Goal: Information Seeking & Learning: Check status

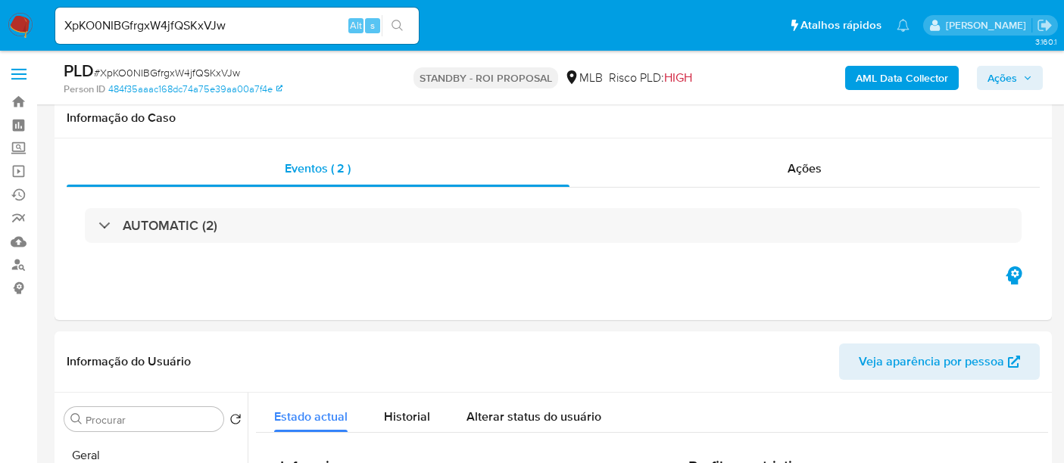
select select "10"
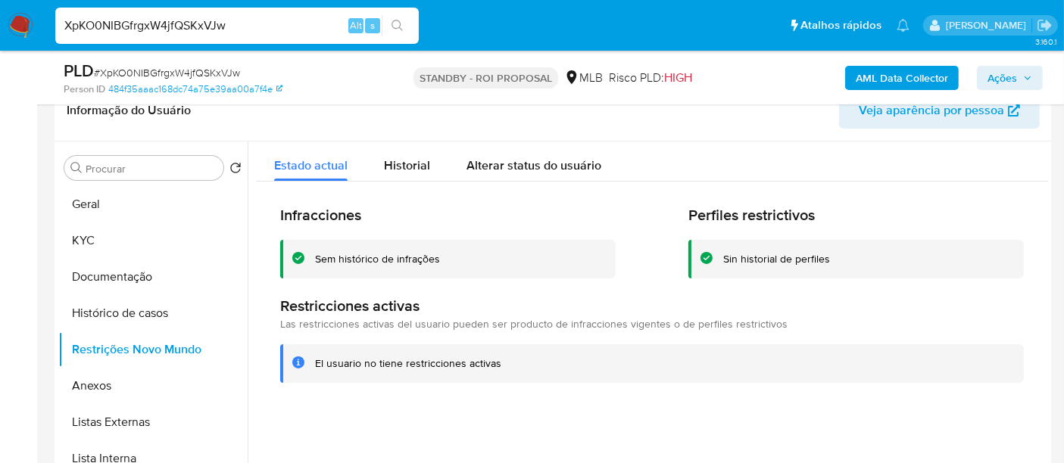
drag, startPoint x: 251, startPoint y: 17, endPoint x: 0, endPoint y: 43, distance: 252.0
click at [0, 43] on nav "Pausado Ver notificaciones XpKO0NIBGfrgxW4jfQSKxVJw Alt s Atalhos rápidos Presi…" at bounding box center [532, 25] width 1064 height 51
paste input "mJtPspZu9rxIwlTGjkA0uivV"
type input "mJtPspZu9rxIwlTGjkA0uivV"
click at [396, 20] on icon "search-icon" at bounding box center [397, 25] width 11 height 11
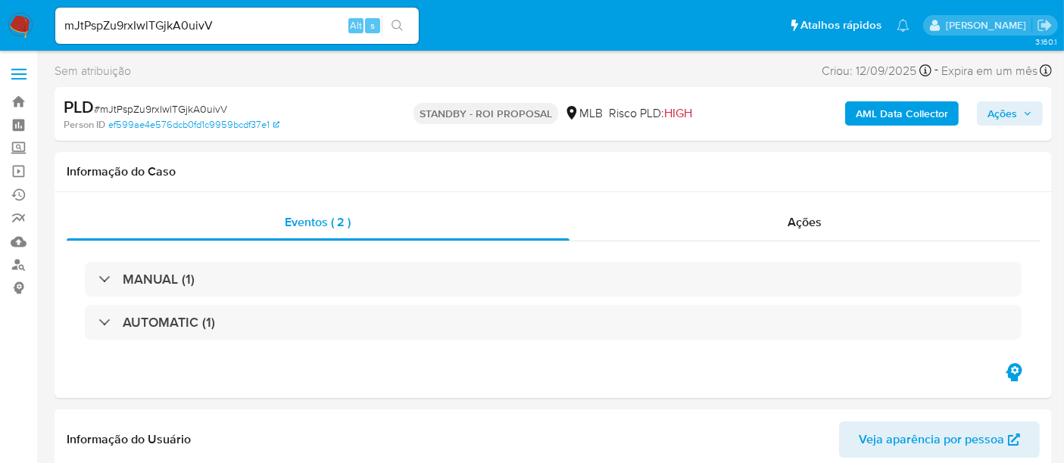
select select "10"
drag, startPoint x: 226, startPoint y: 27, endPoint x: 0, endPoint y: 70, distance: 230.5
paste input "xLQgqLhH6b526Ljkqk38Ic3P"
type input "xLQgqLhH6b526Ljkqk38Ic3P"
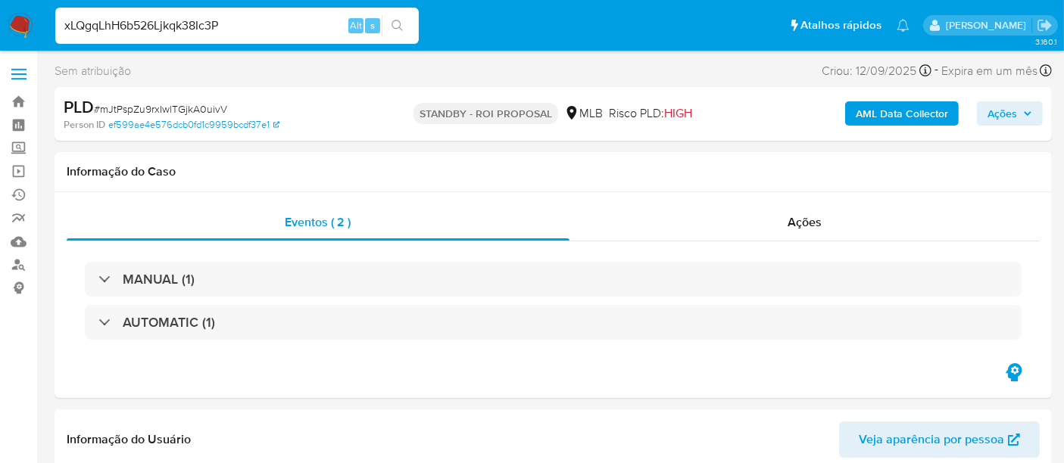
click at [395, 16] on button "search-icon" at bounding box center [397, 25] width 31 height 21
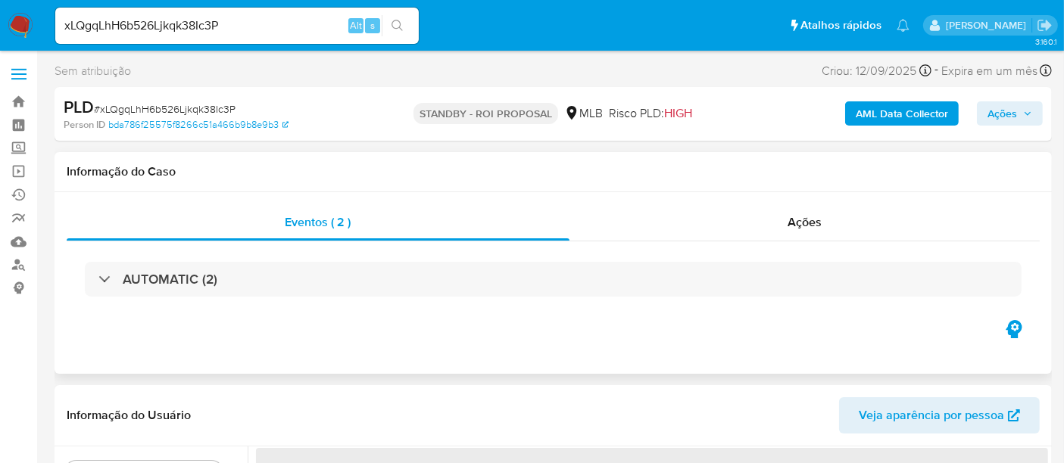
select select "10"
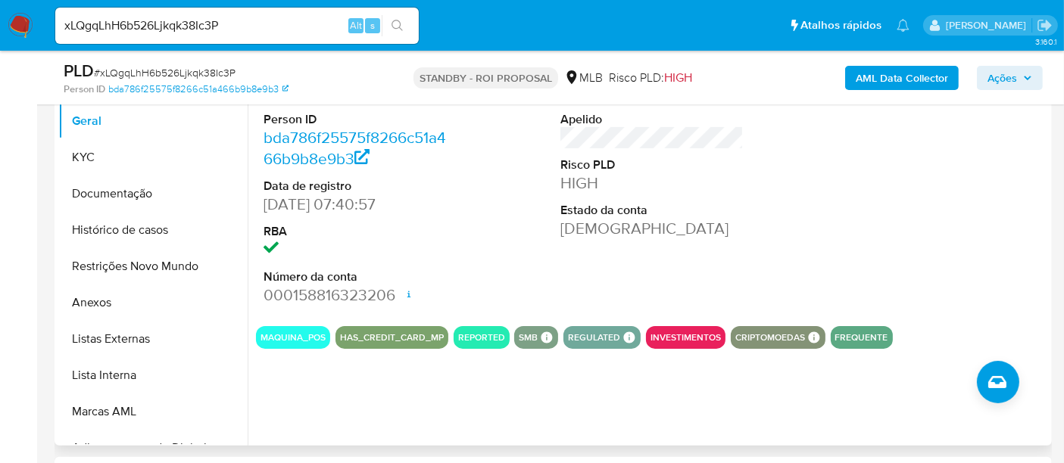
scroll to position [336, 0]
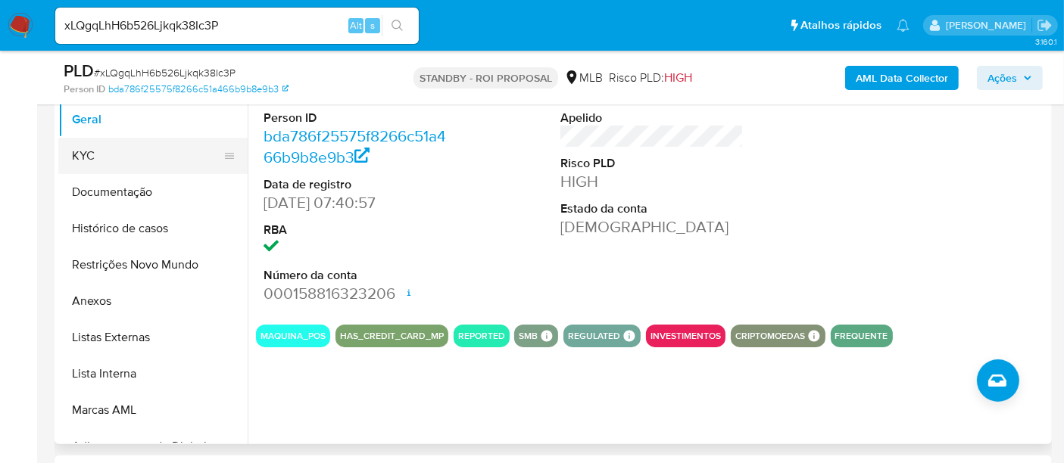
click at [114, 140] on button "KYC" at bounding box center [146, 156] width 177 height 36
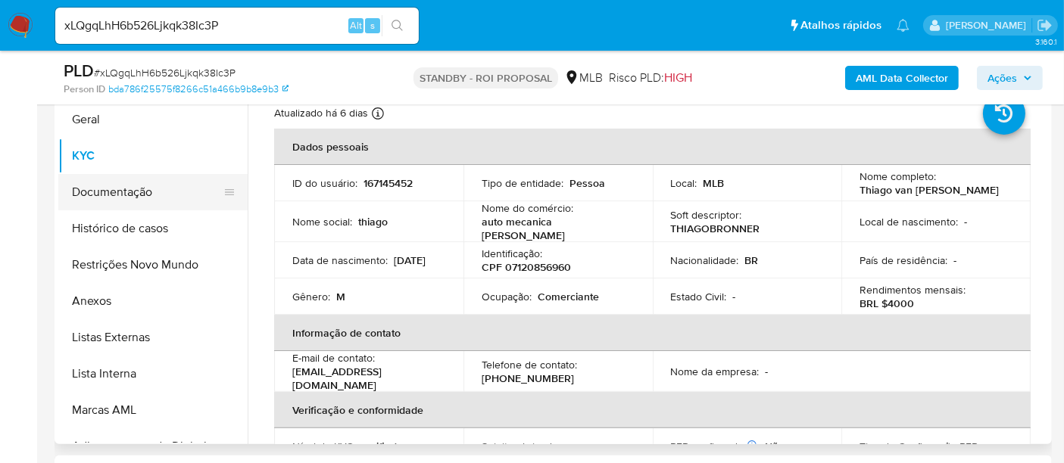
click at [106, 191] on button "Documentação" at bounding box center [146, 192] width 177 height 36
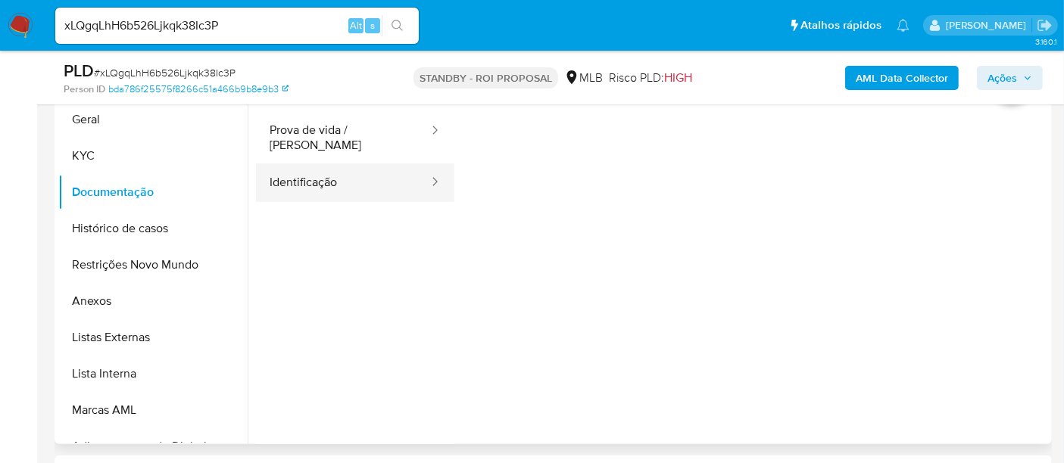
scroll to position [252, 0]
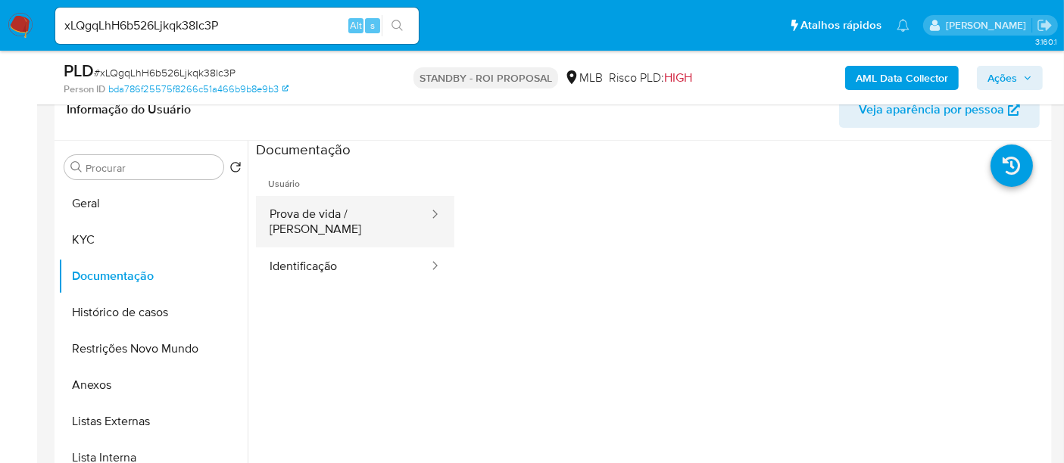
click at [308, 216] on button "Prova de vida / Selfie" at bounding box center [343, 221] width 174 height 51
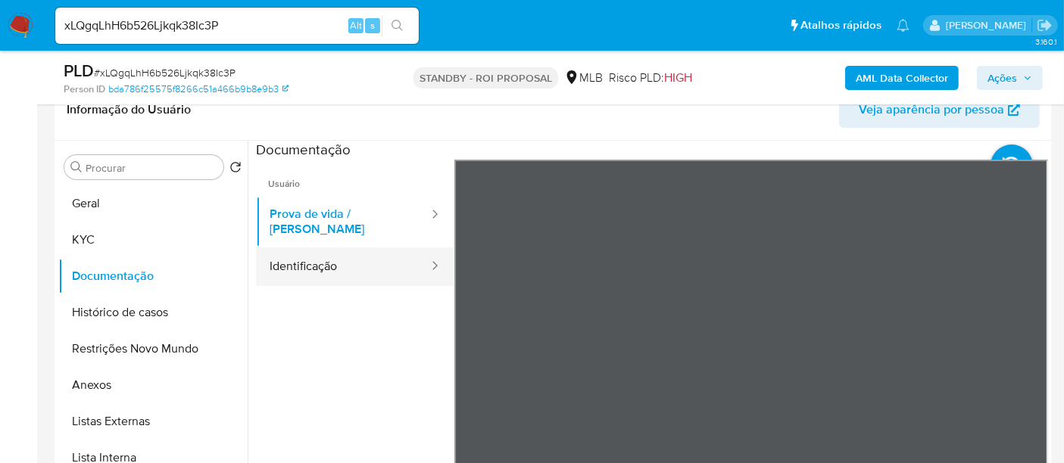
click at [290, 252] on button "Identificação" at bounding box center [343, 267] width 174 height 39
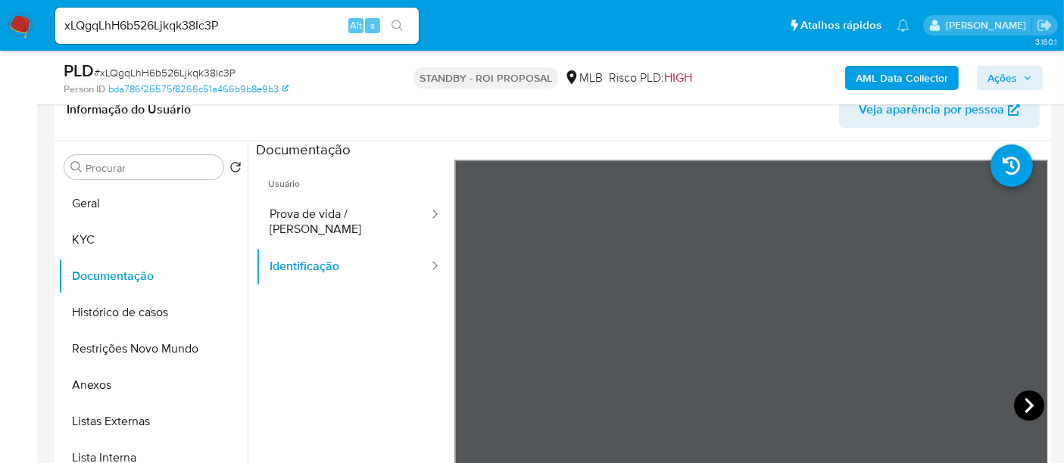
click at [1019, 398] on icon at bounding box center [1029, 406] width 30 height 30
click at [100, 235] on button "KYC" at bounding box center [146, 240] width 177 height 36
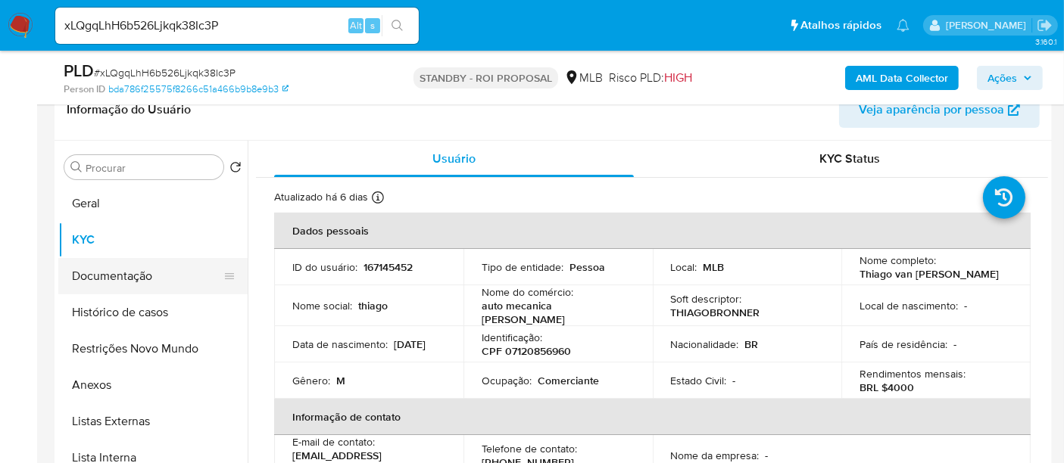
click at [108, 274] on button "Documentação" at bounding box center [146, 276] width 177 height 36
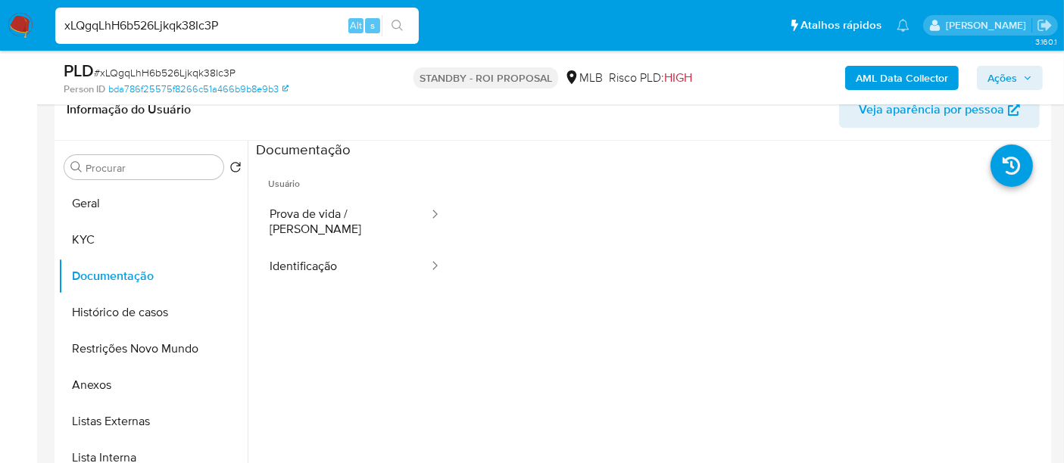
drag, startPoint x: 248, startPoint y: 23, endPoint x: 0, endPoint y: 36, distance: 248.7
click at [0, 36] on nav "Pausado Ver notificaciones xLQgqLhH6b526Ljkqk38Ic3P Alt s Atalhos rápidos Presi…" at bounding box center [532, 25] width 1064 height 51
paste input "nN3eB19g0gs5nYby8z6W7LV1"
type input "nN3eB19g0gs5nYby8z6W7LV1"
click at [396, 21] on icon "search-icon" at bounding box center [398, 26] width 12 height 12
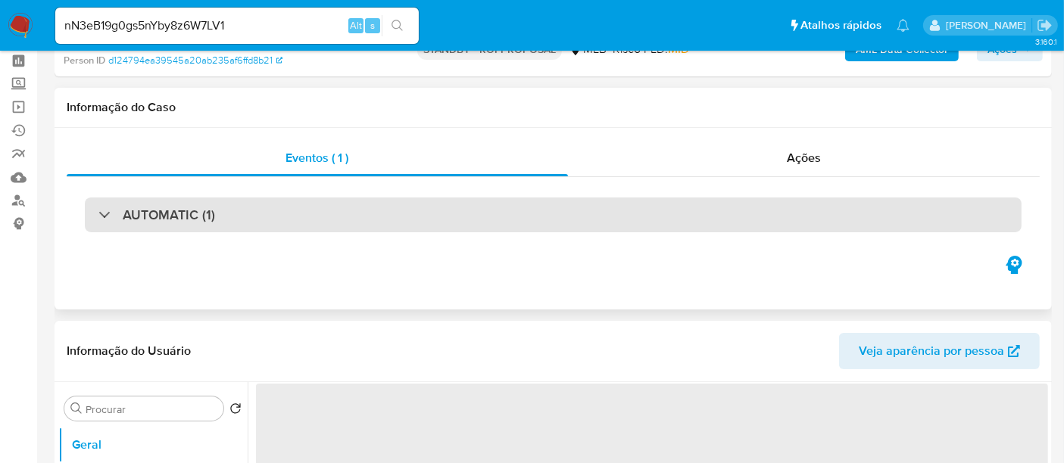
scroll to position [168, 0]
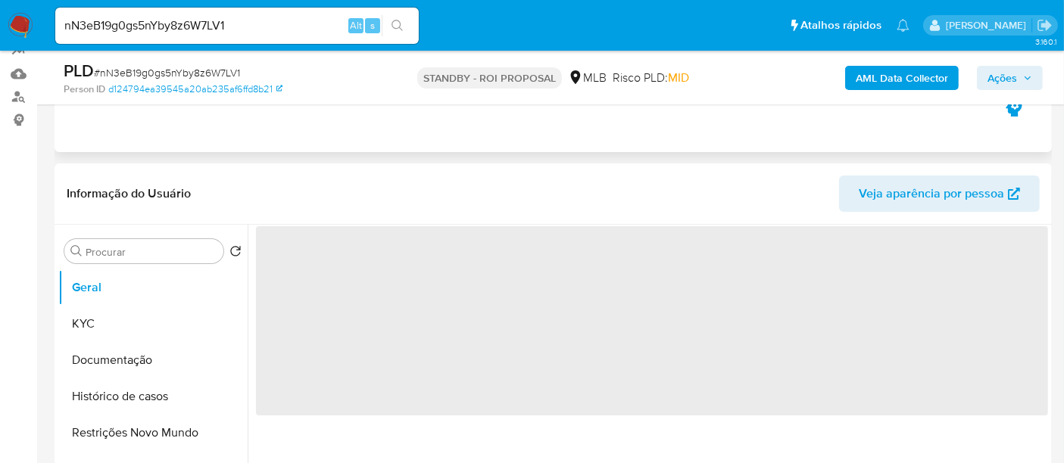
select select "10"
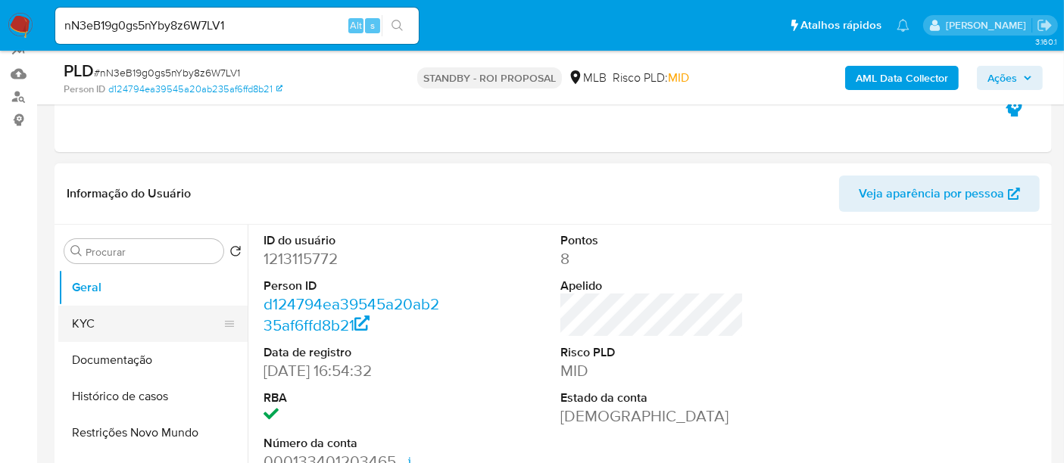
click at [92, 329] on button "KYC" at bounding box center [146, 324] width 177 height 36
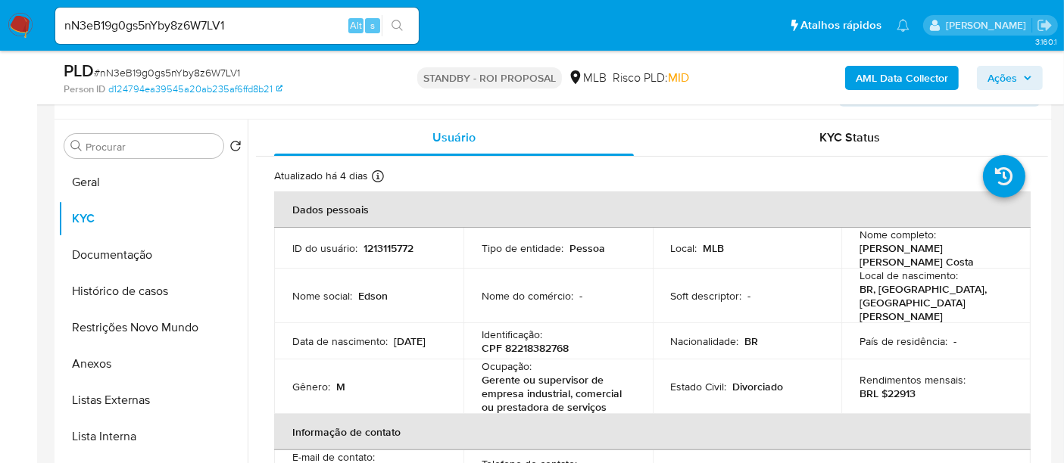
scroll to position [276, 0]
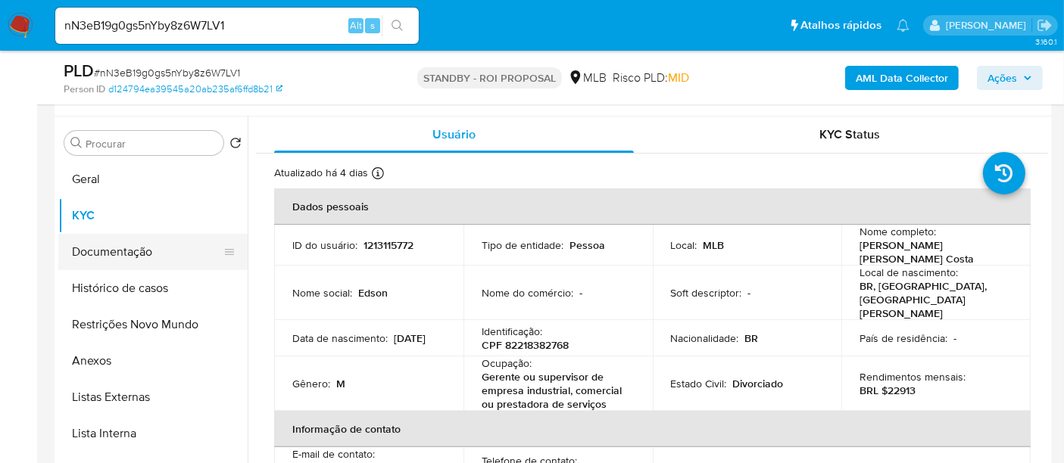
click at [111, 248] on button "Documentação" at bounding box center [146, 252] width 177 height 36
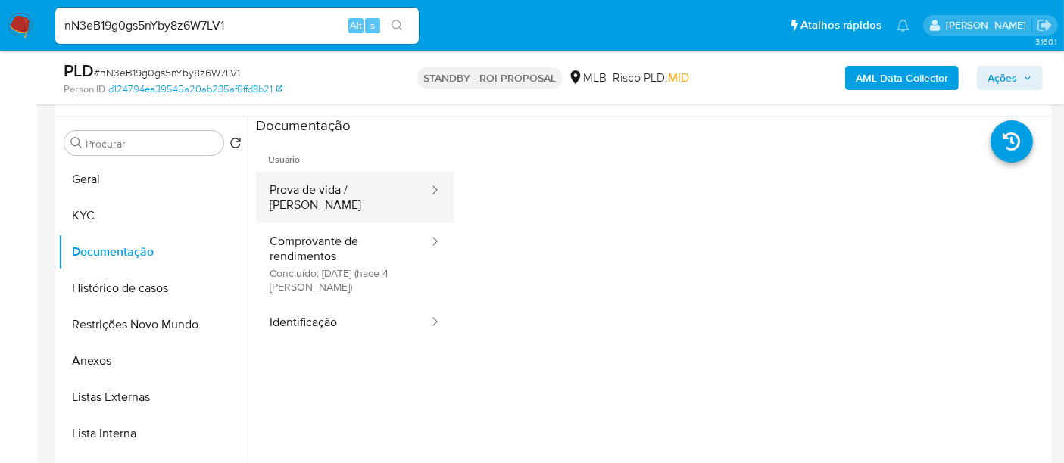
click at [344, 192] on button "Prova de vida / [PERSON_NAME]" at bounding box center [343, 197] width 174 height 51
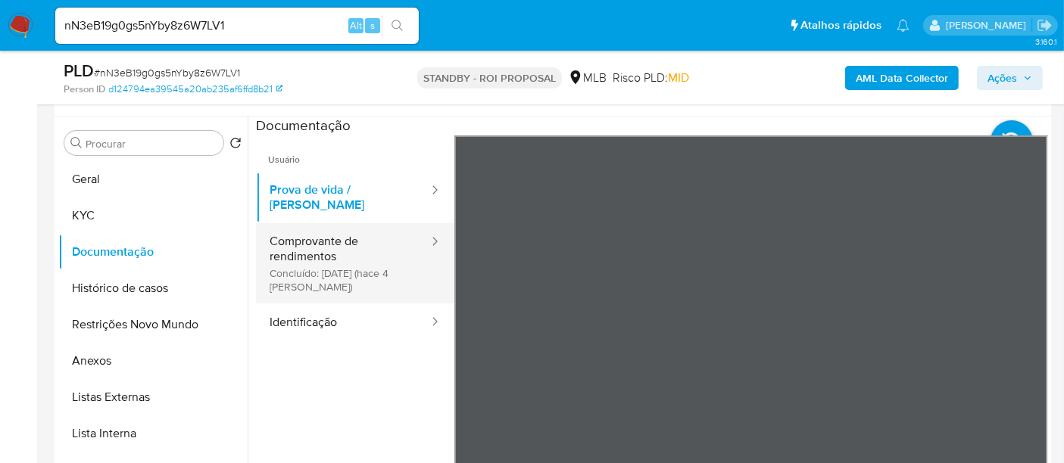
click at [326, 232] on button "Comprovante de rendimentos Concluído: 20/09/2025 (hace 4 días)" at bounding box center [343, 263] width 174 height 80
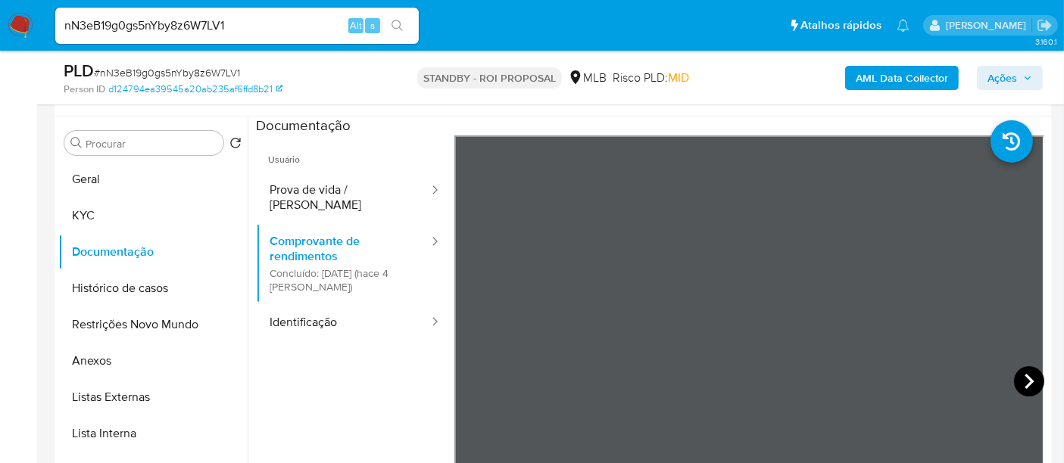
click at [1023, 374] on icon at bounding box center [1029, 382] width 30 height 30
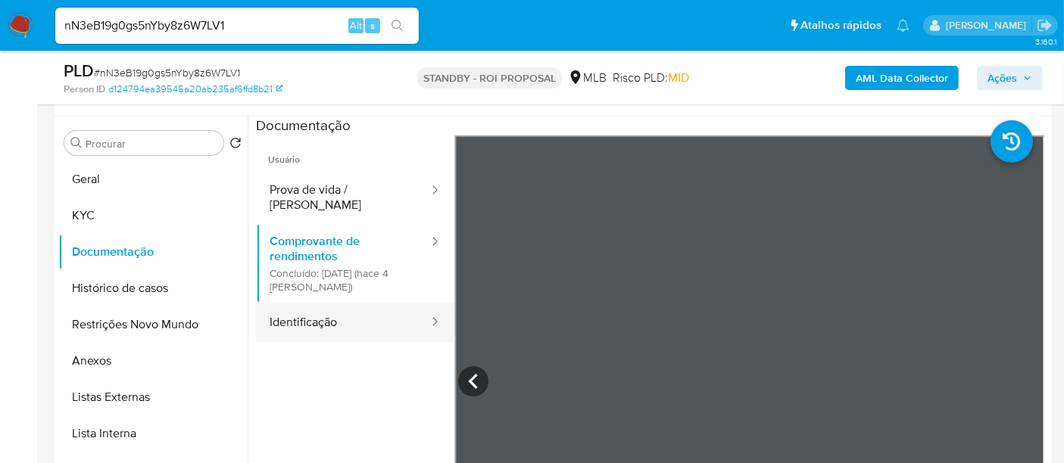
click at [304, 310] on button "Identificação" at bounding box center [343, 323] width 174 height 39
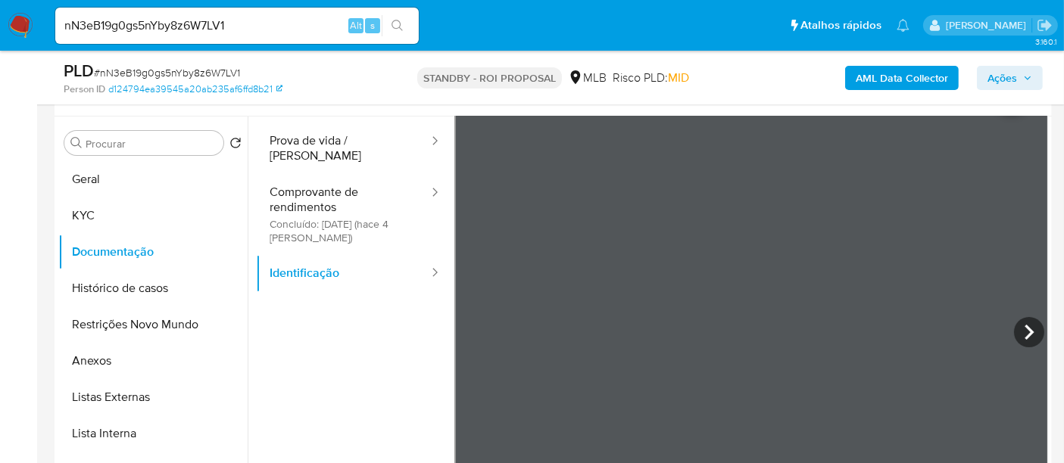
scroll to position [84, 0]
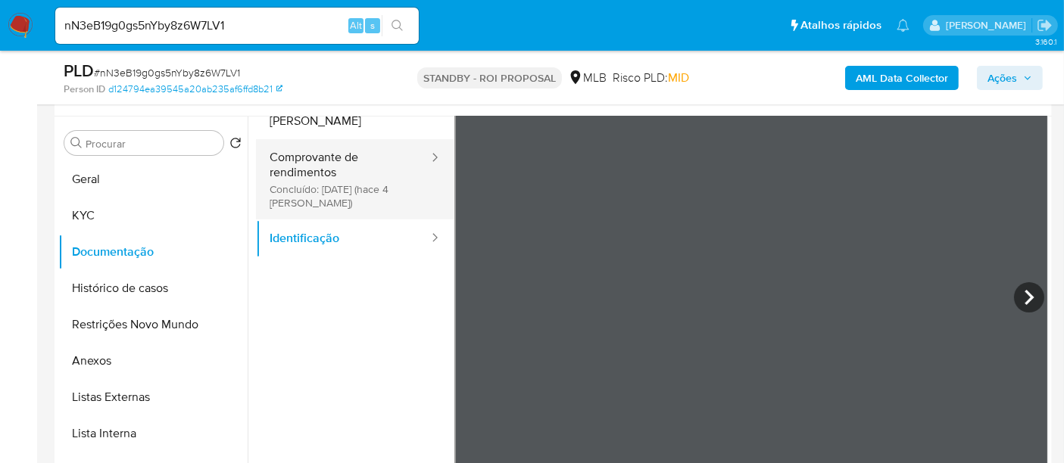
drag, startPoint x: 316, startPoint y: 160, endPoint x: 324, endPoint y: 166, distance: 10.3
click at [316, 160] on button "Comprovante de rendimentos Concluído: 20/09/2025 (hace 4 días)" at bounding box center [343, 179] width 174 height 80
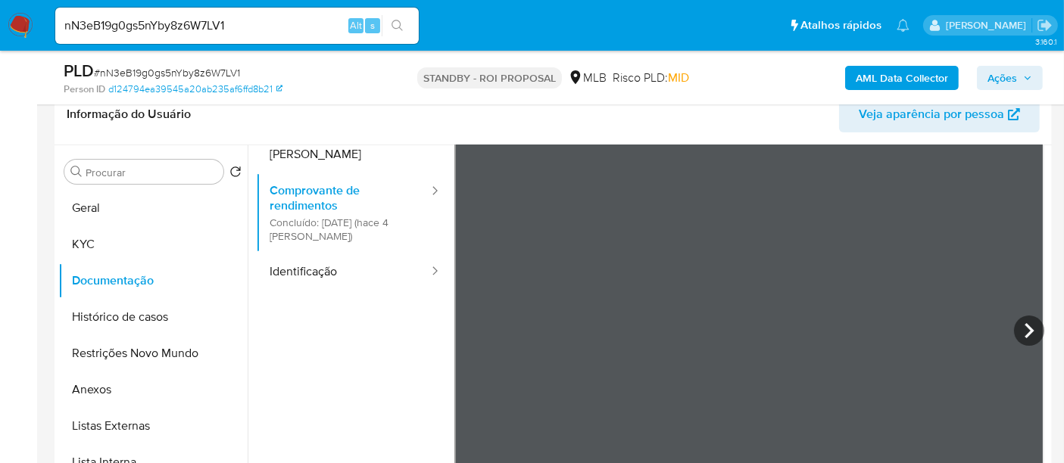
scroll to position [86, 0]
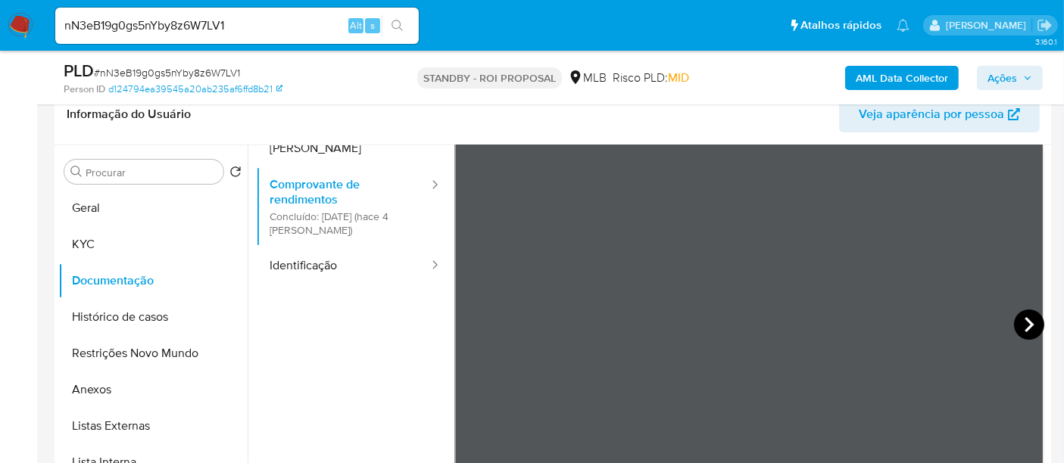
click at [1025, 327] on icon at bounding box center [1029, 325] width 30 height 30
drag, startPoint x: 90, startPoint y: 236, endPoint x: 101, endPoint y: 242, distance: 12.9
click at [90, 235] on button "KYC" at bounding box center [146, 244] width 177 height 36
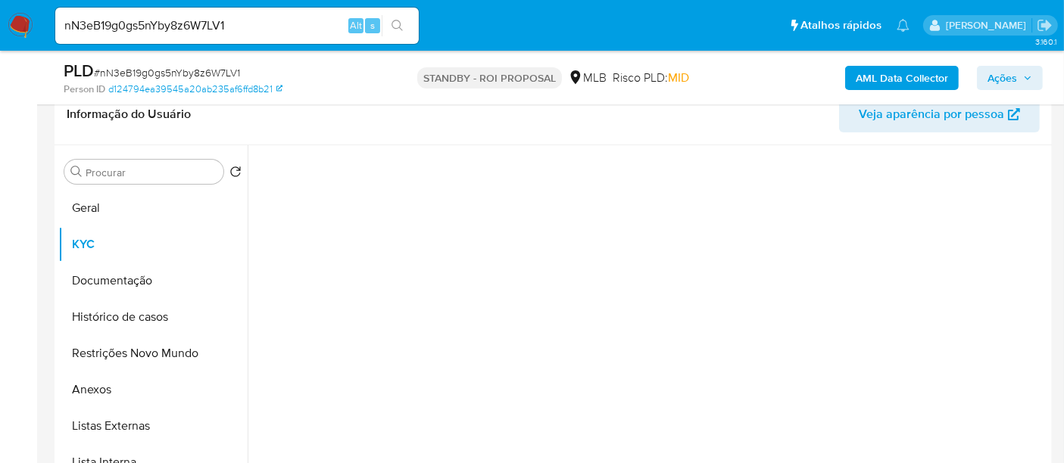
scroll to position [0, 0]
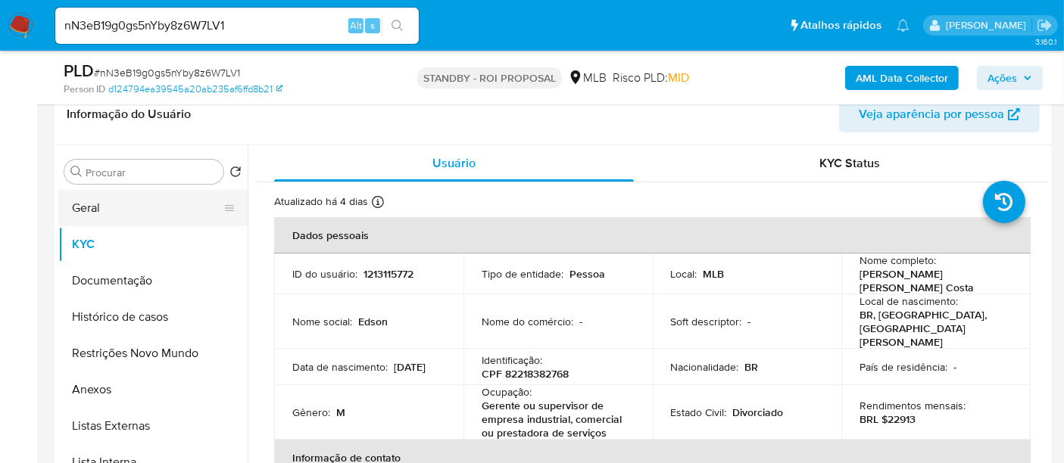
click at [86, 211] on button "Geral" at bounding box center [146, 208] width 177 height 36
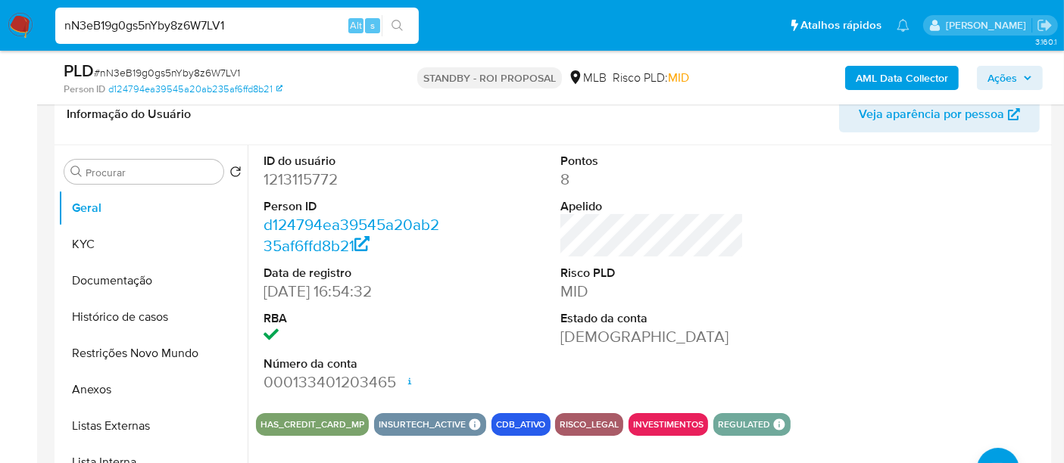
drag, startPoint x: 206, startPoint y: 30, endPoint x: 0, endPoint y: 65, distance: 208.9
paste input "0Etdwhtr4MiyQTo2PH30Nszx"
type input "0Etdwhtr4MiyQTo2PH30Nszx"
click at [394, 20] on icon "search-icon" at bounding box center [398, 26] width 12 height 12
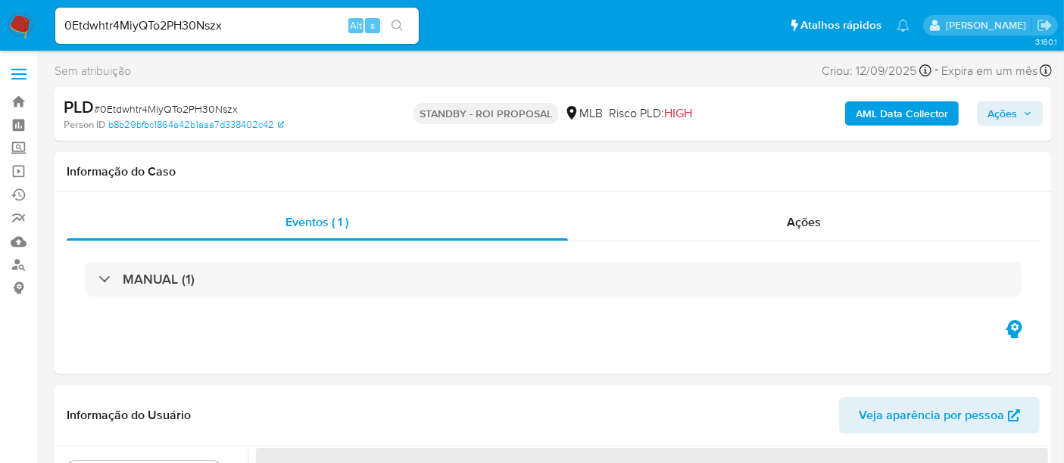
select select "10"
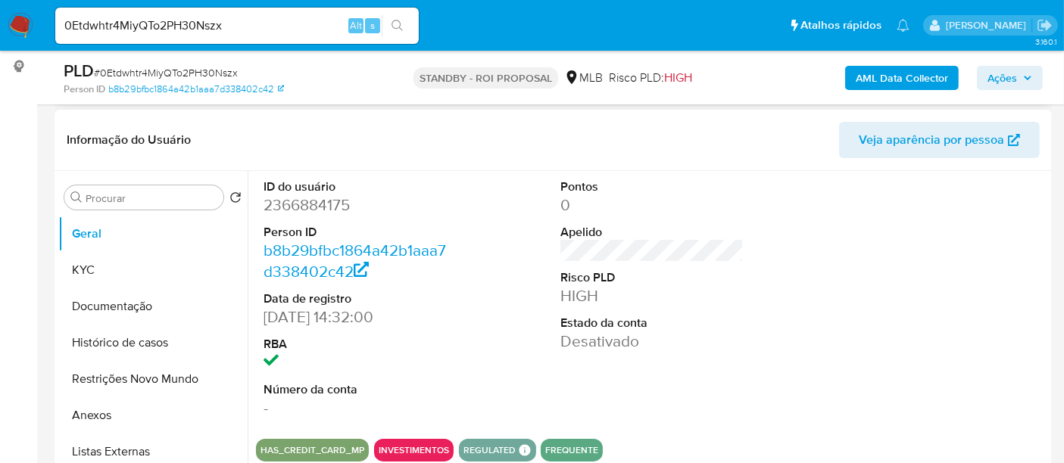
scroll to position [252, 0]
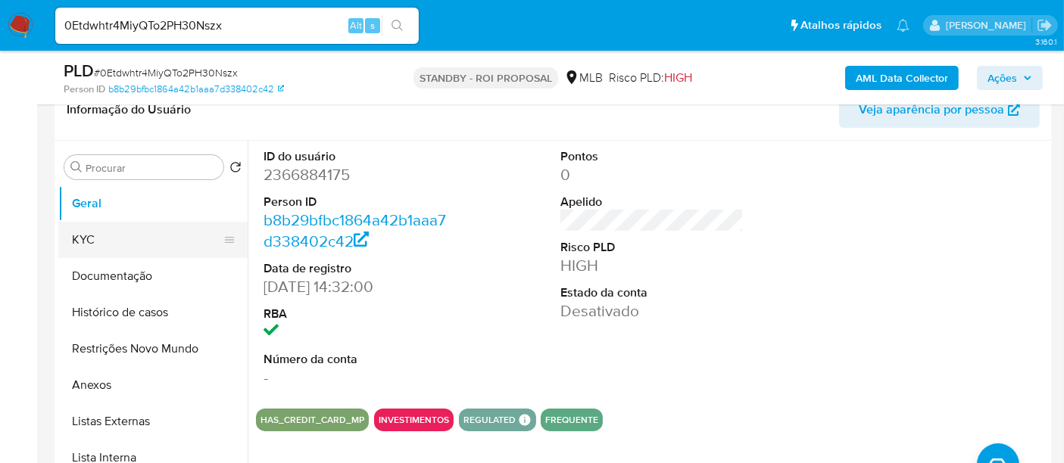
click at [94, 241] on button "KYC" at bounding box center [146, 240] width 177 height 36
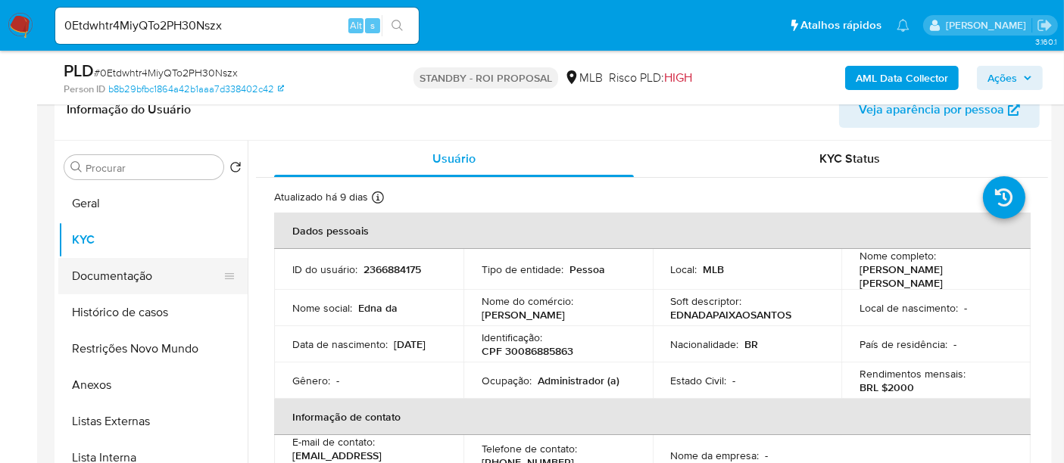
click at [143, 270] on button "Documentação" at bounding box center [146, 276] width 177 height 36
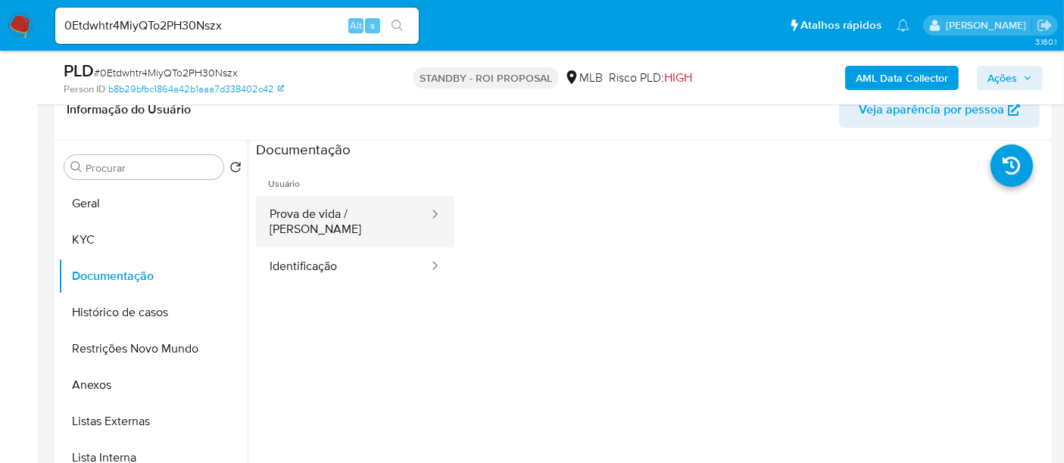
click at [323, 209] on button "Prova de vida / [PERSON_NAME]" at bounding box center [343, 221] width 174 height 51
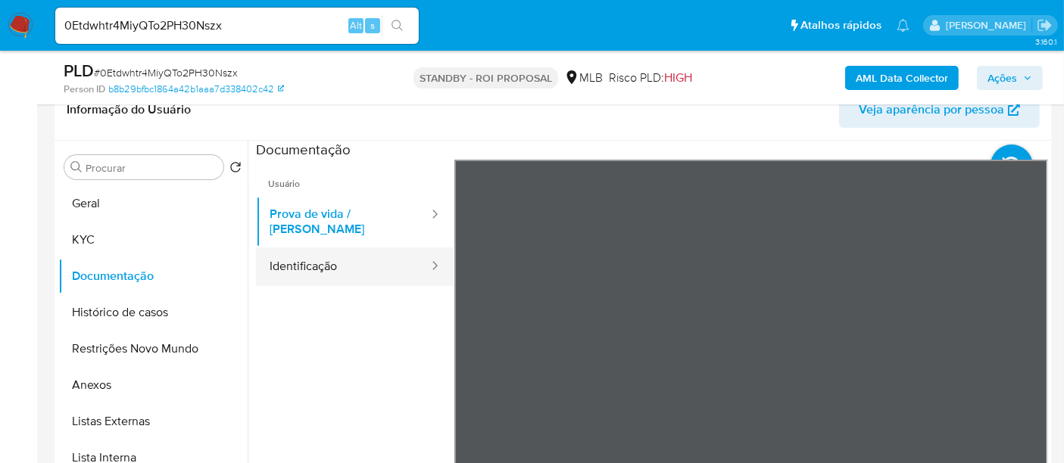
click at [322, 249] on button "Identificação" at bounding box center [343, 267] width 174 height 39
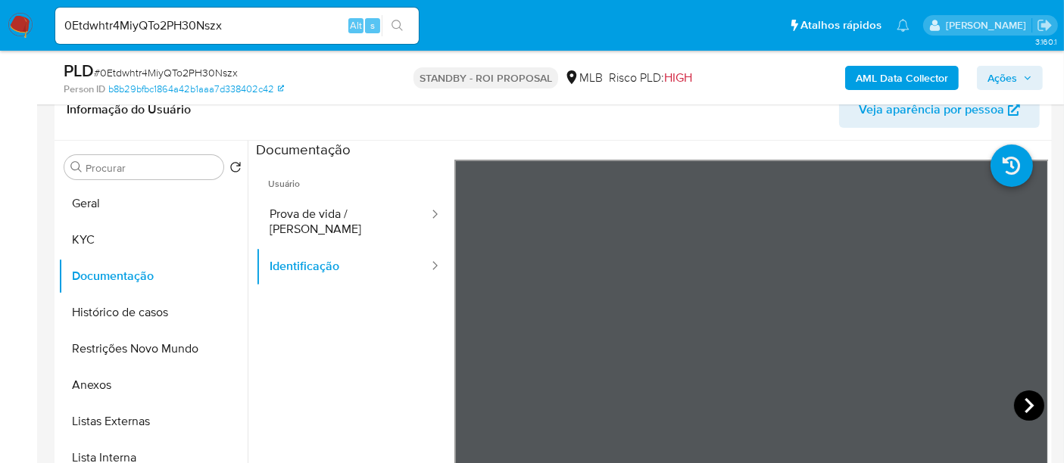
click at [1021, 398] on icon at bounding box center [1029, 406] width 30 height 30
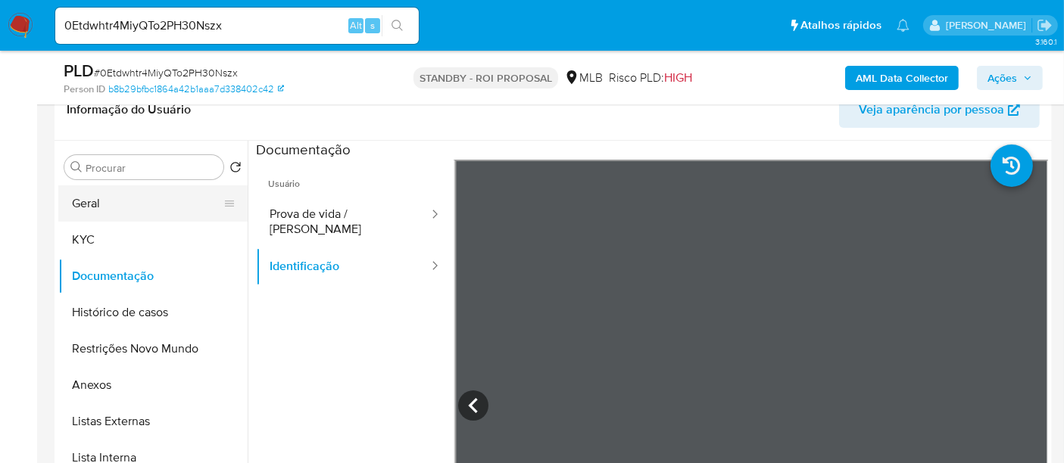
click at [95, 201] on button "Geral" at bounding box center [146, 204] width 177 height 36
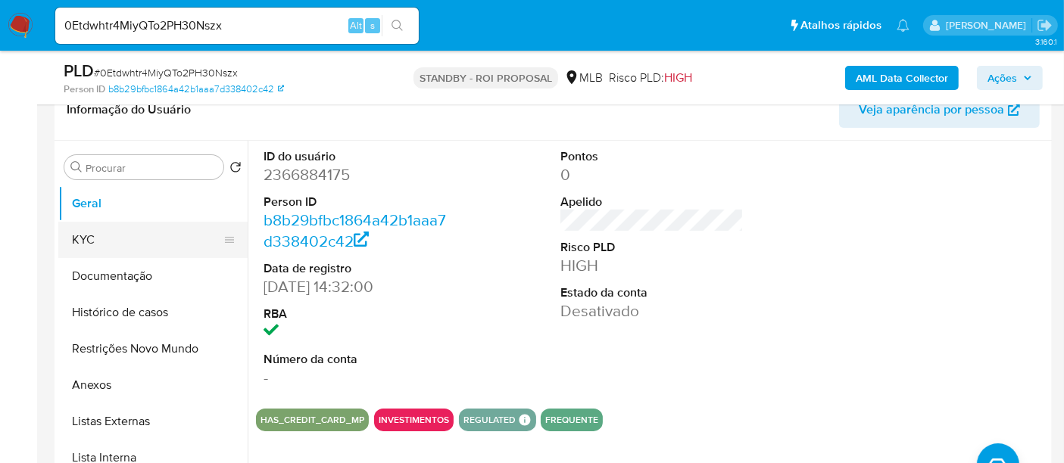
click at [108, 239] on button "KYC" at bounding box center [146, 240] width 177 height 36
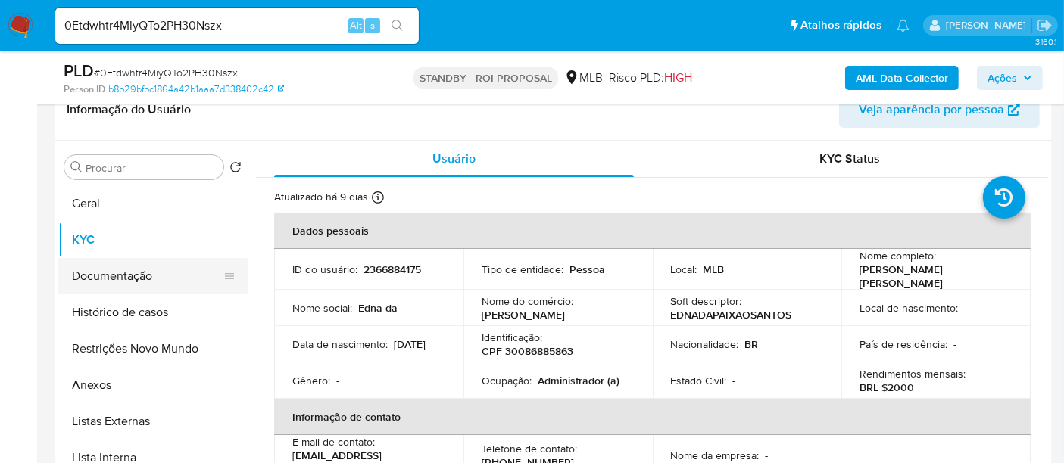
click at [114, 270] on button "Documentação" at bounding box center [146, 276] width 177 height 36
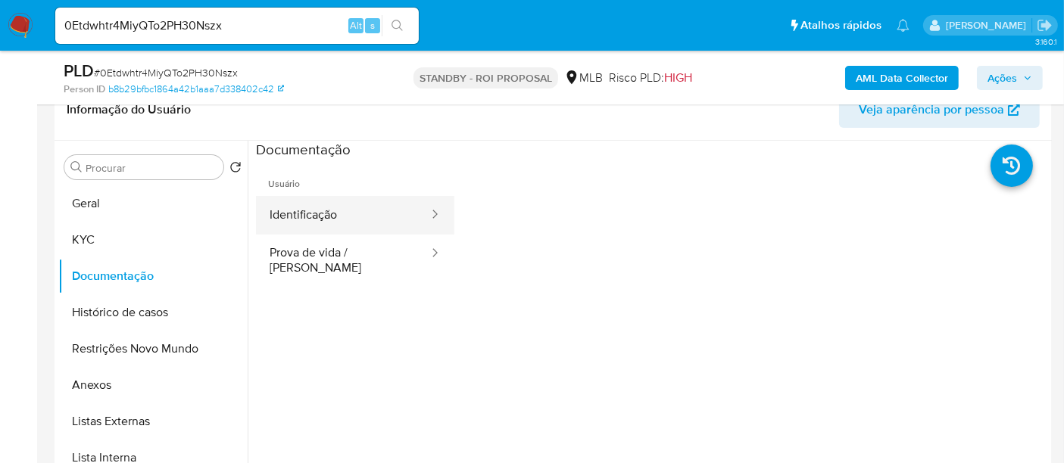
click at [335, 217] on button "Identificação" at bounding box center [343, 215] width 174 height 39
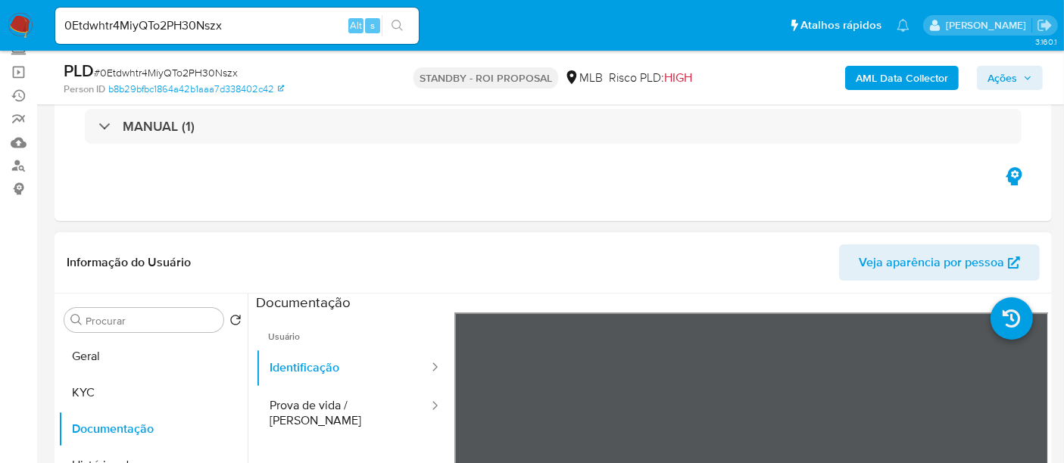
scroll to position [84, 0]
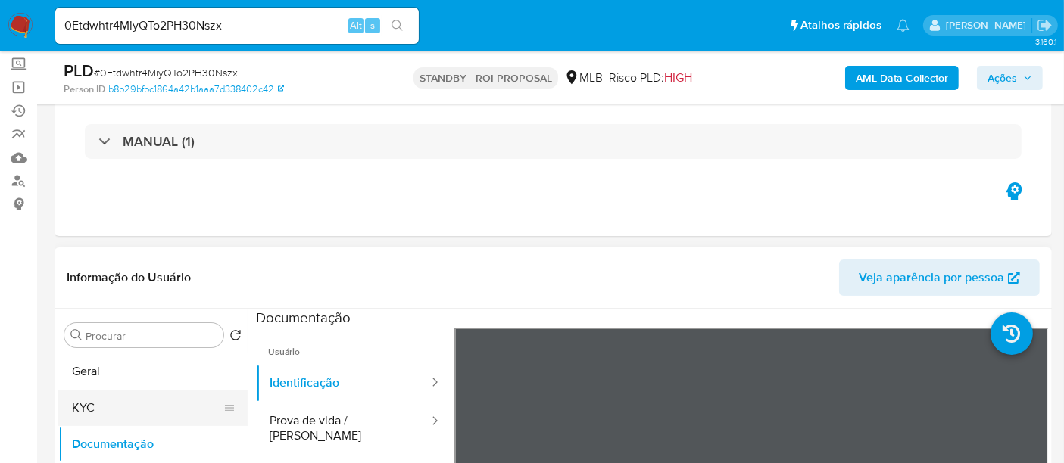
drag, startPoint x: 96, startPoint y: 405, endPoint x: 129, endPoint y: 398, distance: 34.0
click at [95, 404] on button "KYC" at bounding box center [146, 408] width 177 height 36
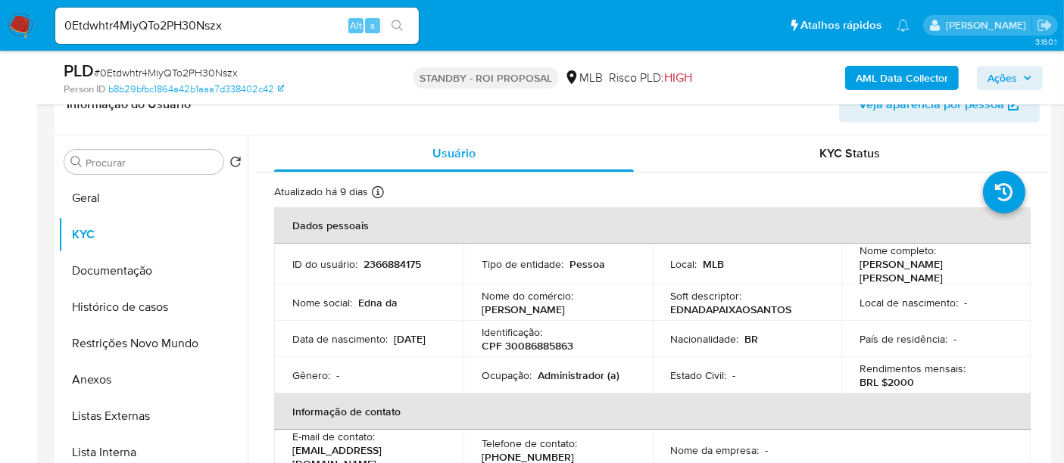
scroll to position [267, 0]
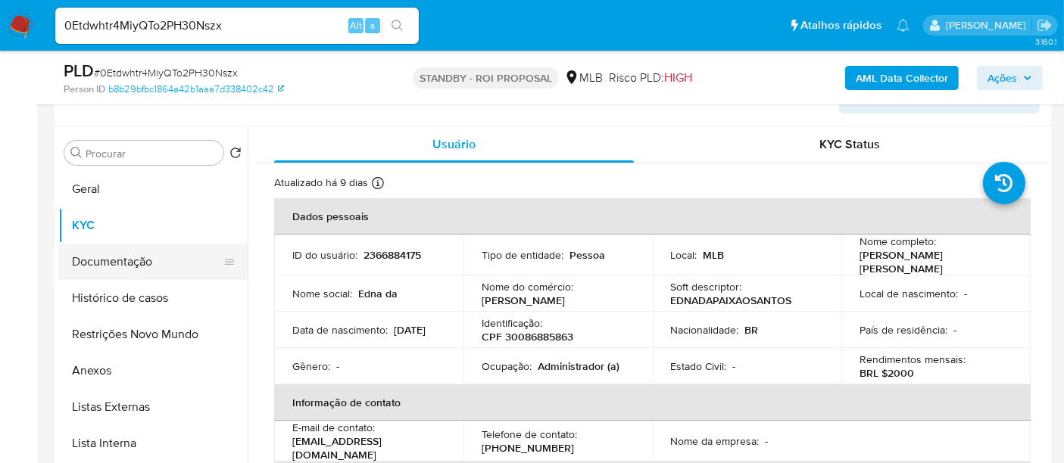
click at [108, 261] on button "Documentação" at bounding box center [146, 262] width 177 height 36
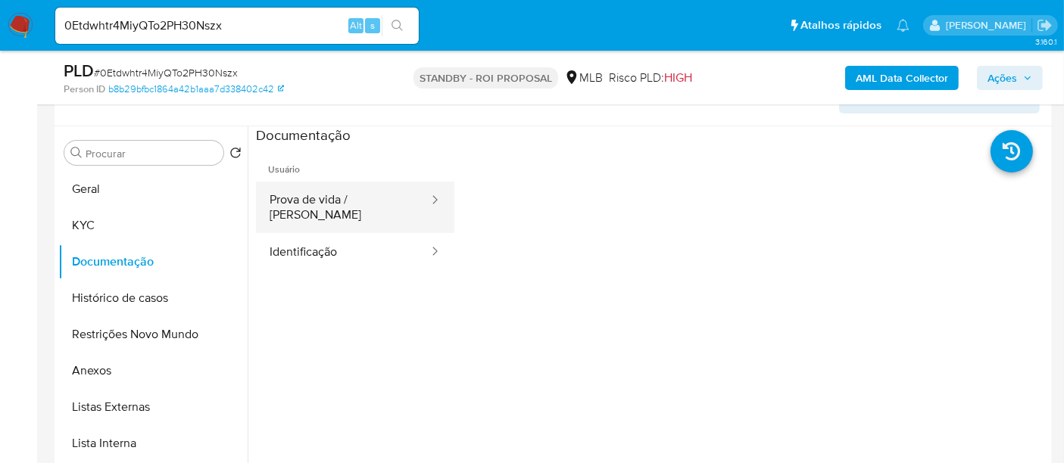
click at [343, 196] on button "Prova de vida / [PERSON_NAME]" at bounding box center [343, 207] width 174 height 51
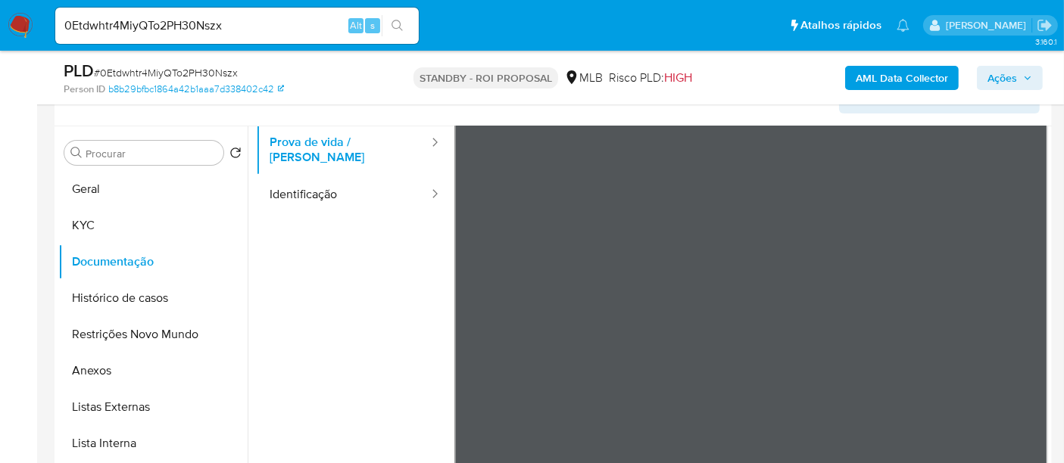
scroll to position [84, 0]
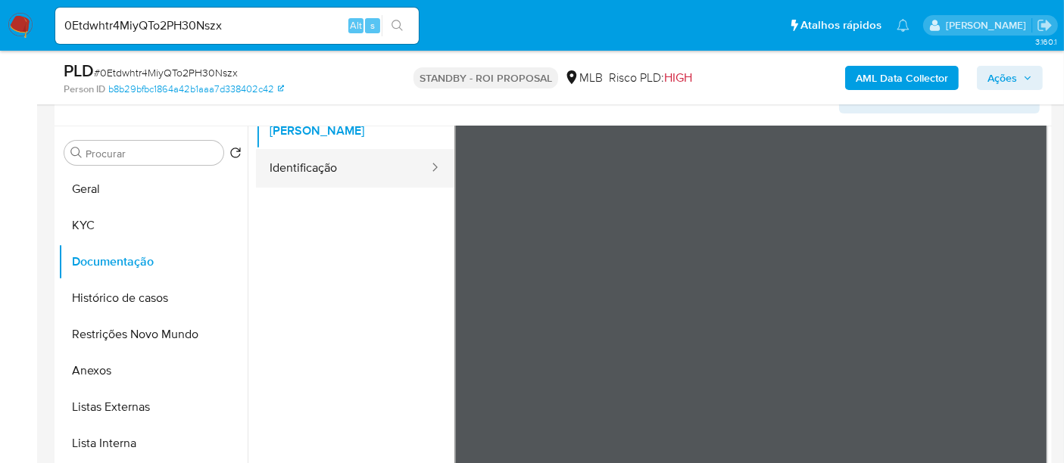
click at [318, 157] on button "Identificação" at bounding box center [343, 168] width 174 height 39
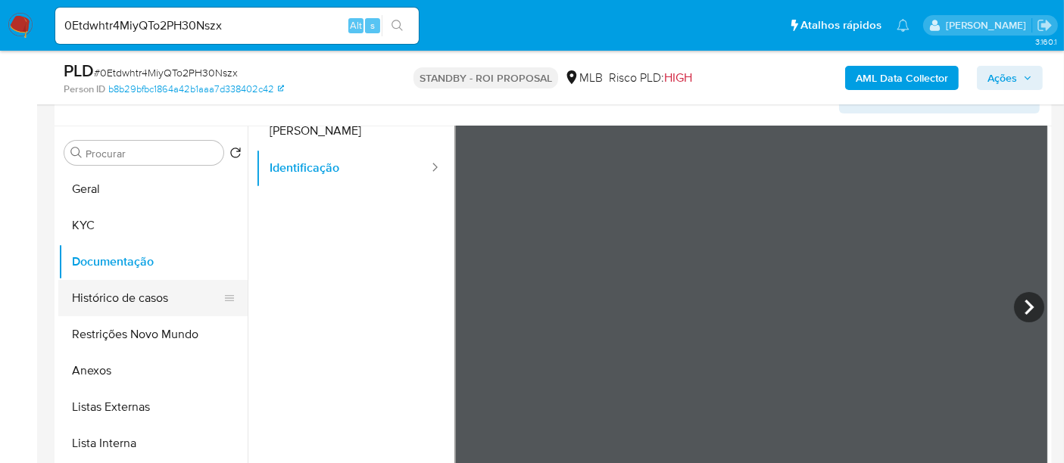
click at [134, 298] on button "Histórico de casos" at bounding box center [146, 298] width 177 height 36
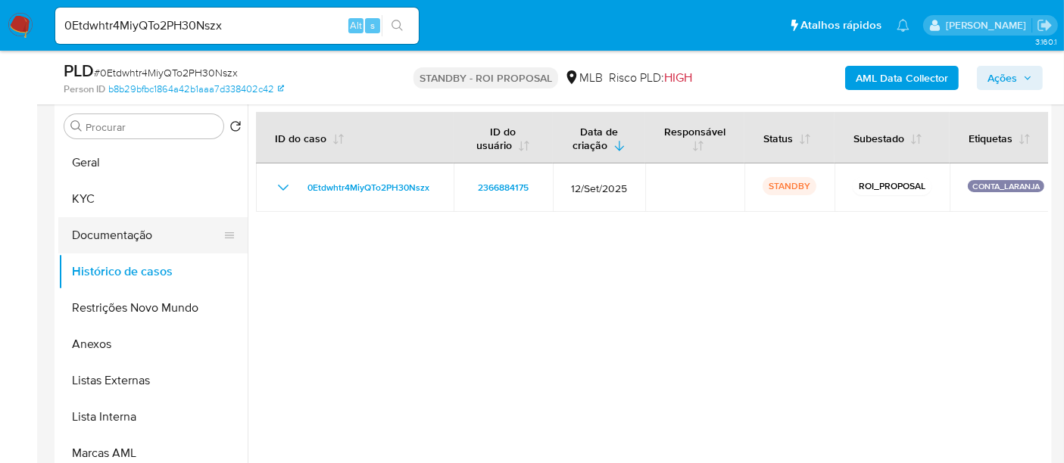
scroll to position [267, 0]
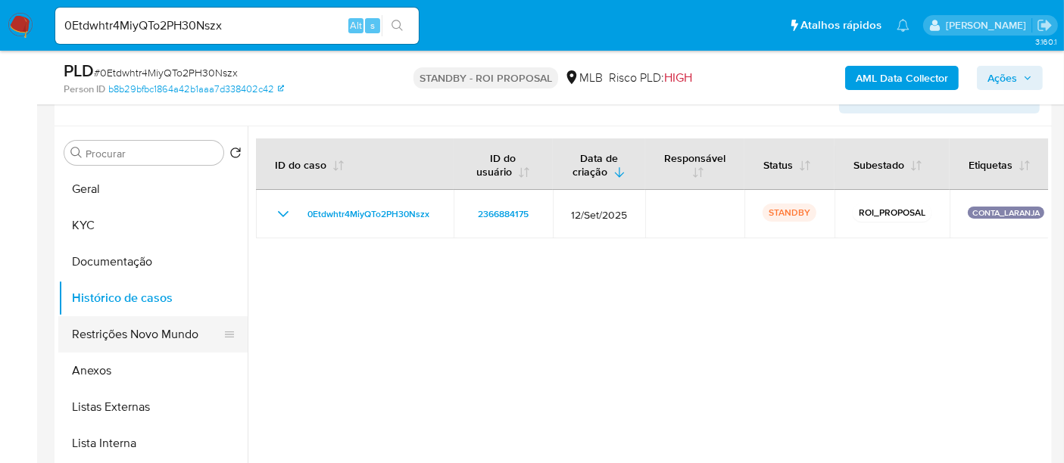
click at [116, 329] on button "Restrições Novo Mundo" at bounding box center [146, 335] width 177 height 36
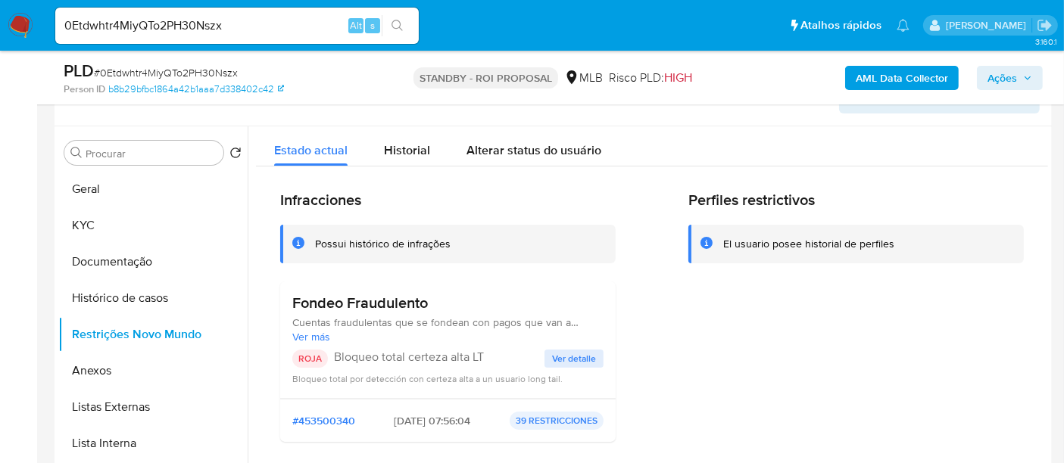
click at [563, 357] on span "Ver detalle" at bounding box center [574, 358] width 44 height 15
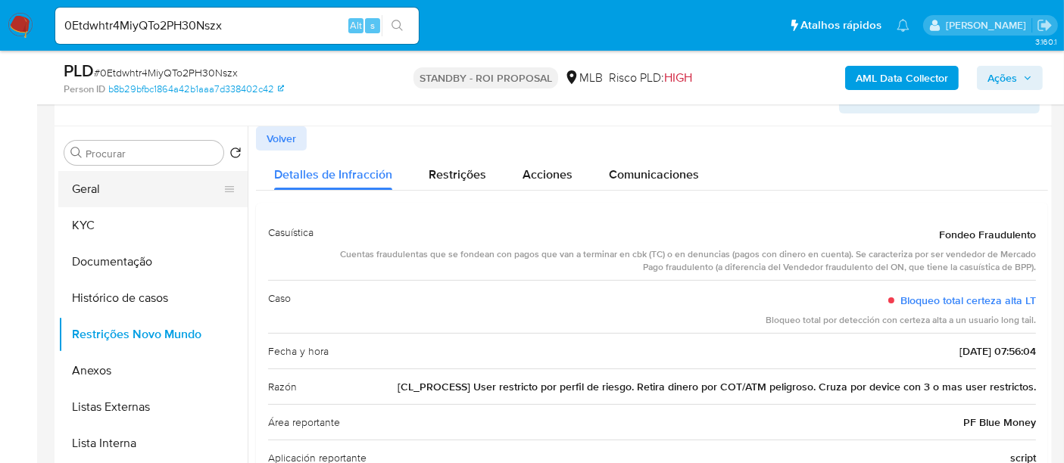
click at [93, 189] on button "Geral" at bounding box center [146, 189] width 177 height 36
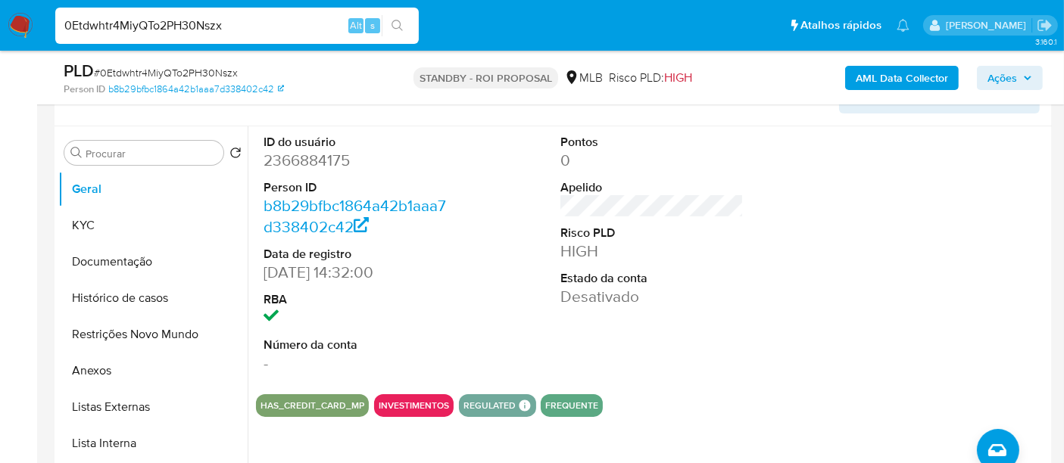
drag, startPoint x: 242, startPoint y: 24, endPoint x: 0, endPoint y: 33, distance: 242.5
click at [0, 33] on nav "Pausado Ver notificaciones 0Etdwhtr4MiyQTo2PH30Nszx Alt s Atalhos rápidos Presi…" at bounding box center [532, 25] width 1064 height 51
paste input "kvhqfuOkoM9FJcuX2GXG2Mgo"
type input "kvhqfuOkoM9FJcuX2GXG2Mgo"
click at [394, 21] on icon "search-icon" at bounding box center [398, 26] width 12 height 12
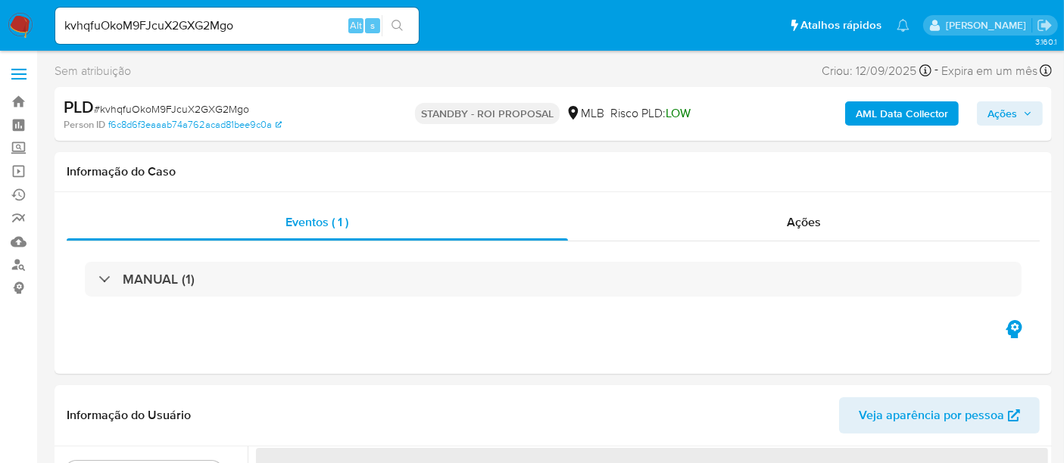
select select "10"
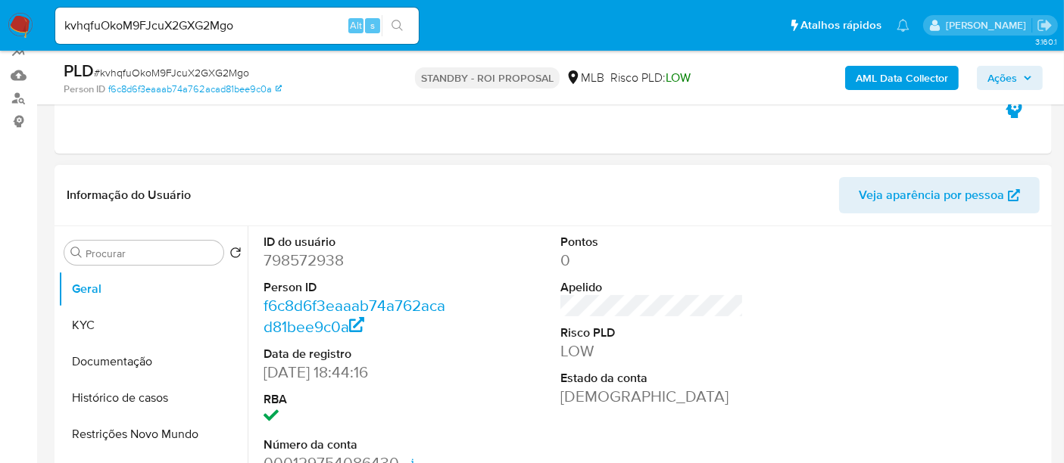
scroll to position [168, 0]
drag, startPoint x: 252, startPoint y: 30, endPoint x: 0, endPoint y: 47, distance: 252.7
click at [0, 47] on nav "Pausado Ver notificaciones kvhqfuOkoM9FJcuX2GXG2Mgo Alt s Atalhos rápidos Presi…" at bounding box center [532, 25] width 1064 height 51
click at [397, 24] on icon "search-icon" at bounding box center [398, 26] width 12 height 12
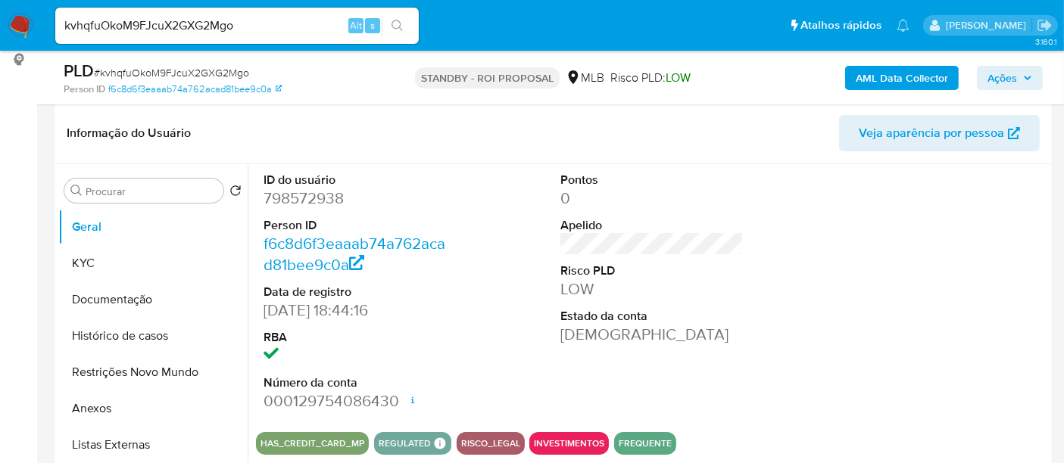
scroll to position [252, 0]
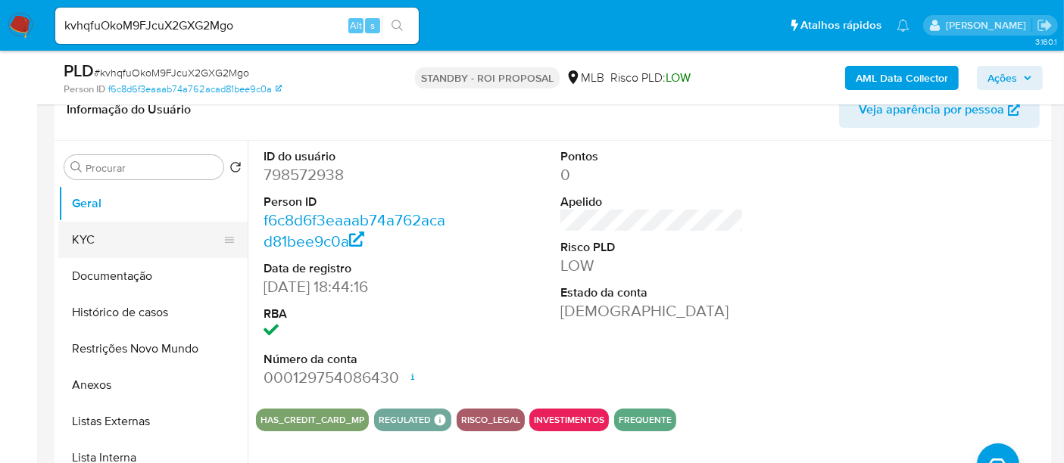
drag, startPoint x: 89, startPoint y: 235, endPoint x: 105, endPoint y: 242, distance: 16.6
click at [87, 235] on button "KYC" at bounding box center [146, 240] width 177 height 36
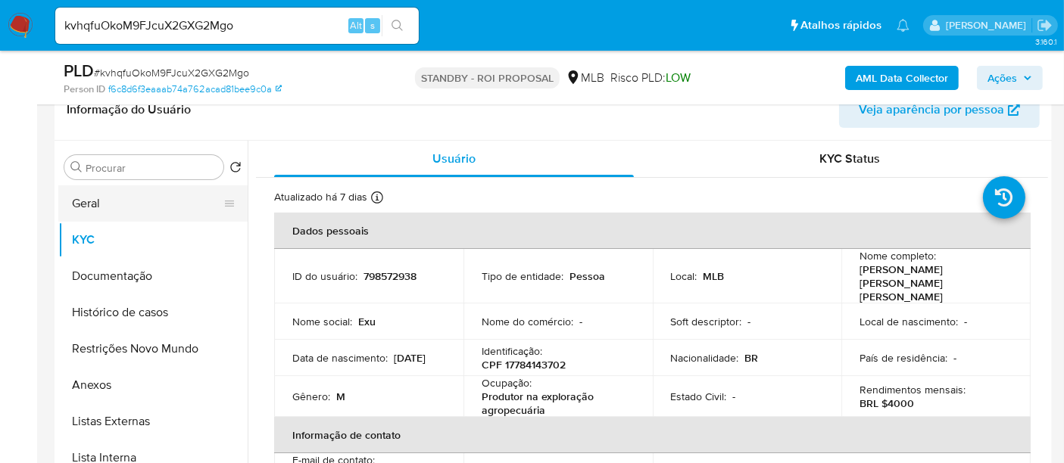
click at [97, 198] on button "Geral" at bounding box center [146, 204] width 177 height 36
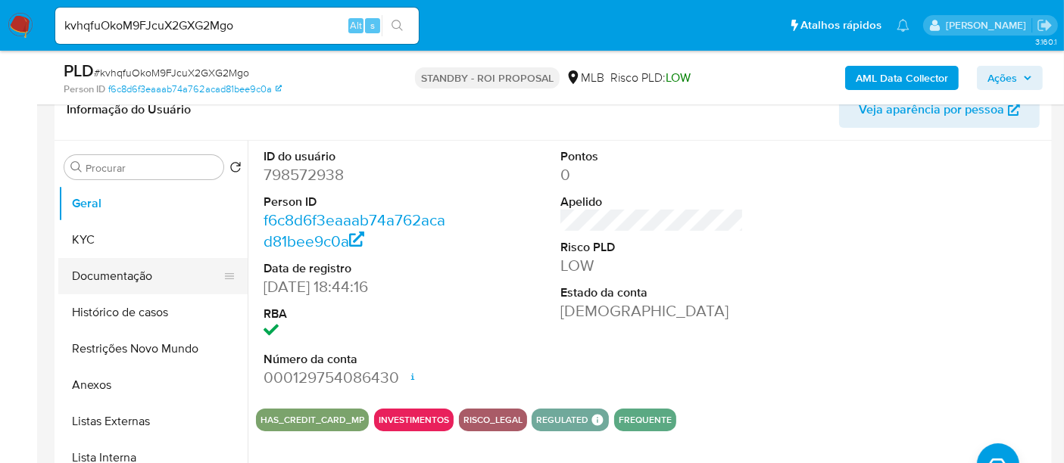
drag, startPoint x: 108, startPoint y: 278, endPoint x: 168, endPoint y: 278, distance: 60.6
click at [108, 277] on button "Documentação" at bounding box center [146, 276] width 177 height 36
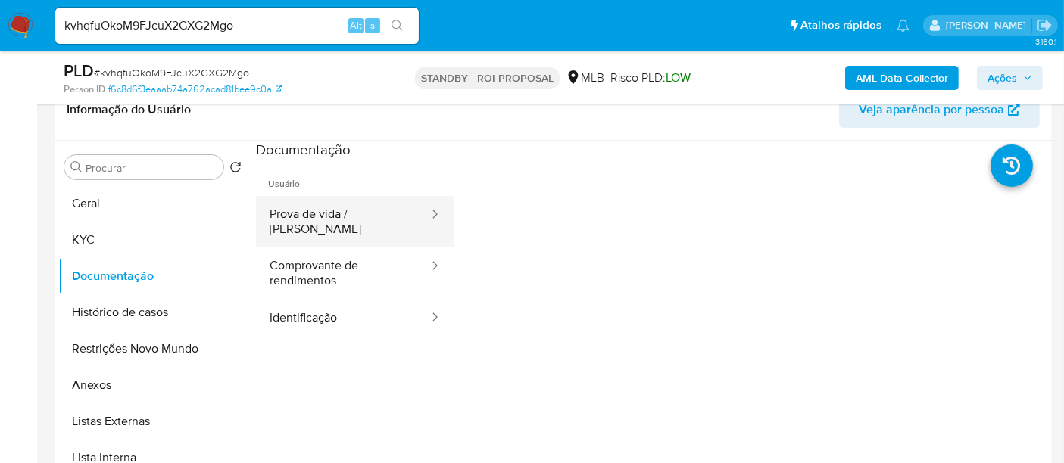
click at [346, 217] on button "Prova de vida / [PERSON_NAME]" at bounding box center [343, 221] width 174 height 51
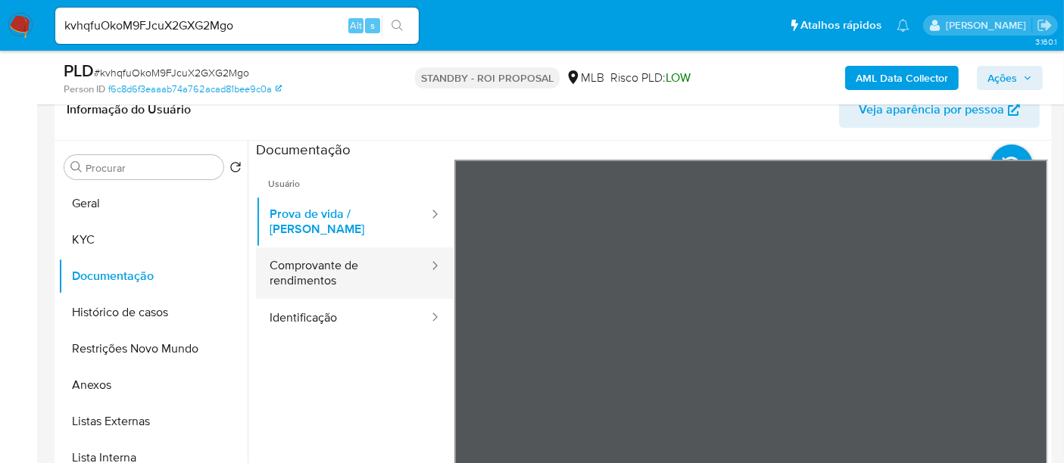
drag, startPoint x: 337, startPoint y: 261, endPoint x: 379, endPoint y: 258, distance: 42.5
click at [337, 258] on button "Comprovante de rendimentos" at bounding box center [343, 273] width 174 height 51
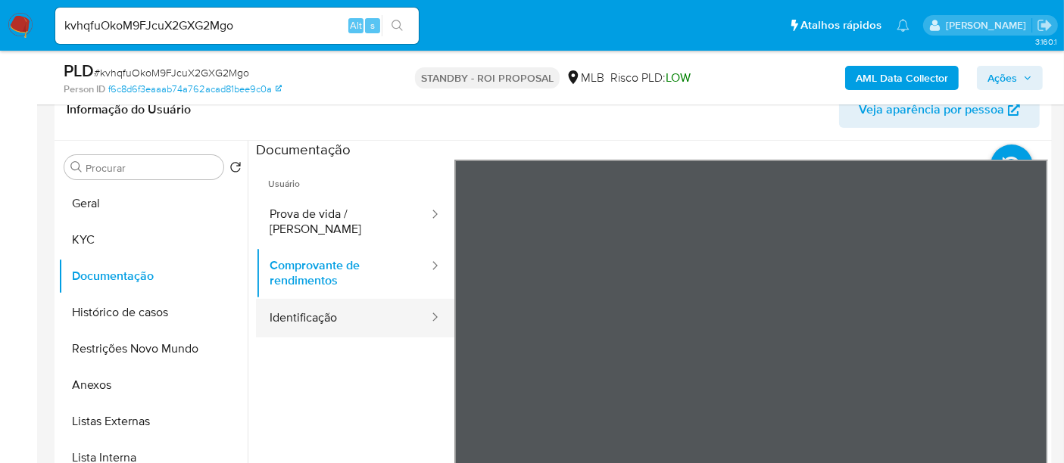
click at [338, 317] on button "Identificação" at bounding box center [343, 318] width 174 height 39
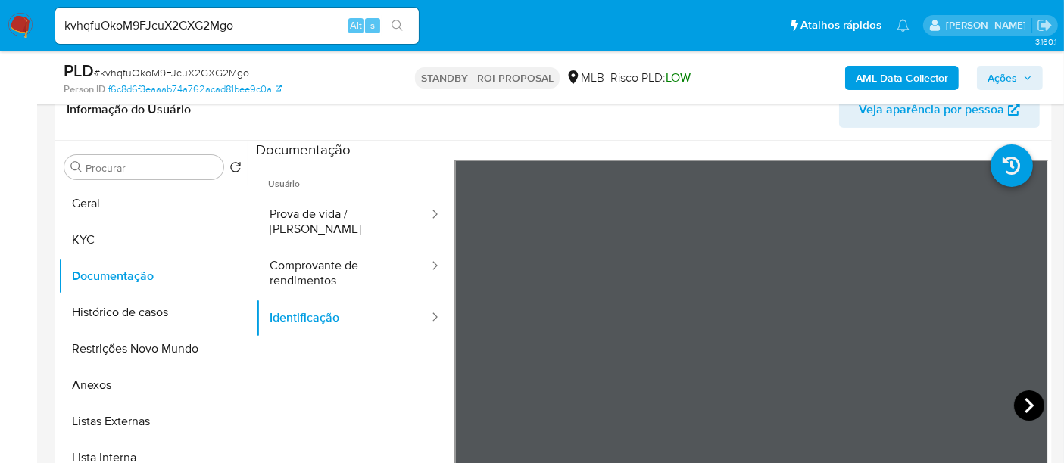
click at [1021, 395] on icon at bounding box center [1029, 406] width 30 height 30
click at [95, 235] on button "KYC" at bounding box center [146, 240] width 177 height 36
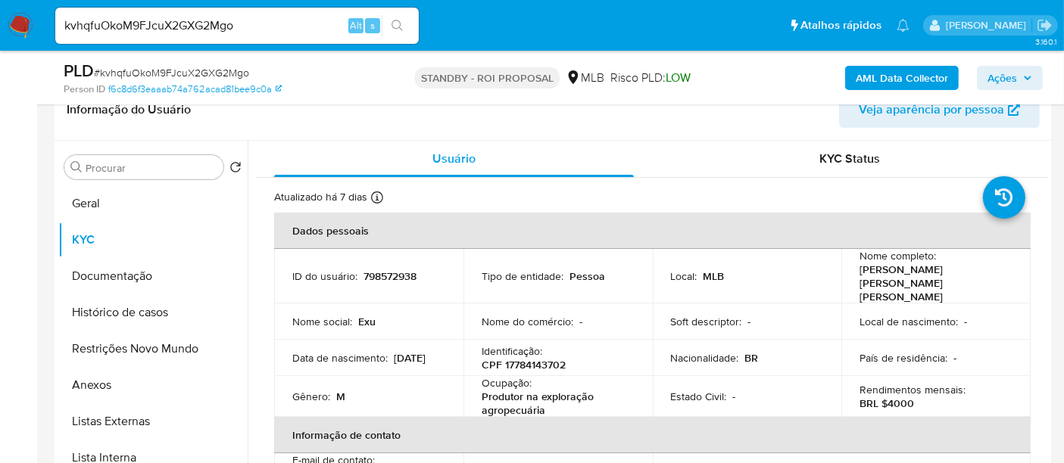
scroll to position [84, 0]
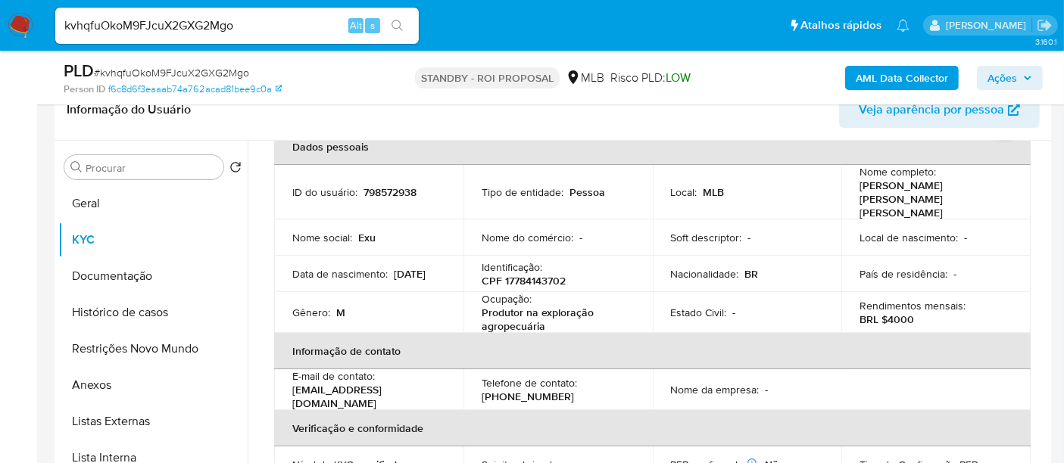
drag, startPoint x: 292, startPoint y: 270, endPoint x: 365, endPoint y: 270, distance: 73.5
click at [365, 270] on td "Data de nascimento : 01/05/2001" at bounding box center [368, 274] width 189 height 36
copy p "01/05/2001"
click at [97, 201] on button "Geral" at bounding box center [146, 204] width 177 height 36
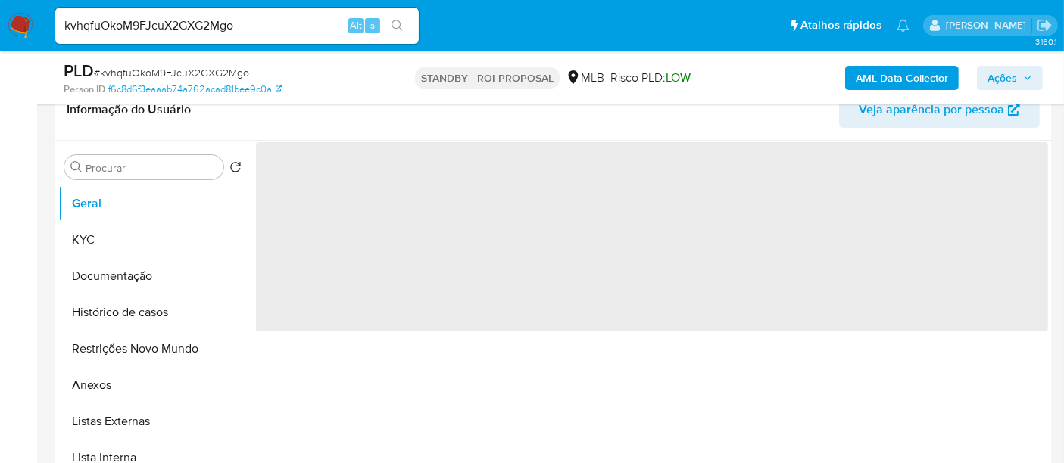
scroll to position [0, 0]
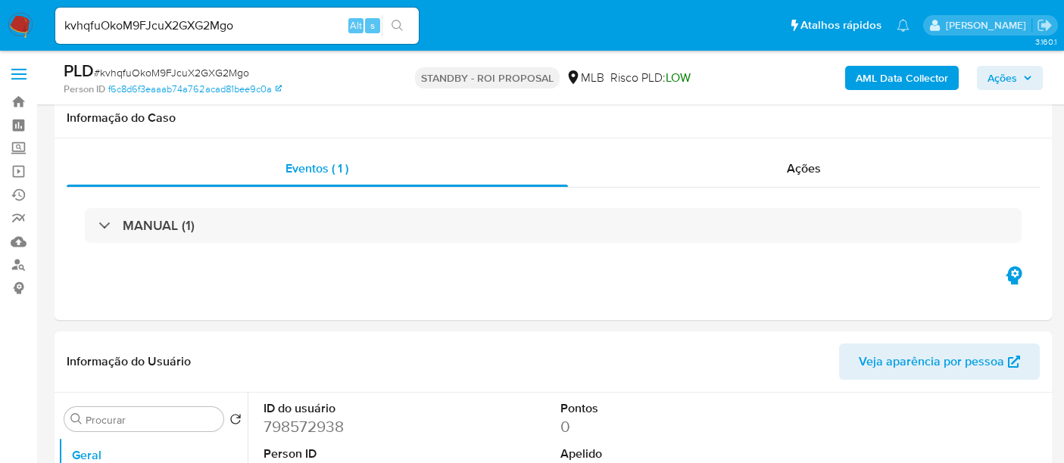
select select "10"
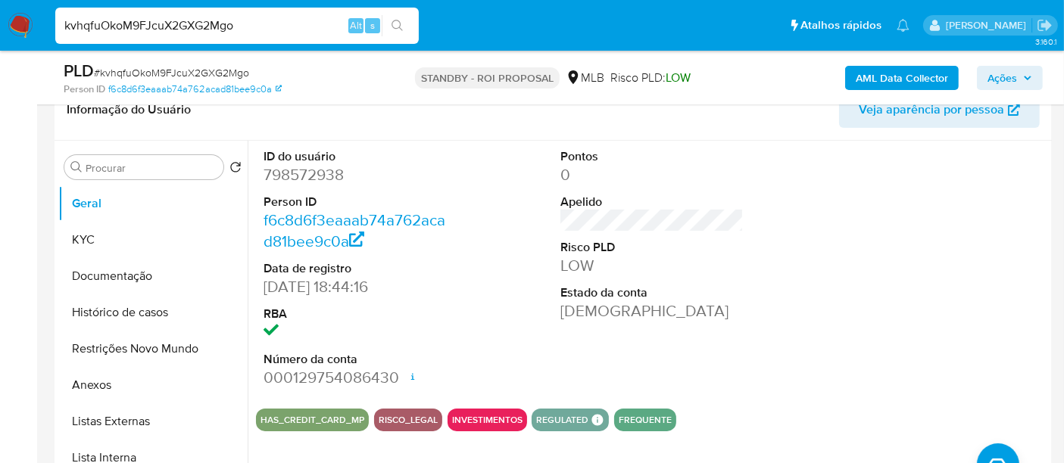
drag, startPoint x: 261, startPoint y: 23, endPoint x: 0, endPoint y: 43, distance: 261.3
click at [0, 43] on nav "Pausado Ver notificaciones kvhqfuOkoM9FJcuX2GXG2Mgo Alt s Atalhos rápidos Presi…" at bounding box center [532, 25] width 1064 height 51
paste input "cI0JeRTnZU8v2qejDLInTqEd"
type input "cI0JeRTnZU8v2qejDLInTqEd"
click at [400, 23] on icon "search-icon" at bounding box center [397, 25] width 11 height 11
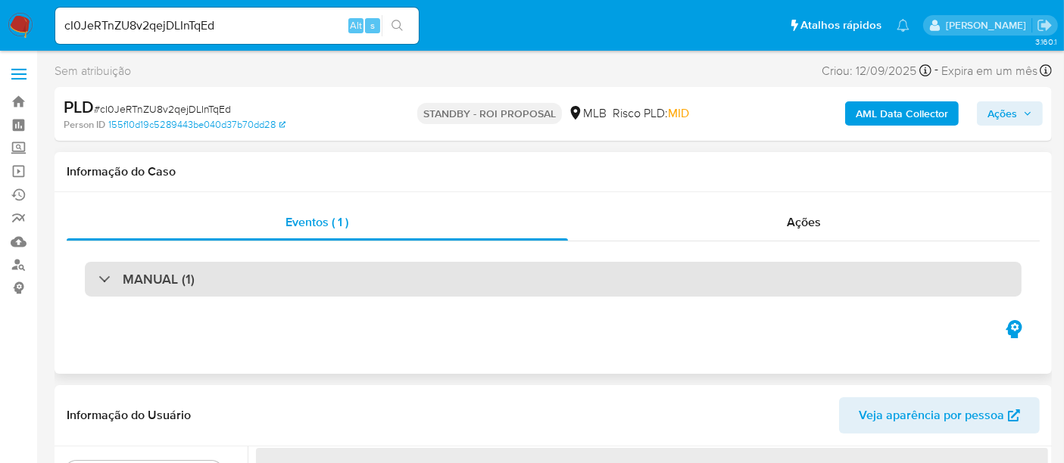
select select "10"
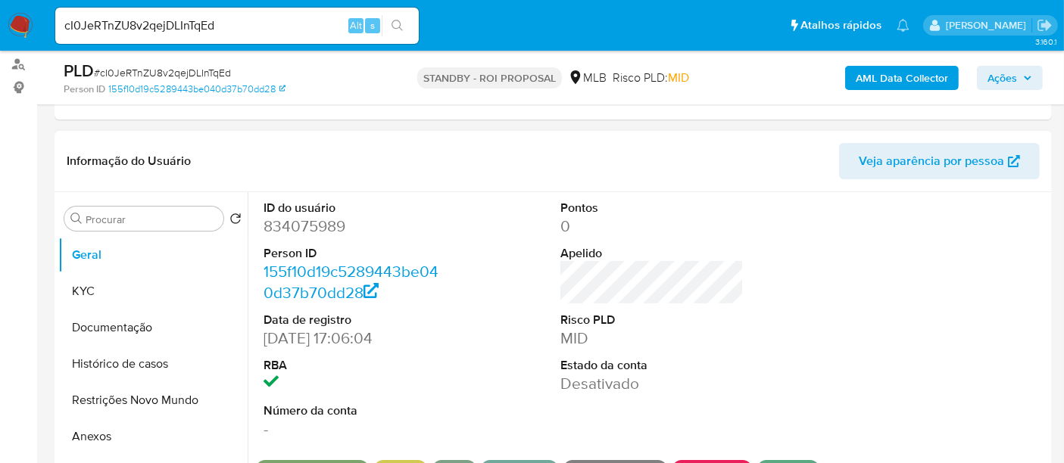
scroll to position [252, 0]
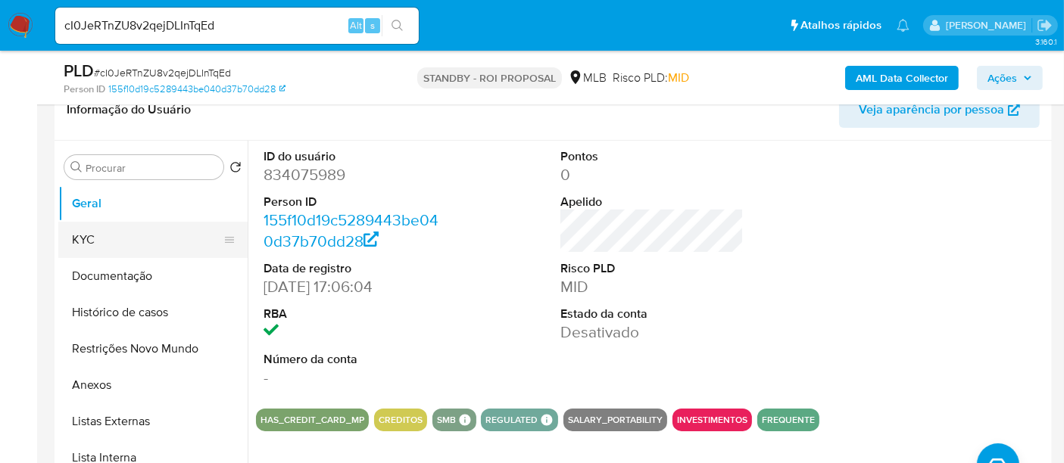
click at [132, 232] on button "KYC" at bounding box center [146, 240] width 177 height 36
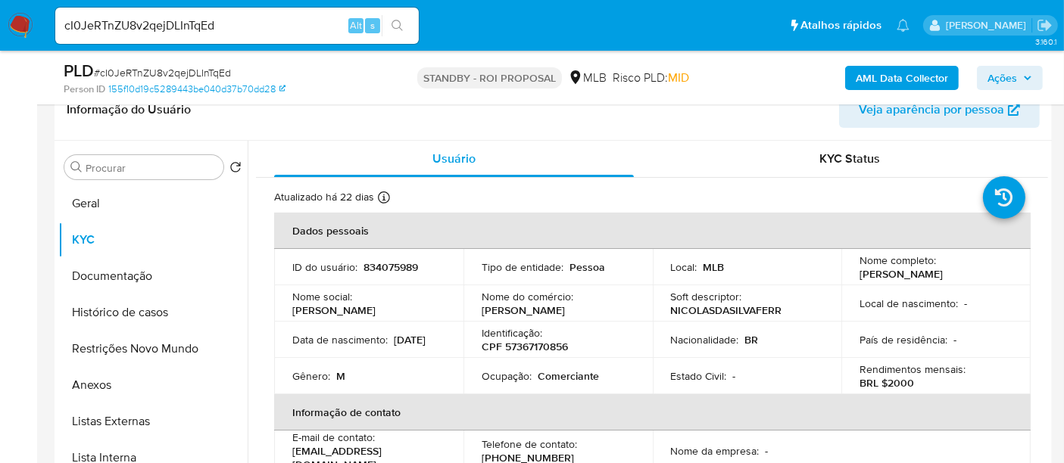
drag, startPoint x: 286, startPoint y: 351, endPoint x: 354, endPoint y: 349, distance: 67.4
click at [354, 349] on td "Data de nascimento : 08/07/2001" at bounding box center [368, 340] width 189 height 36
copy p "08/07/2001"
click at [129, 276] on button "Documentação" at bounding box center [146, 276] width 177 height 36
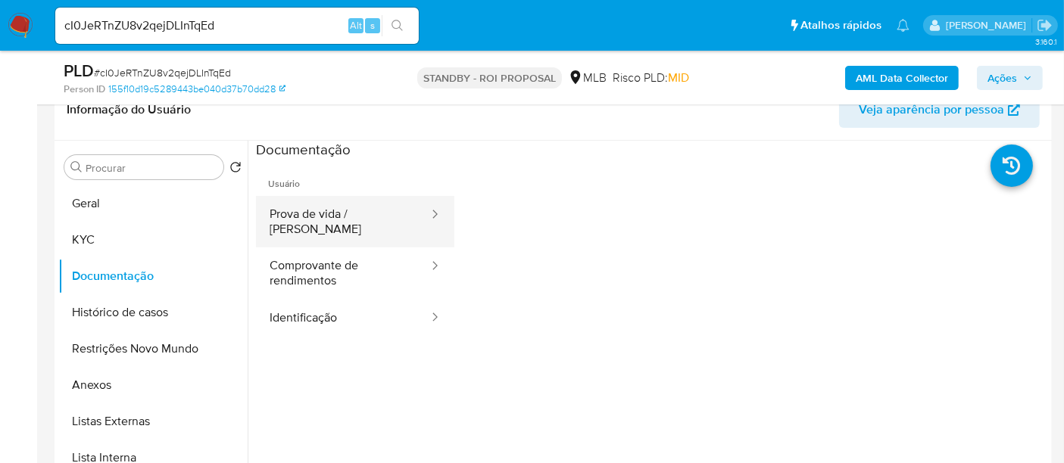
click at [315, 205] on button "Prova de vida / Selfie" at bounding box center [343, 221] width 174 height 51
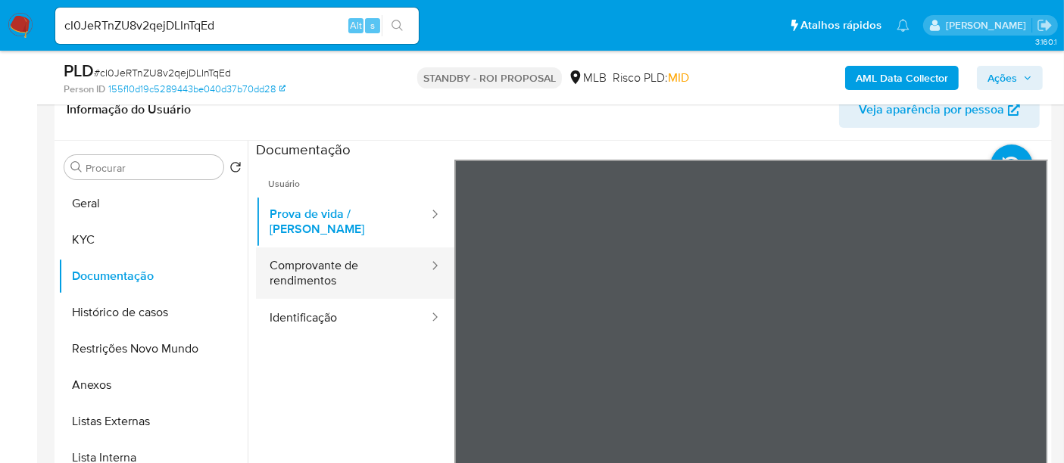
click at [317, 256] on button "Comprovante de rendimentos" at bounding box center [343, 273] width 174 height 51
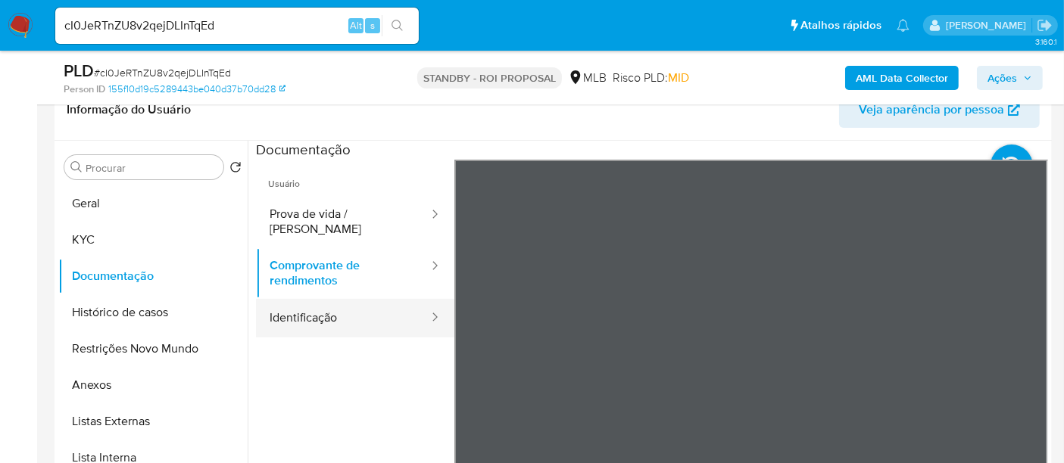
click at [316, 308] on button "Identificação" at bounding box center [343, 318] width 174 height 39
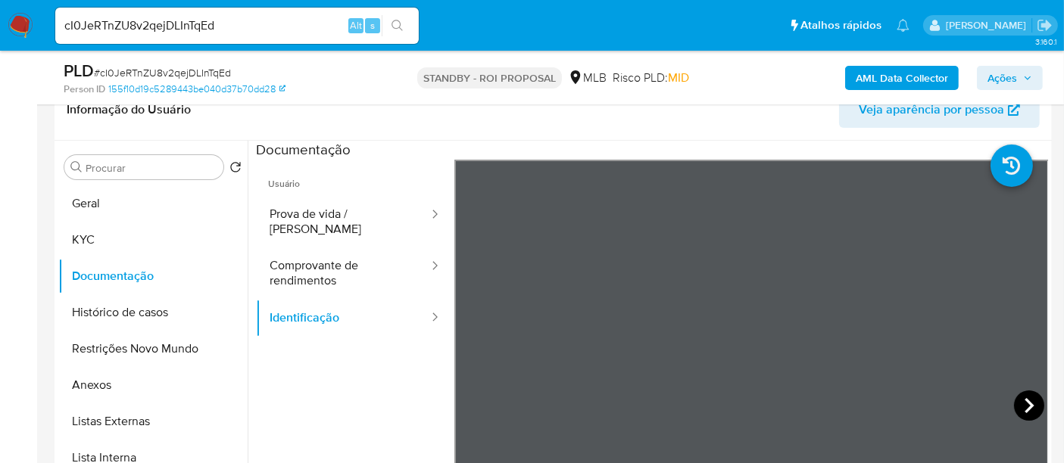
click at [1025, 400] on icon at bounding box center [1029, 405] width 9 height 15
click at [104, 232] on button "KYC" at bounding box center [146, 240] width 177 height 36
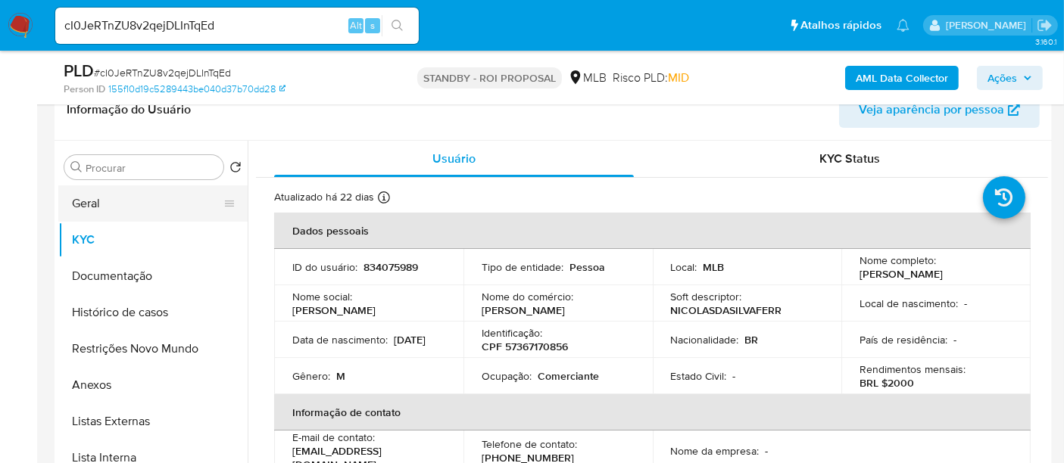
drag, startPoint x: 90, startPoint y: 208, endPoint x: 139, endPoint y: 211, distance: 48.5
click at [90, 206] on button "Geral" at bounding box center [146, 204] width 177 height 36
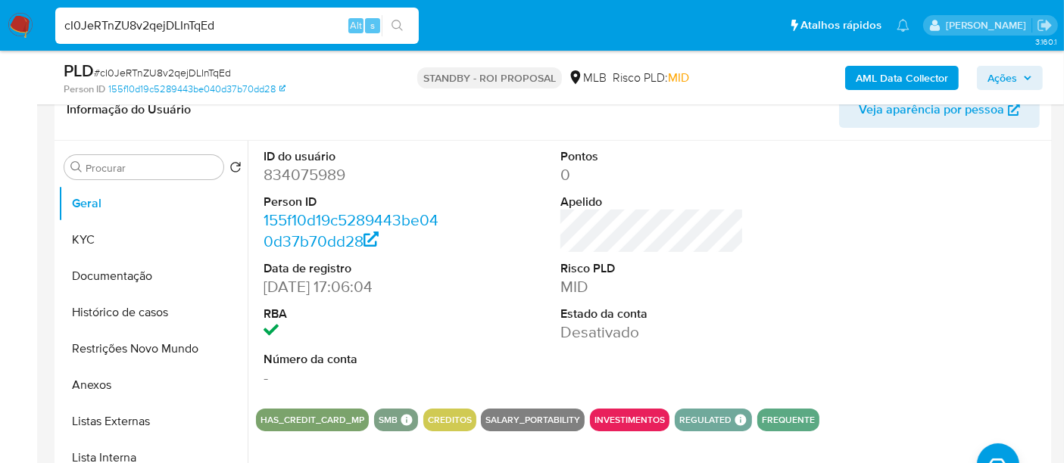
drag, startPoint x: 244, startPoint y: 28, endPoint x: 0, endPoint y: 27, distance: 243.9
click at [0, 27] on nav "Pausado Ver notificaciones cI0JeRTnZU8v2qejDLInTqEd Alt s Atalhos rápidos Presi…" at bounding box center [532, 25] width 1064 height 51
paste input "ykxI0etAvnBivUSCLmrFJjQo"
type input "ykxI0etAvnBivUSCLmrFJjQo"
click at [389, 20] on button "search-icon" at bounding box center [397, 25] width 31 height 21
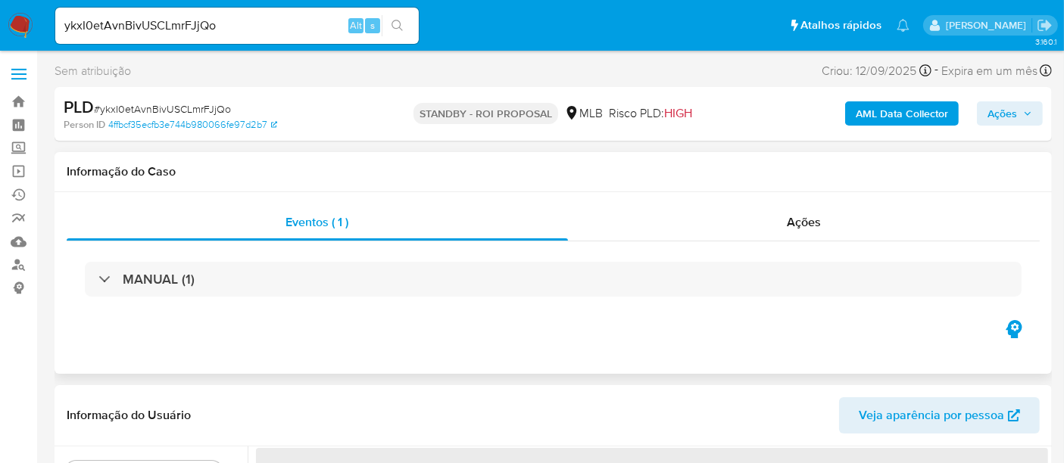
select select "10"
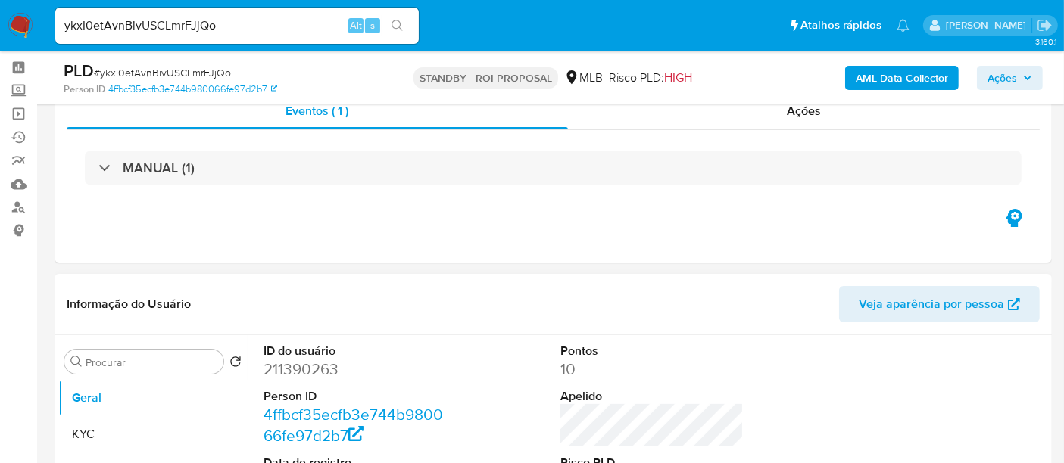
scroll to position [84, 0]
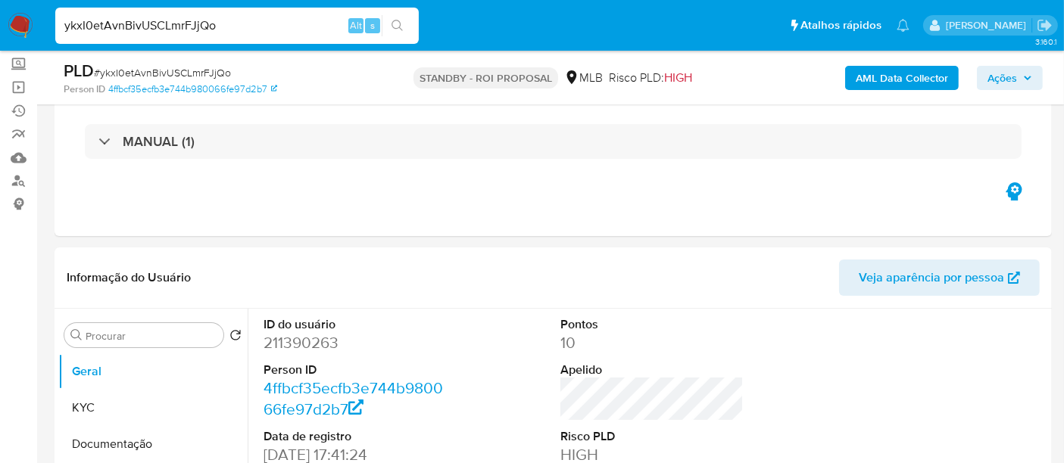
click at [0, 42] on nav "Pausado Ver notificaciones ykxI0etAvnBivUSCLmrFJjQo Alt s Atalhos rápidos Presi…" at bounding box center [532, 25] width 1064 height 51
click at [397, 24] on icon "search-icon" at bounding box center [398, 26] width 12 height 12
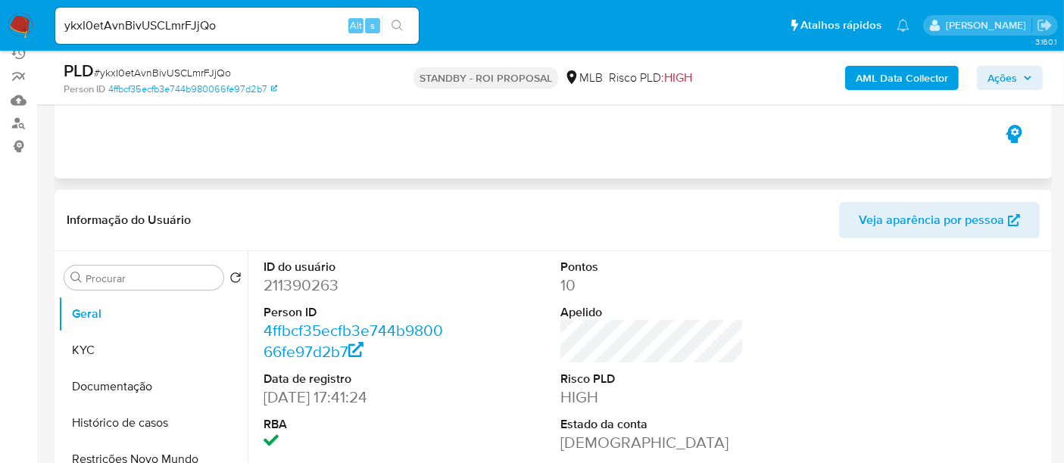
scroll to position [252, 0]
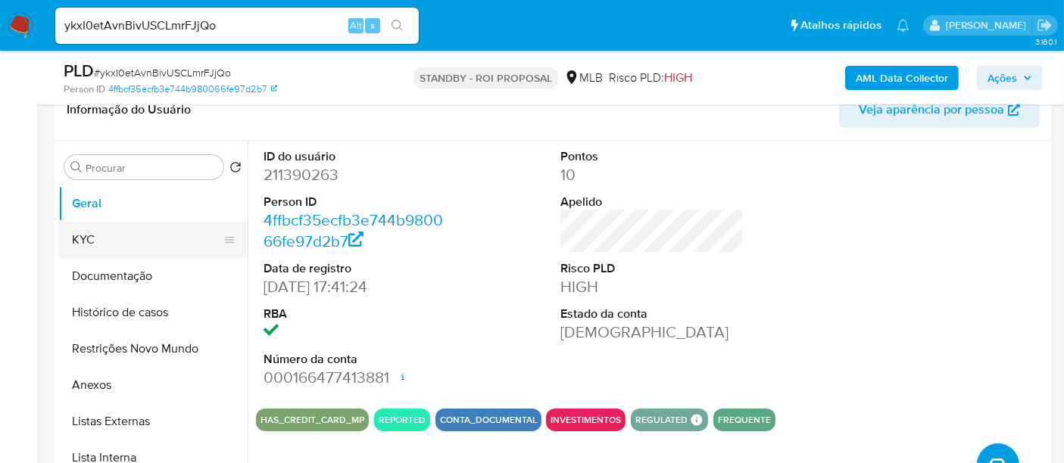
click at [117, 239] on button "KYC" at bounding box center [146, 240] width 177 height 36
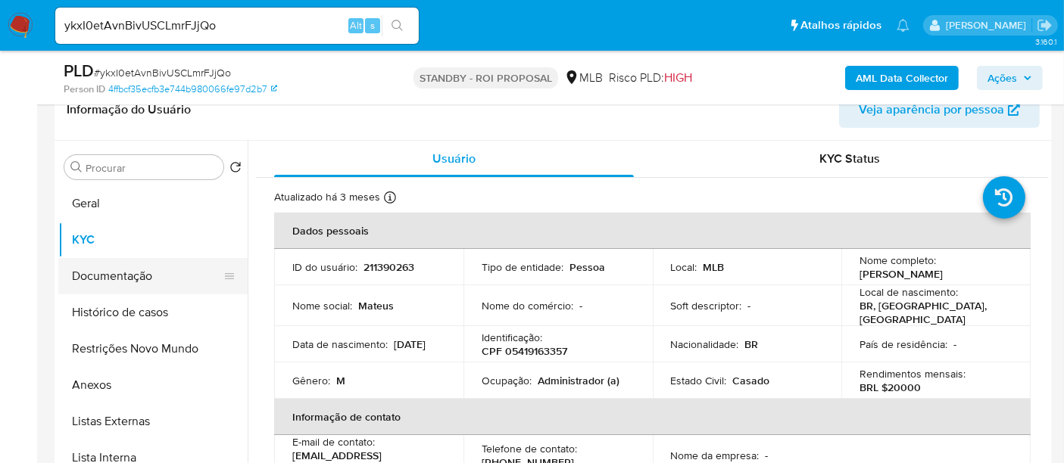
click at [120, 279] on button "Documentação" at bounding box center [146, 276] width 177 height 36
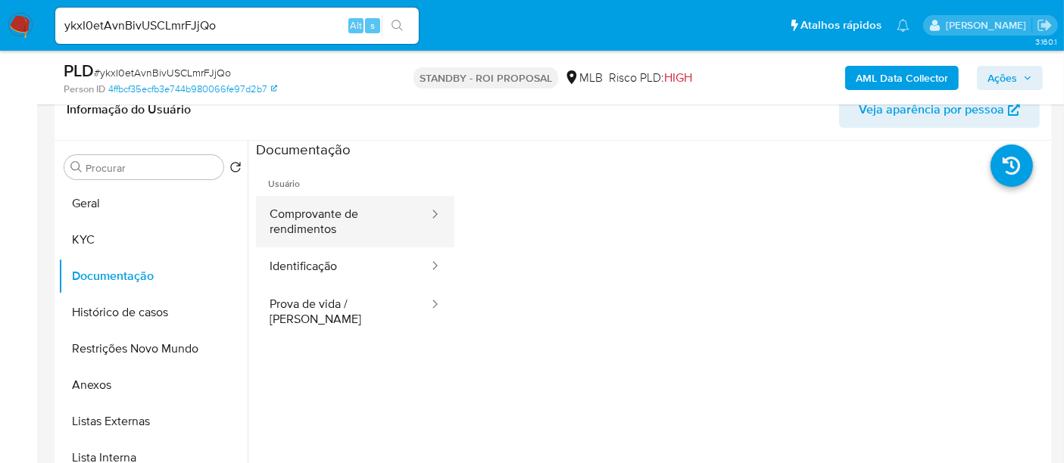
click at [343, 224] on button "Comprovante de rendimentos" at bounding box center [343, 221] width 174 height 51
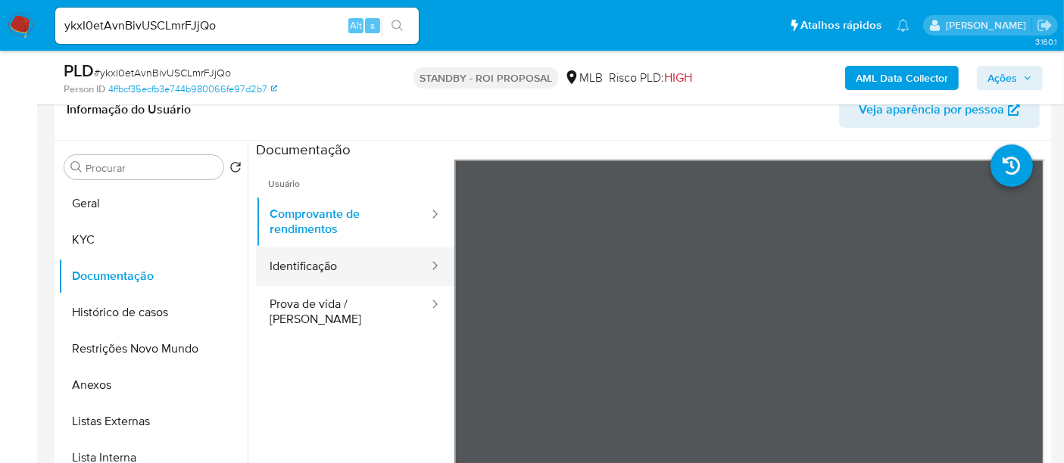
click at [311, 267] on button "Identificação" at bounding box center [343, 267] width 174 height 39
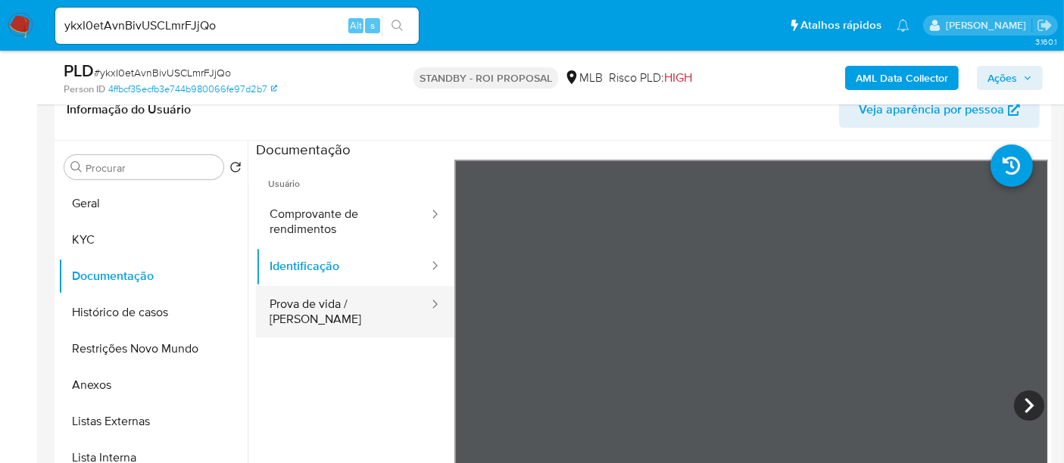
click at [303, 305] on button "Prova de vida / [PERSON_NAME]" at bounding box center [343, 311] width 174 height 51
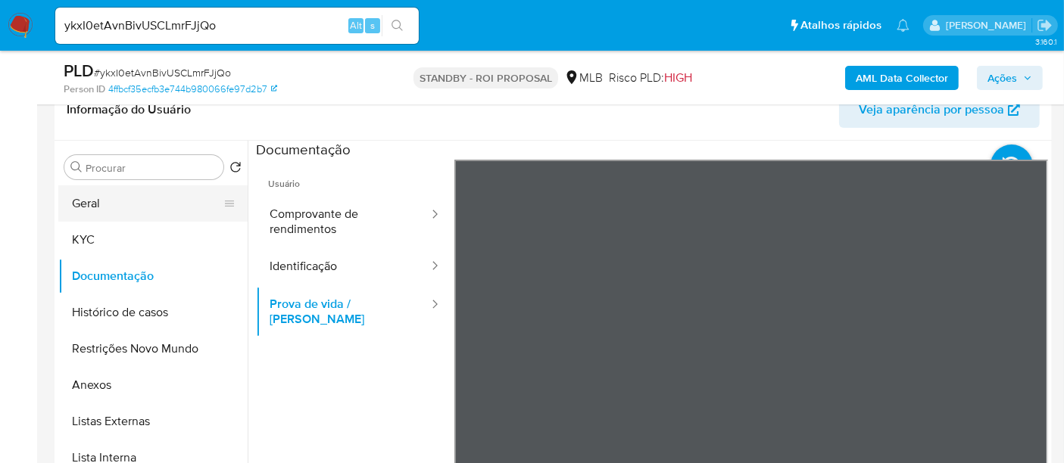
click at [91, 206] on button "Geral" at bounding box center [146, 204] width 177 height 36
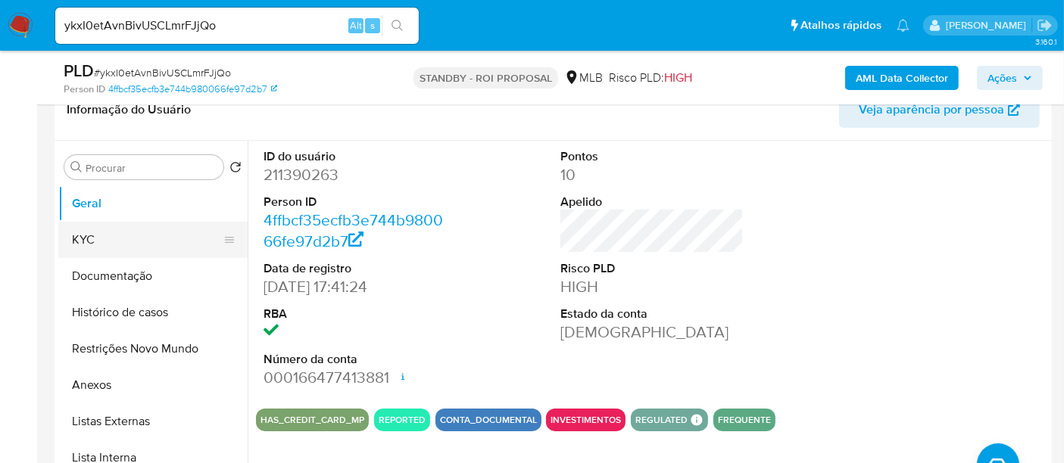
click at [84, 236] on button "KYC" at bounding box center [146, 240] width 177 height 36
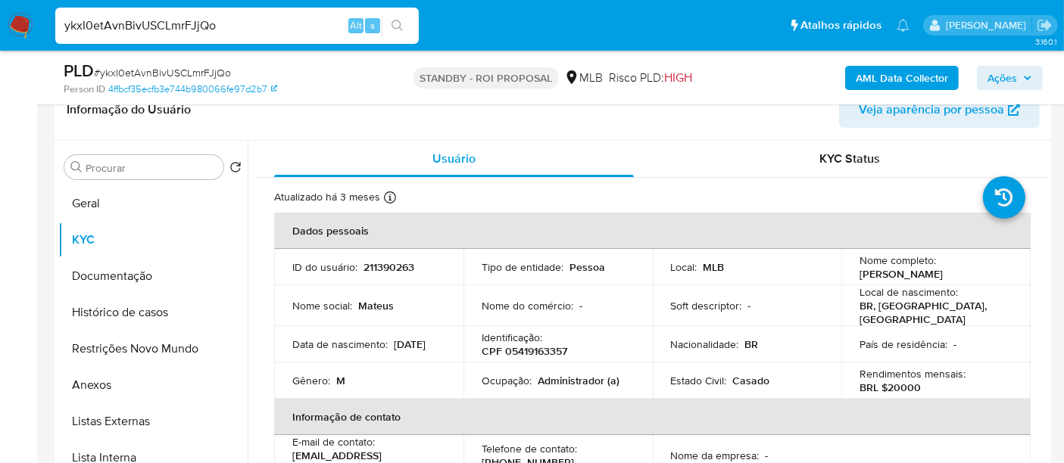
drag, startPoint x: 239, startPoint y: 31, endPoint x: 0, endPoint y: 48, distance: 239.2
click at [0, 48] on nav "Pausado Ver notificaciones ykxI0etAvnBivUSCLmrFJjQo Alt s Atalhos rápidos Presi…" at bounding box center [532, 25] width 1064 height 51
paste input "ahpvXebf98knNLqE7AJkzge1"
type input "ahpvXebf98knNLqE7AJkzge1"
click at [396, 24] on icon "search-icon" at bounding box center [398, 26] width 12 height 12
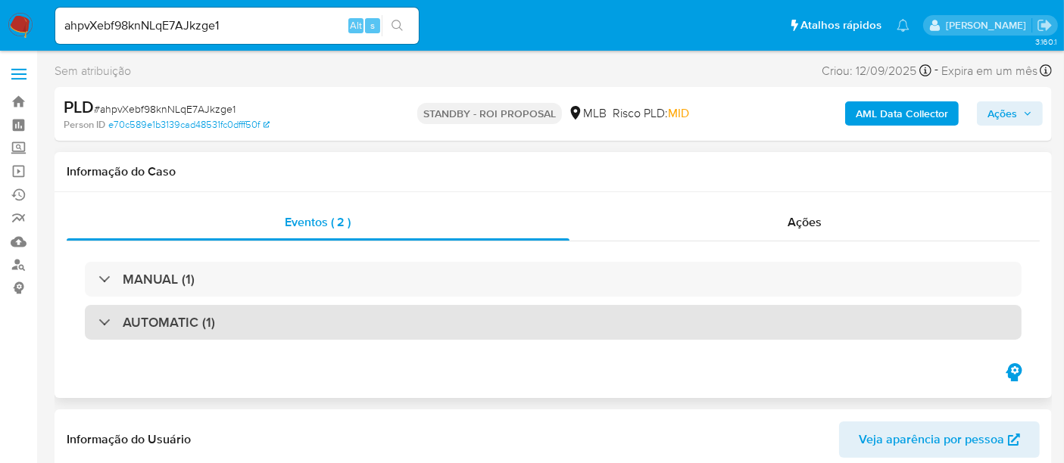
select select "10"
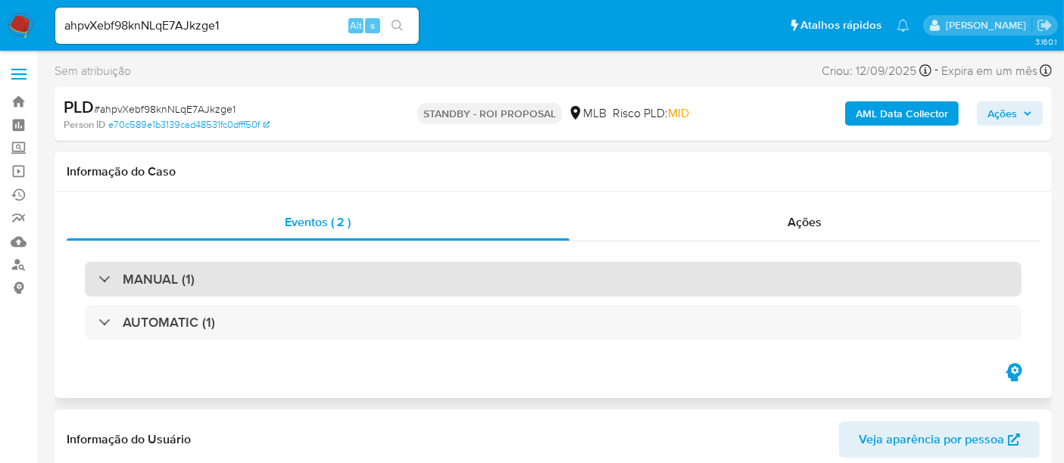
click at [320, 270] on div "MANUAL (1)" at bounding box center [553, 279] width 937 height 35
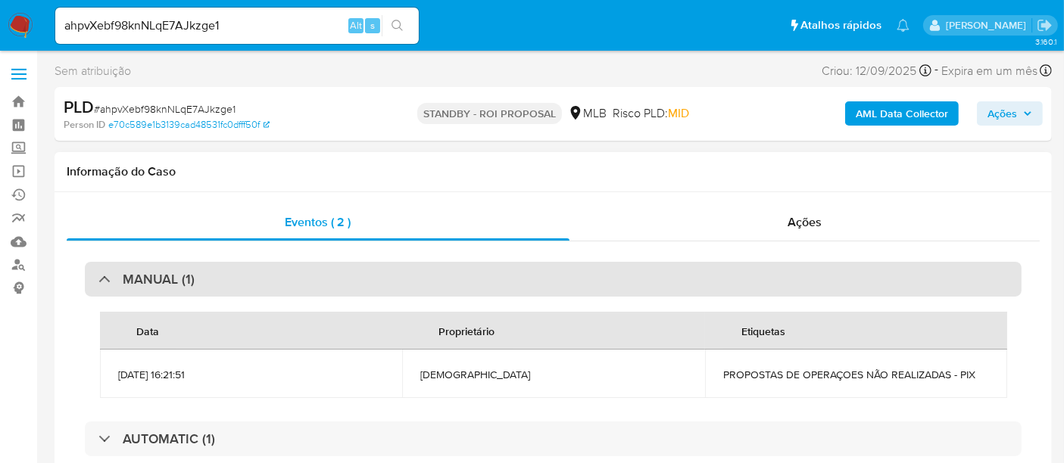
click at [322, 270] on div "MANUAL (1)" at bounding box center [553, 279] width 937 height 35
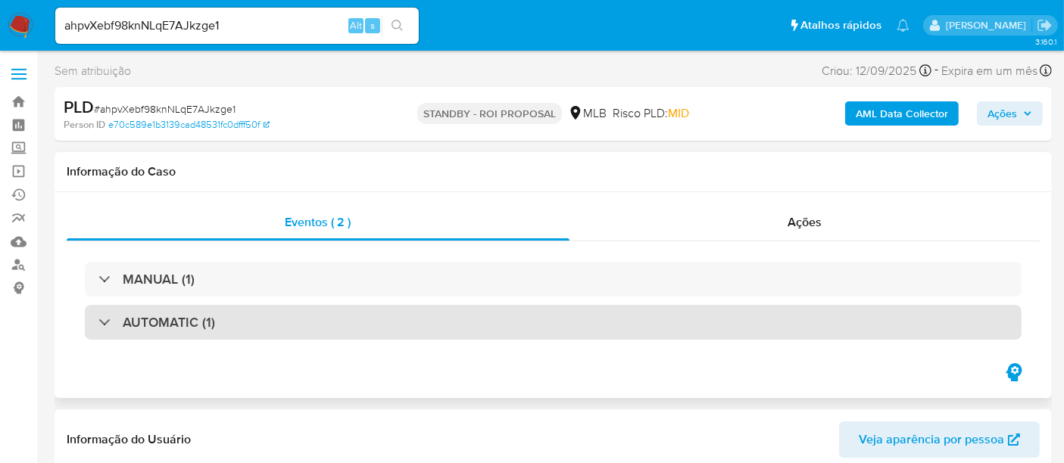
click at [301, 316] on div "AUTOMATIC (1)" at bounding box center [553, 322] width 937 height 35
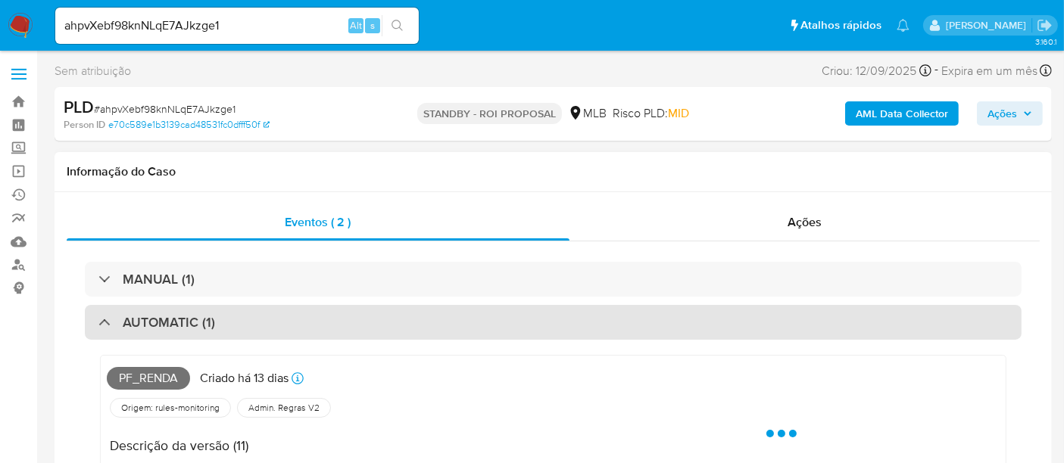
drag, startPoint x: 307, startPoint y: 316, endPoint x: 379, endPoint y: 317, distance: 71.9
click at [309, 317] on div "AUTOMATIC (1)" at bounding box center [553, 322] width 937 height 35
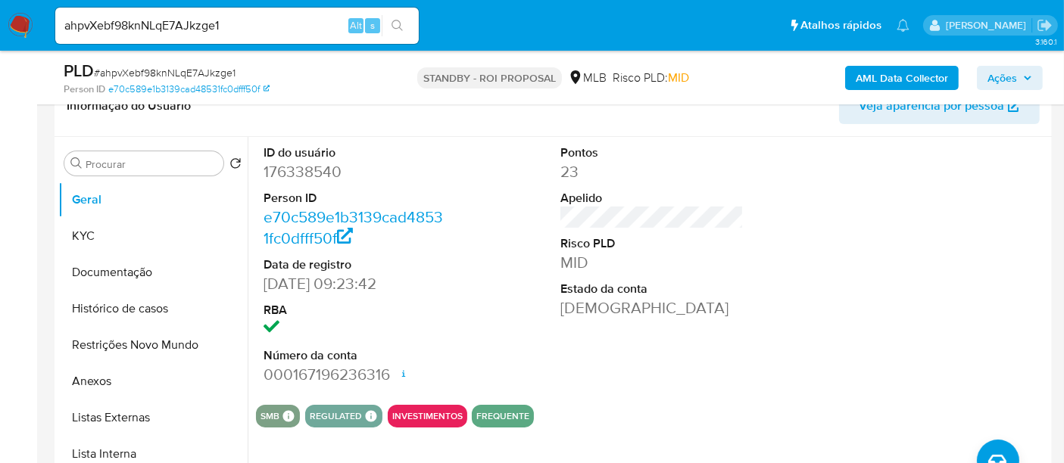
scroll to position [336, 0]
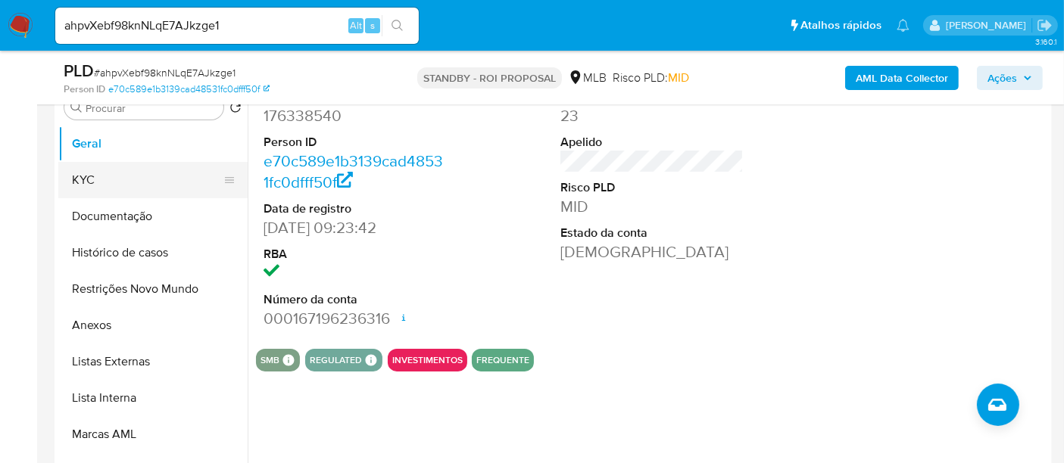
click at [104, 179] on button "KYC" at bounding box center [146, 180] width 177 height 36
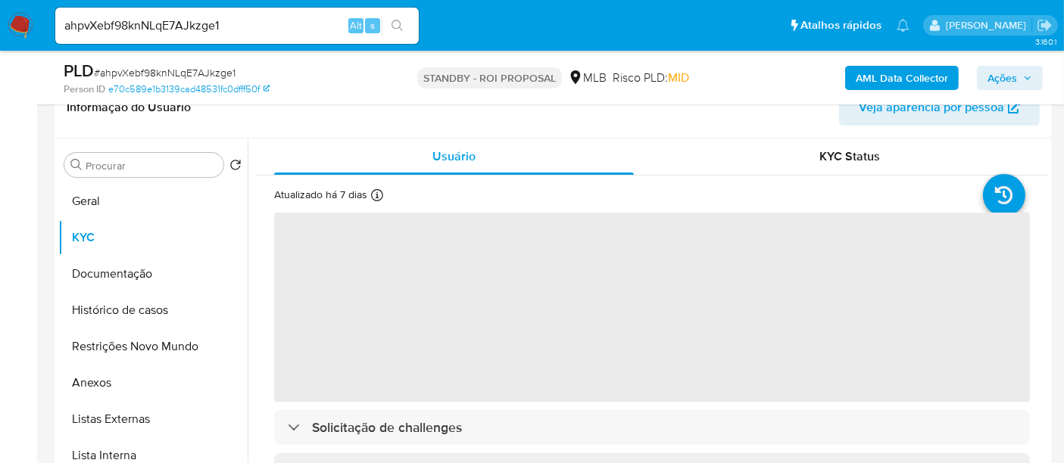
scroll to position [252, 0]
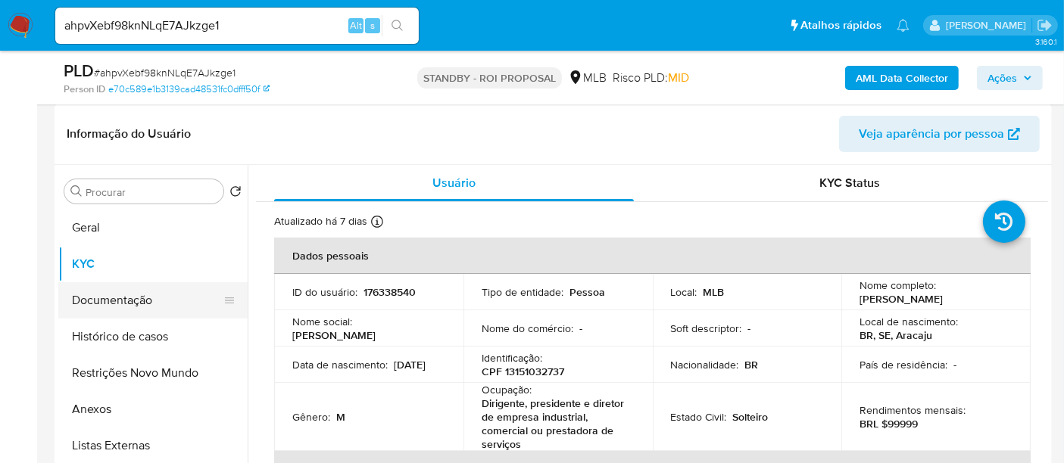
click at [119, 296] on button "Documentação" at bounding box center [146, 300] width 177 height 36
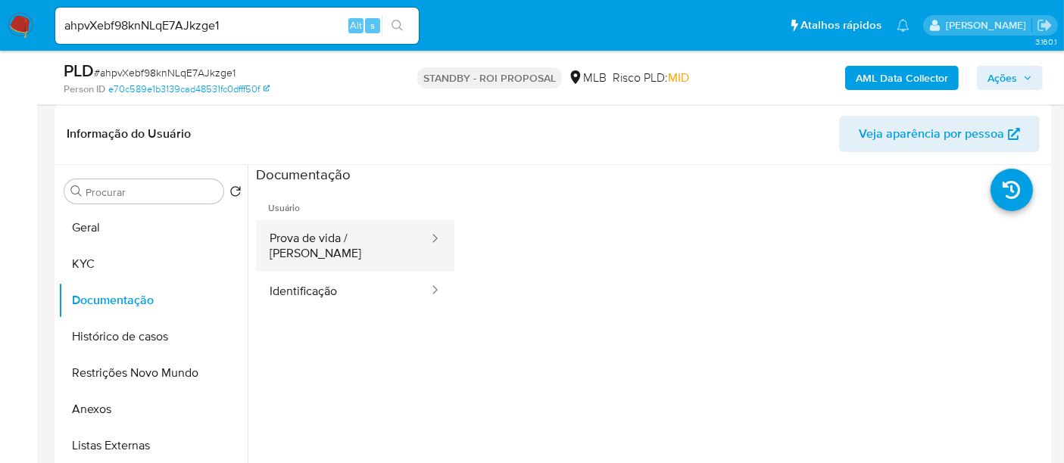
click at [351, 232] on button "Prova de vida / [PERSON_NAME]" at bounding box center [343, 245] width 174 height 51
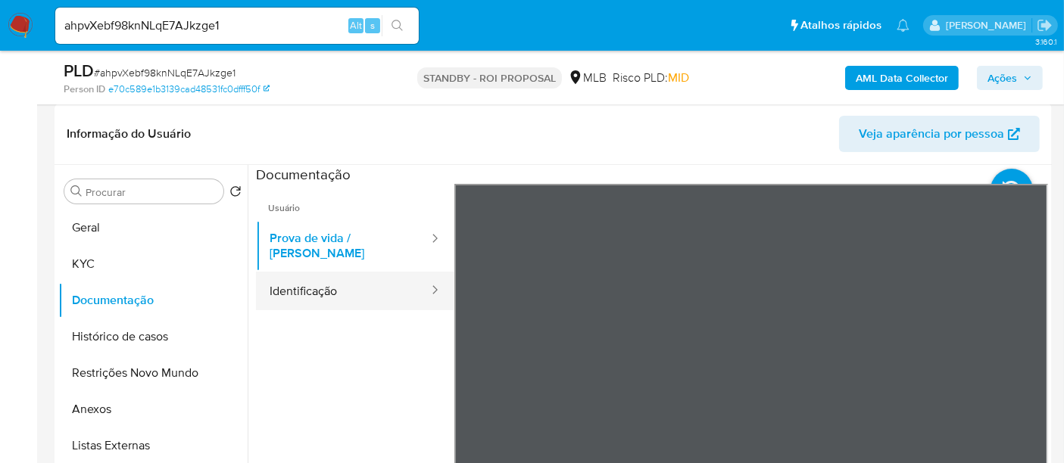
drag, startPoint x: 345, startPoint y: 277, endPoint x: 410, endPoint y: 280, distance: 64.4
click at [351, 276] on button "Identificação" at bounding box center [343, 291] width 174 height 39
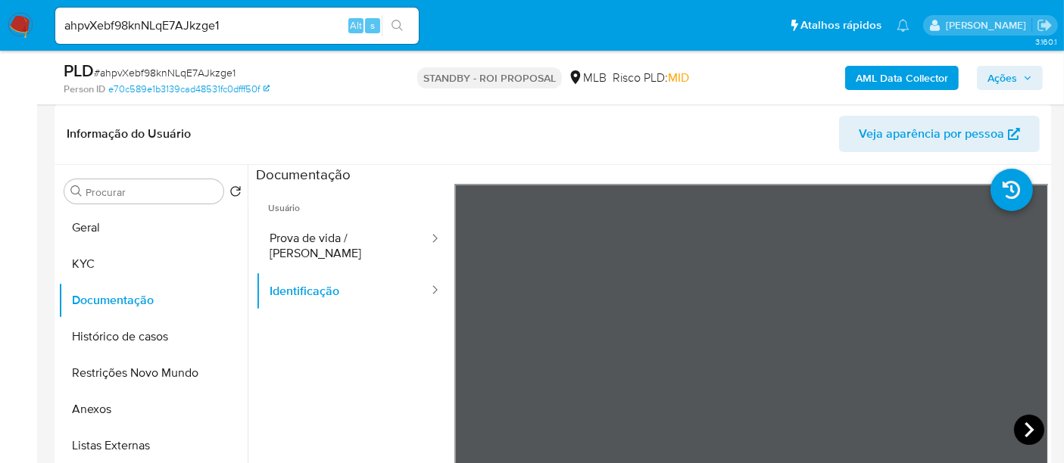
click at [1015, 423] on icon at bounding box center [1029, 430] width 30 height 30
click at [119, 261] on button "KYC" at bounding box center [146, 264] width 177 height 36
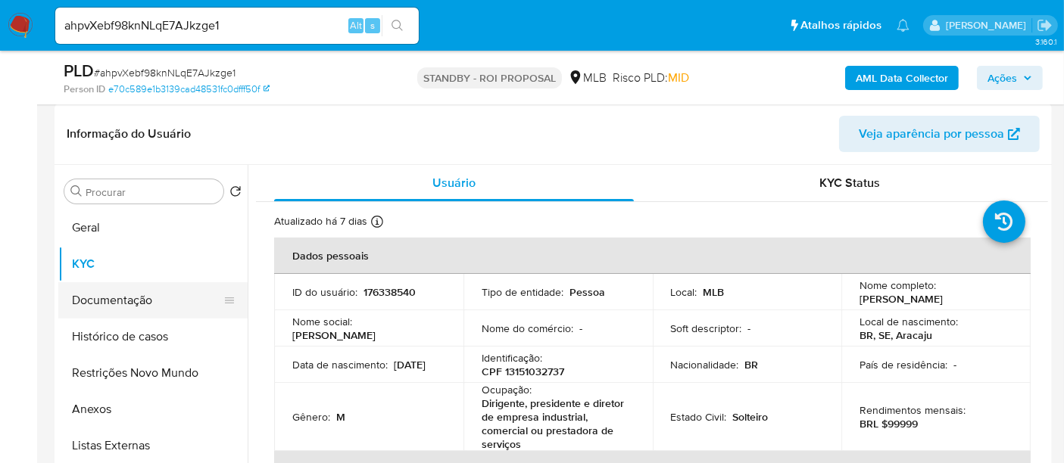
click at [104, 298] on button "Documentação" at bounding box center [146, 300] width 177 height 36
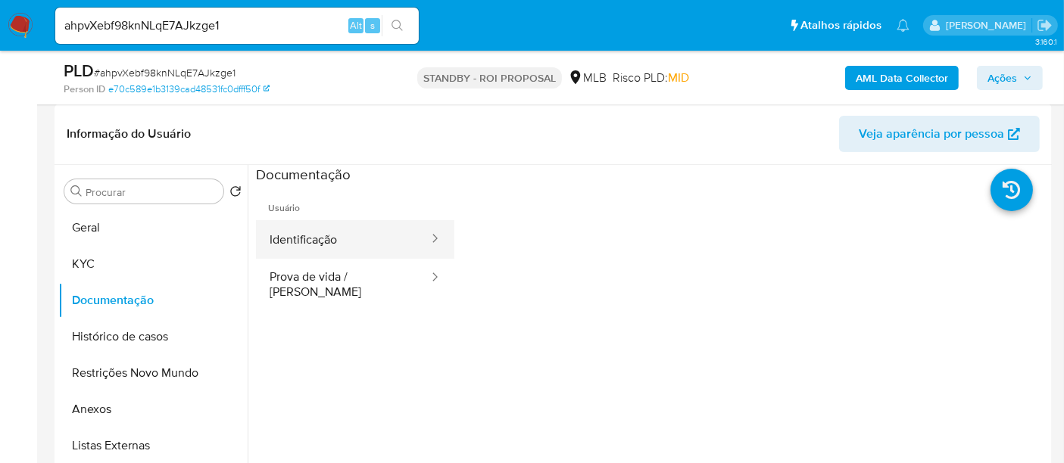
drag, startPoint x: 335, startPoint y: 243, endPoint x: 400, endPoint y: 248, distance: 65.3
click at [334, 243] on button "Identificação" at bounding box center [343, 239] width 174 height 39
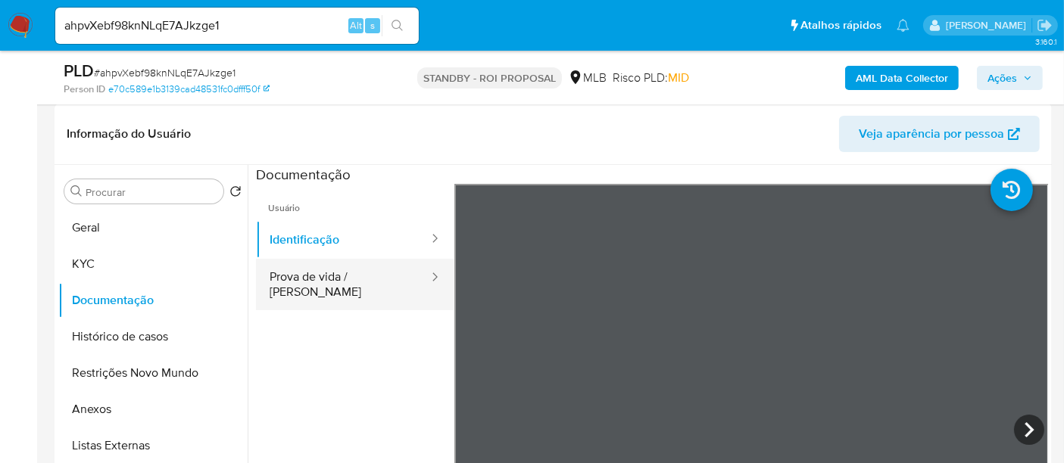
click at [346, 277] on button "Prova de vida / [PERSON_NAME]" at bounding box center [343, 284] width 174 height 51
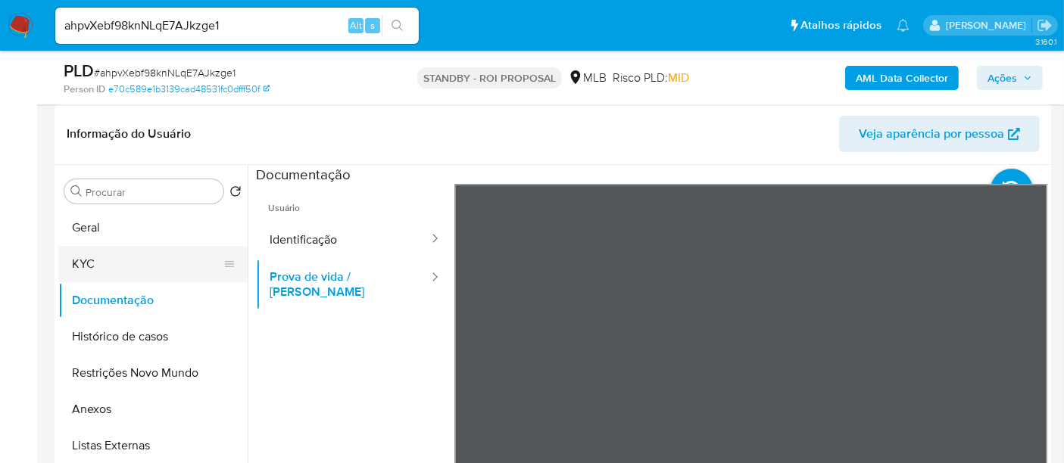
drag, startPoint x: 81, startPoint y: 261, endPoint x: 229, endPoint y: 262, distance: 148.4
click at [82, 261] on button "KYC" at bounding box center [146, 264] width 177 height 36
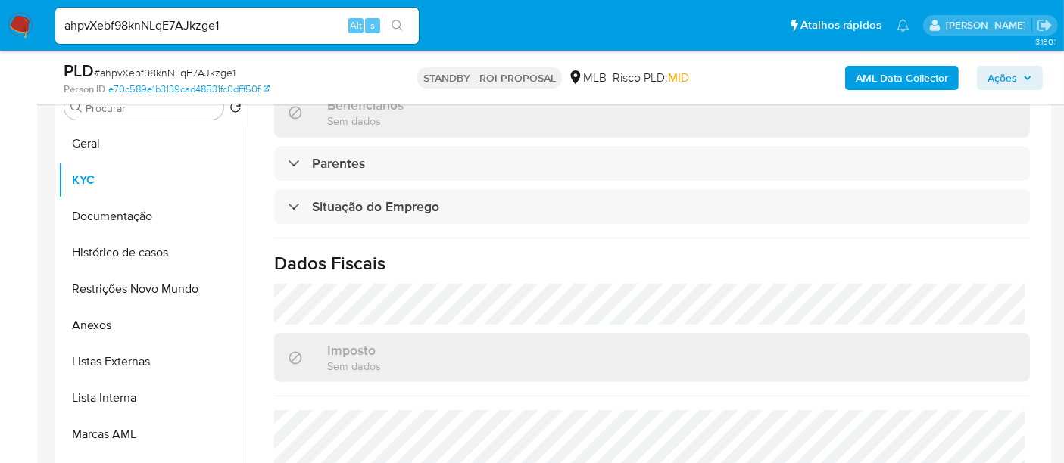
scroll to position [467, 0]
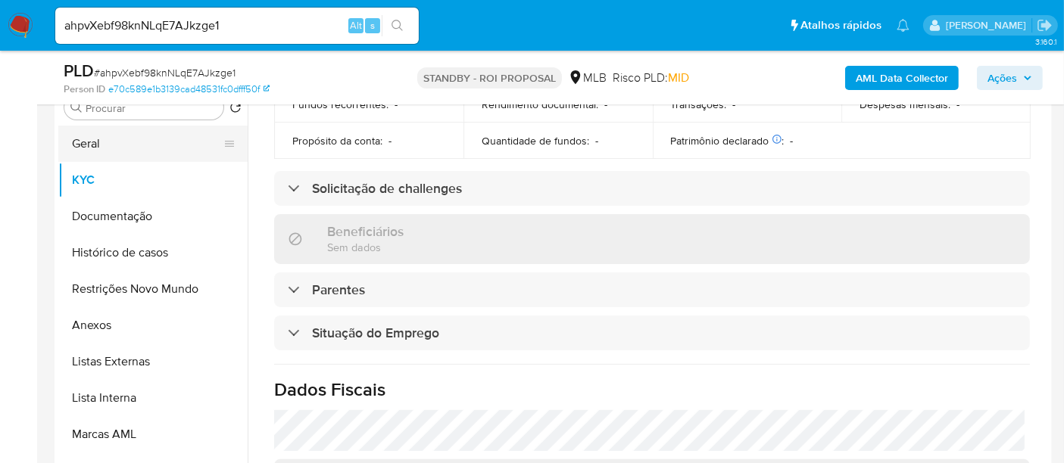
click at [94, 144] on button "Geral" at bounding box center [146, 144] width 177 height 36
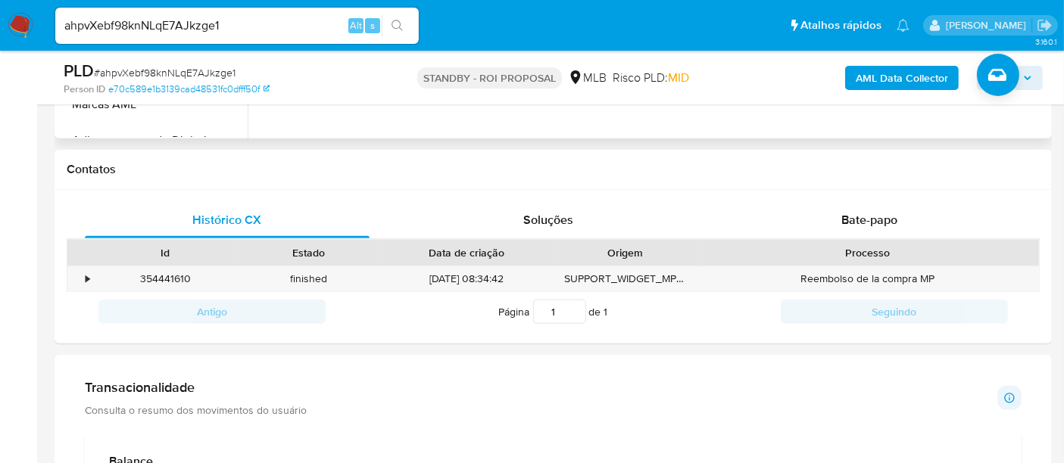
scroll to position [672, 0]
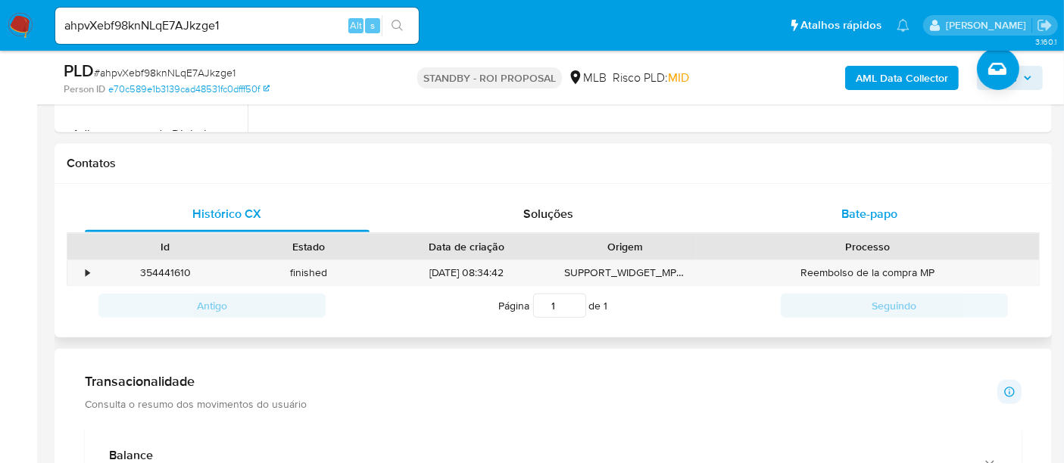
click at [863, 211] on span "Bate-papo" at bounding box center [869, 213] width 56 height 17
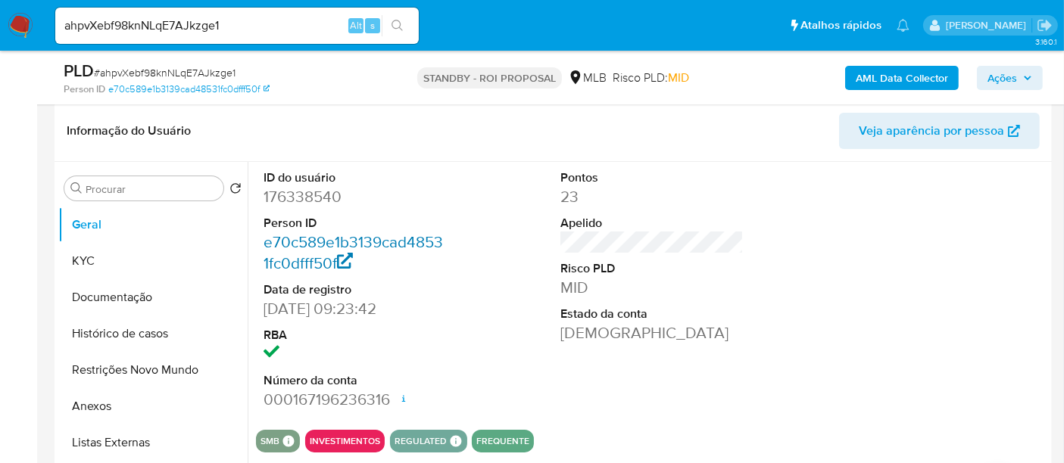
scroll to position [252, 0]
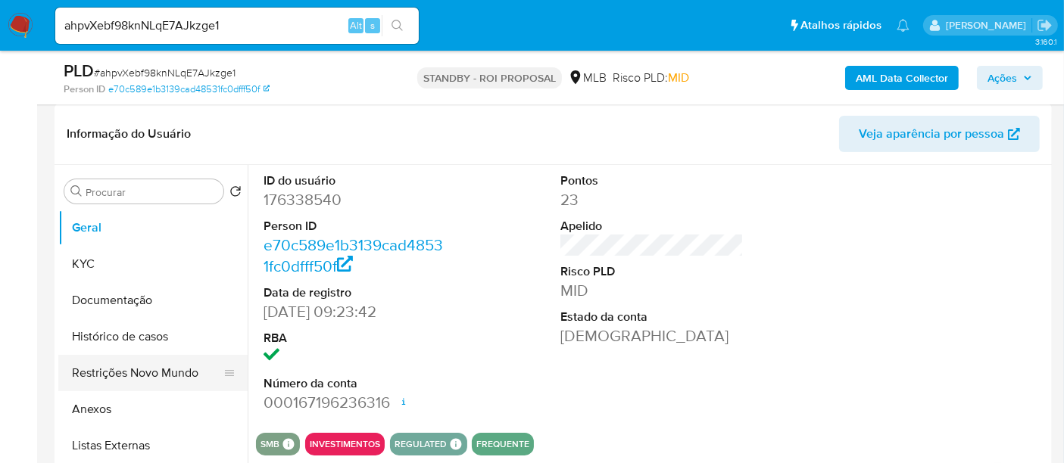
click at [117, 373] on button "Restrições Novo Mundo" at bounding box center [146, 373] width 177 height 36
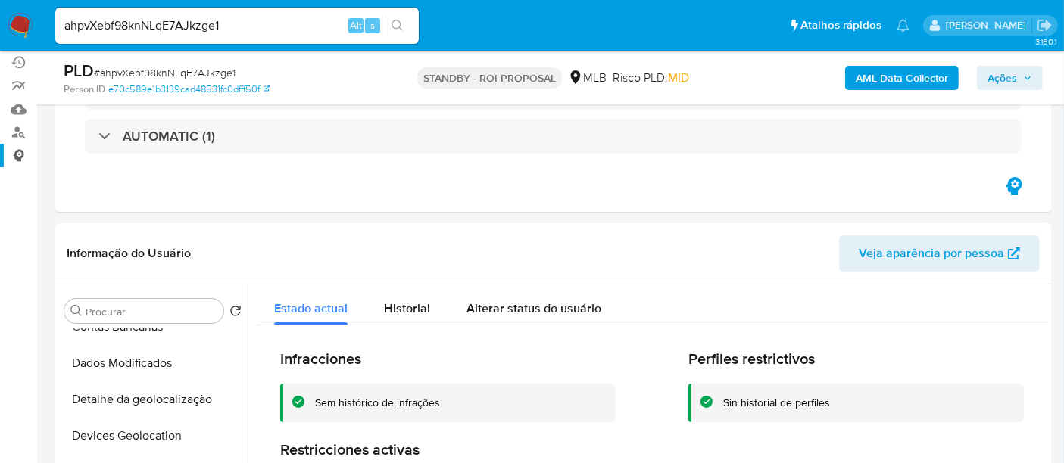
scroll to position [0, 0]
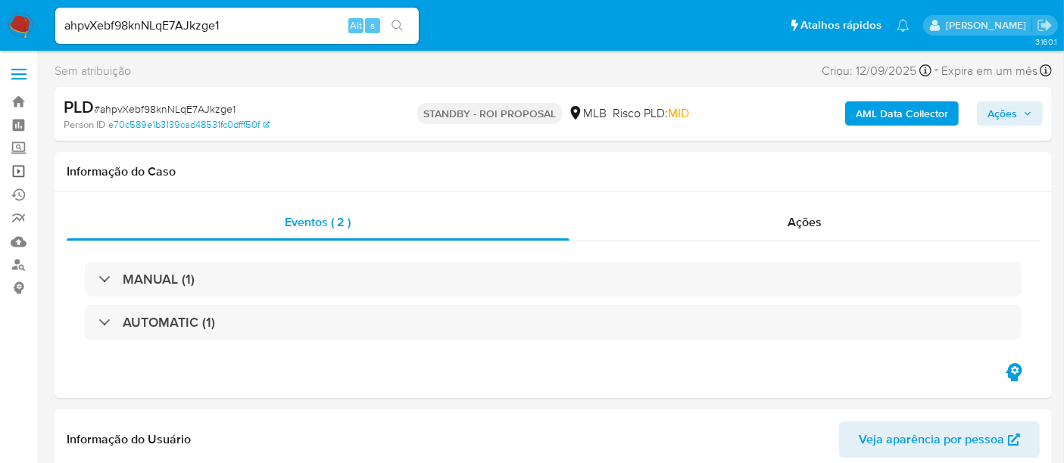
click at [20, 168] on link "Operações em massa" at bounding box center [90, 171] width 180 height 23
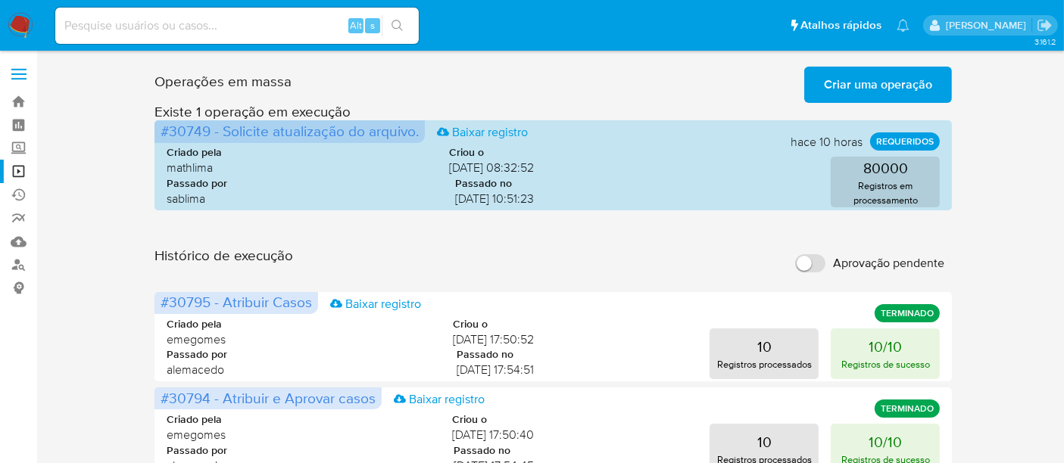
click at [879, 89] on span "Criar uma operação" at bounding box center [878, 84] width 108 height 33
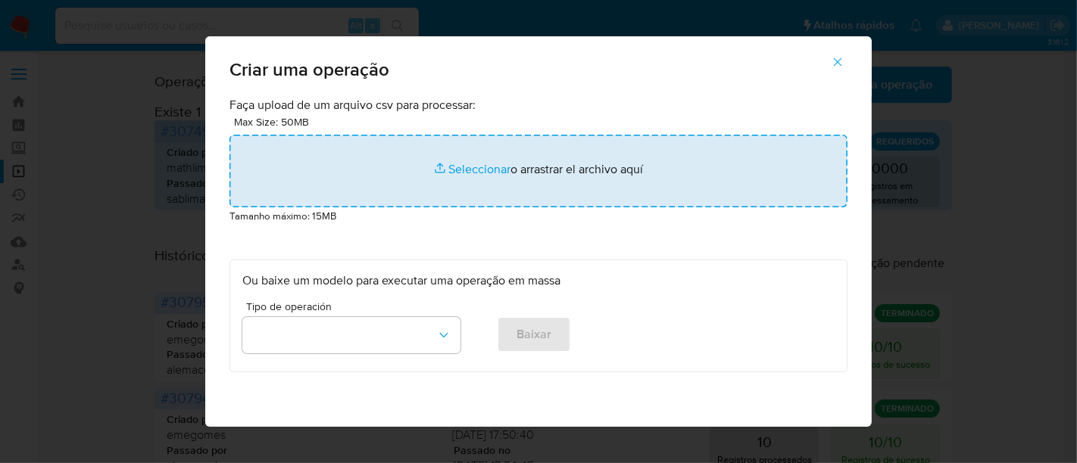
click at [448, 170] on input "file" at bounding box center [538, 171] width 618 height 73
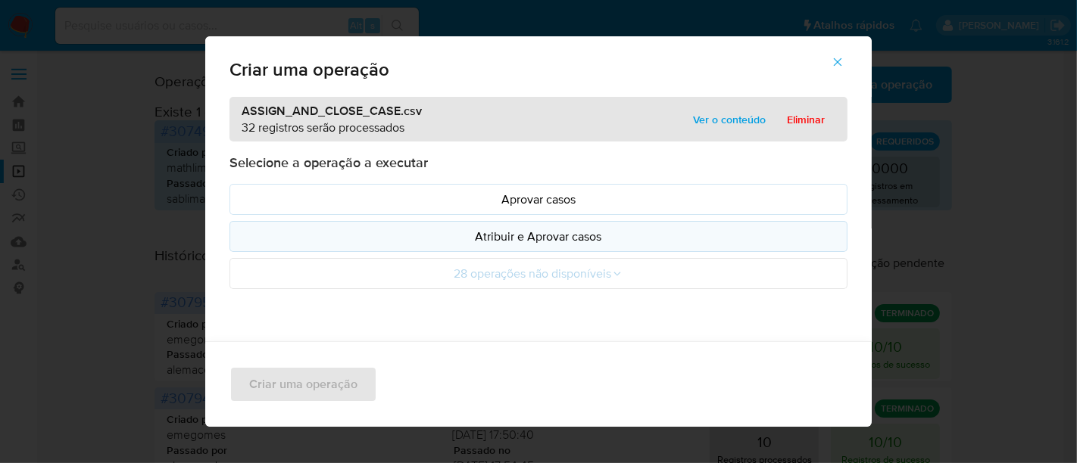
click at [546, 238] on p "Atribuir e Aprovar casos" at bounding box center [538, 236] width 592 height 17
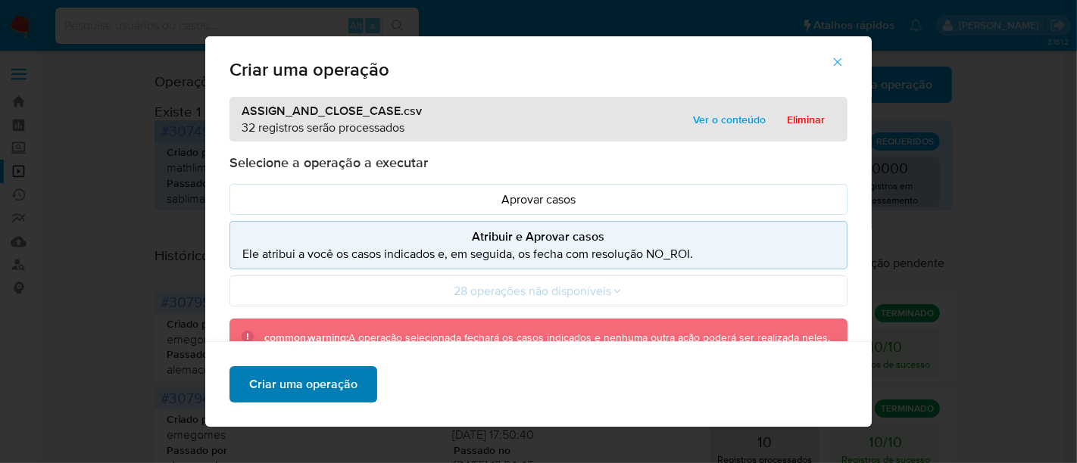
click at [298, 388] on span "Criar uma operação" at bounding box center [303, 384] width 108 height 33
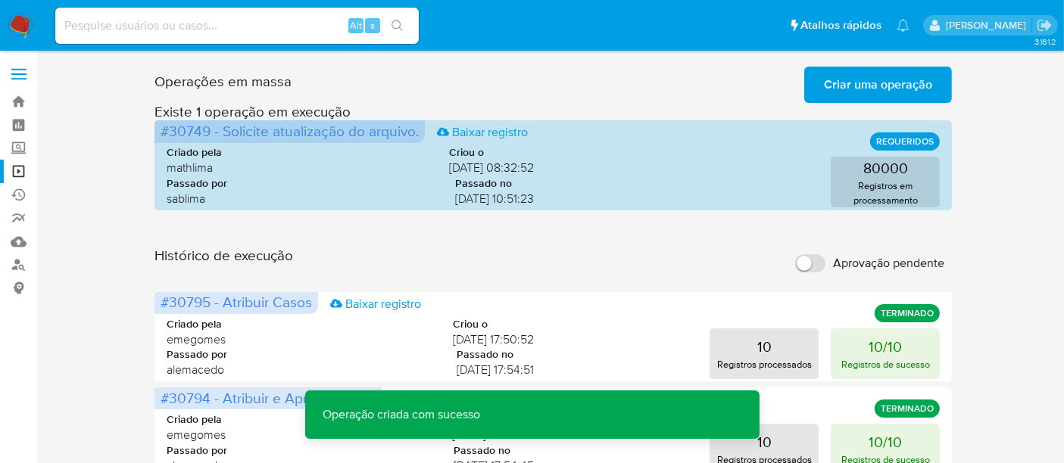
click at [897, 84] on span "Criar uma operação" at bounding box center [878, 84] width 108 height 33
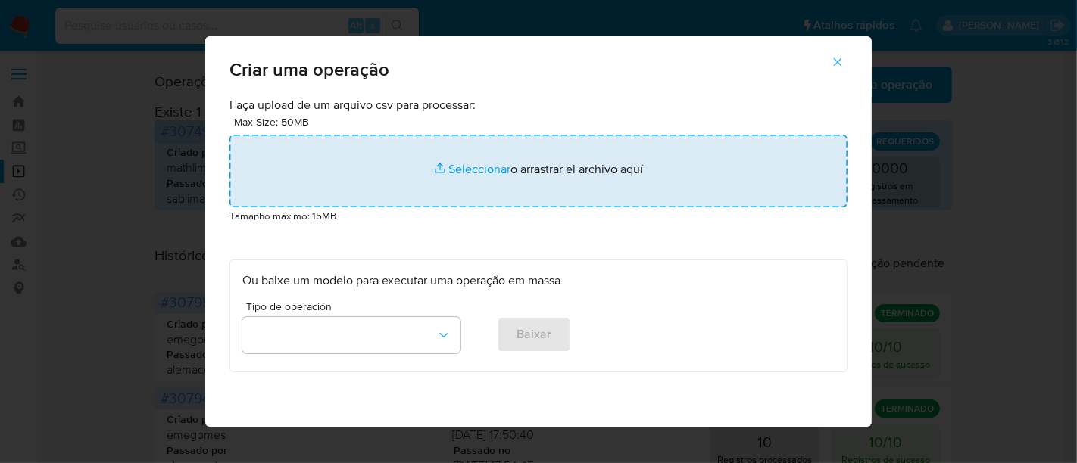
click at [456, 169] on input "file" at bounding box center [538, 171] width 618 height 73
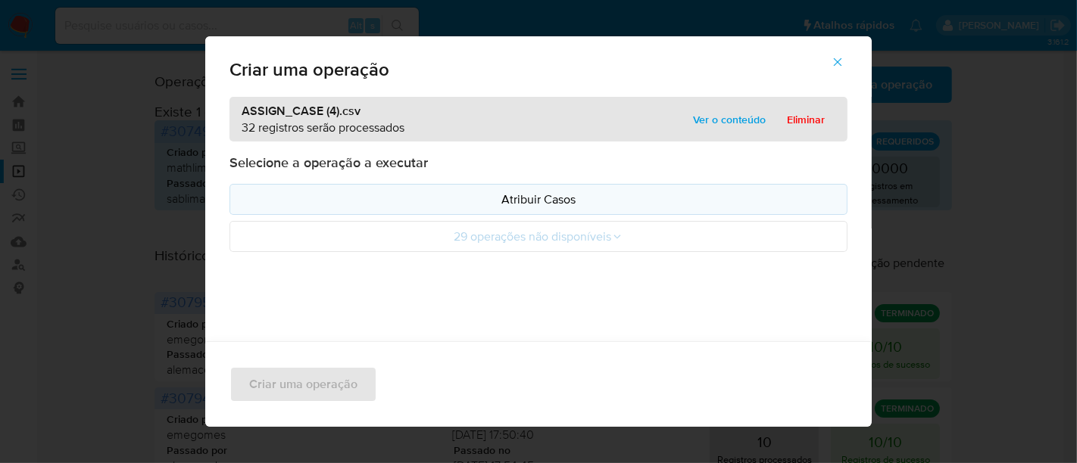
click at [524, 198] on p "Atribuir Casos" at bounding box center [538, 199] width 592 height 17
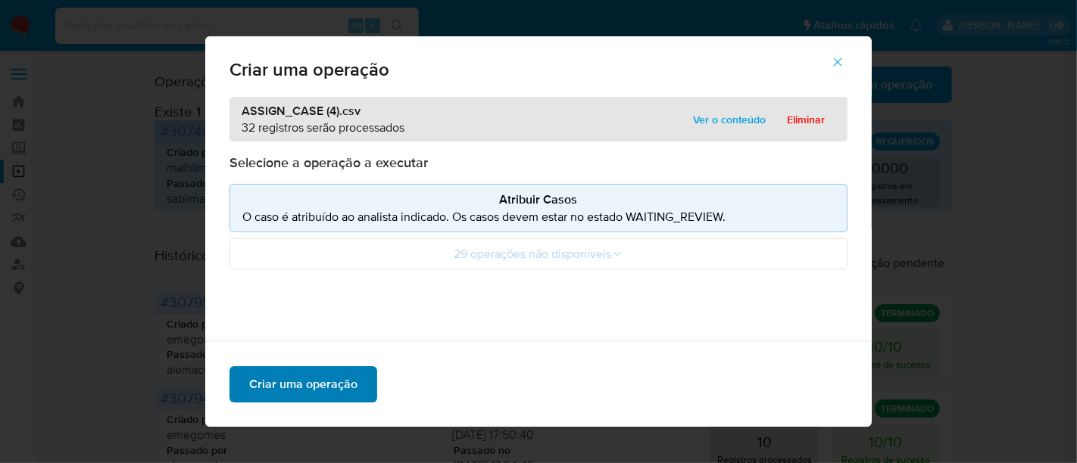
click at [297, 382] on span "Criar uma operação" at bounding box center [303, 384] width 108 height 33
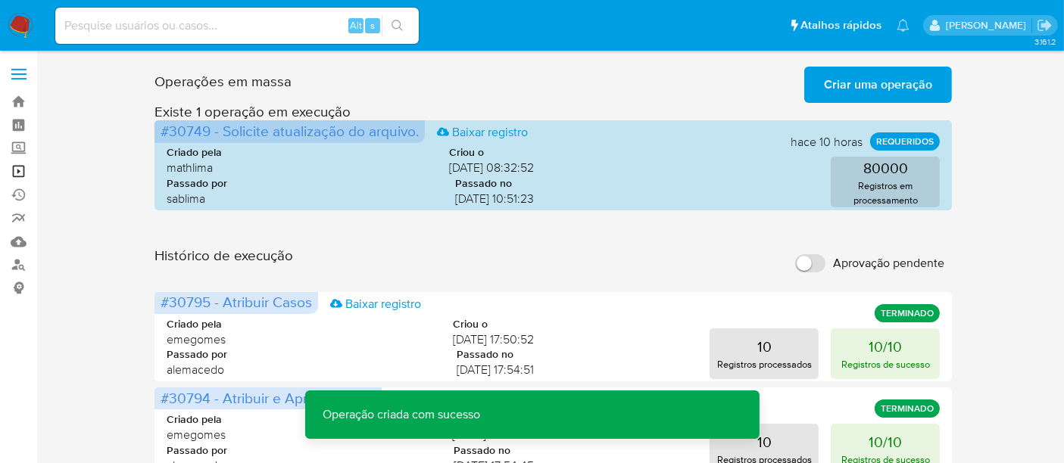
click at [17, 167] on link "Operações em massa" at bounding box center [90, 171] width 180 height 23
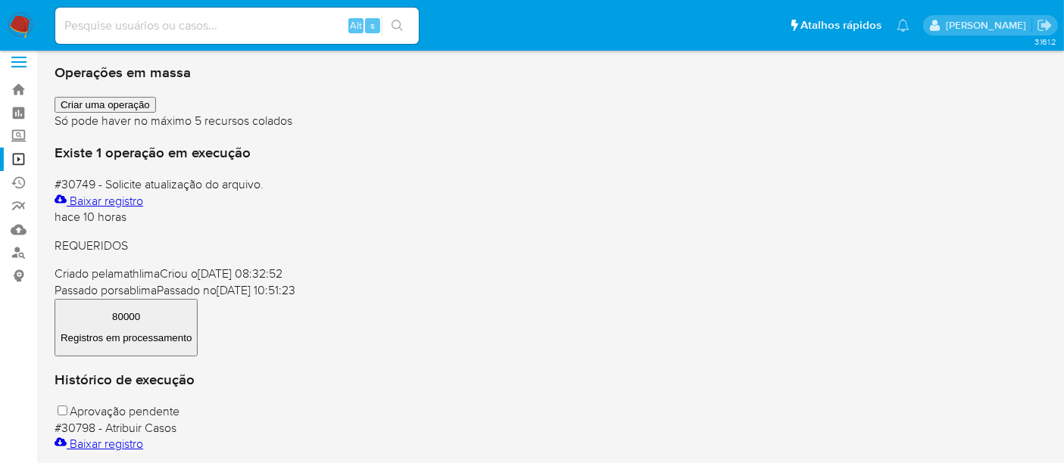
scroll to position [84, 0]
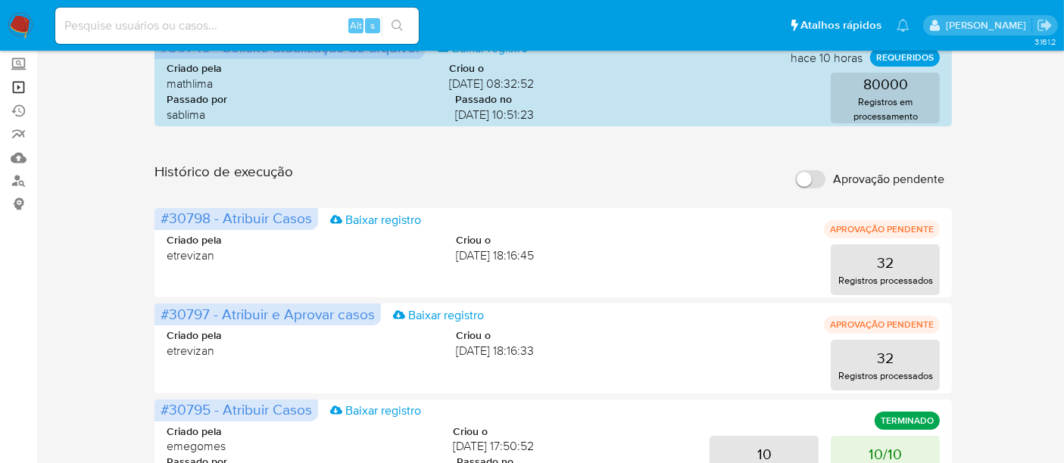
click at [18, 88] on link "Operações em massa" at bounding box center [90, 87] width 180 height 23
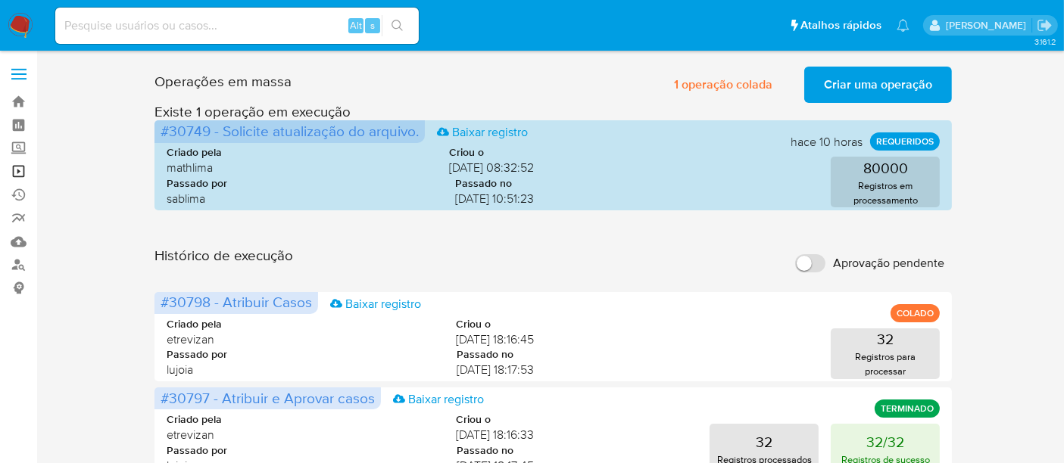
click at [15, 170] on link "Operações em massa" at bounding box center [90, 171] width 180 height 23
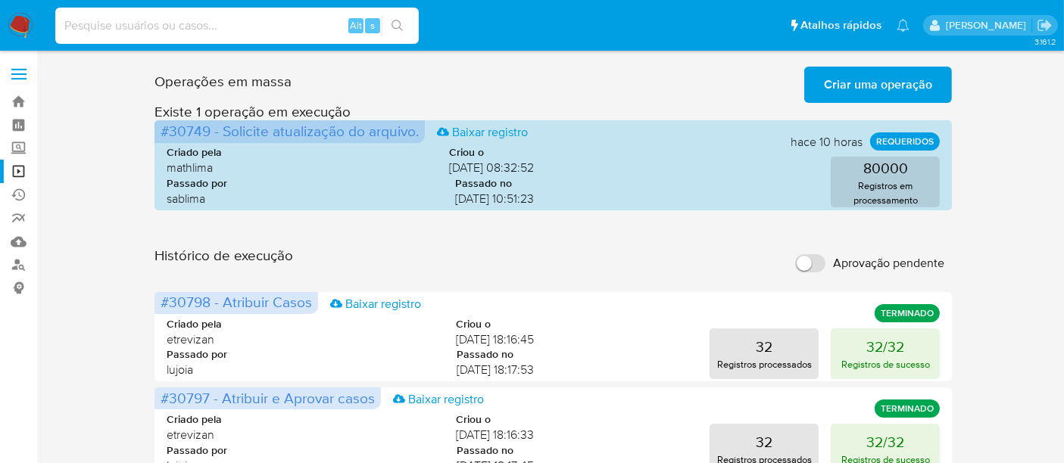
click at [149, 30] on input at bounding box center [237, 26] width 364 height 20
click at [19, 169] on link "Operações em massa" at bounding box center [90, 171] width 180 height 23
click at [185, 24] on input at bounding box center [237, 26] width 364 height 20
paste input "FUKum8Bwe1kWwQjrB61MqBbV"
type input "FUKum8Bwe1kWwQjrB61MqBbV"
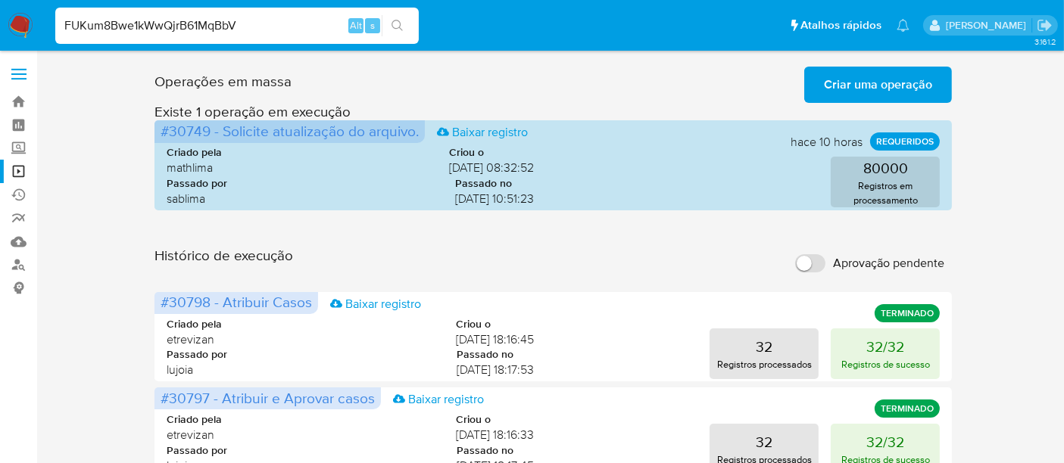
click at [398, 20] on icon "search-icon" at bounding box center [397, 25] width 11 height 11
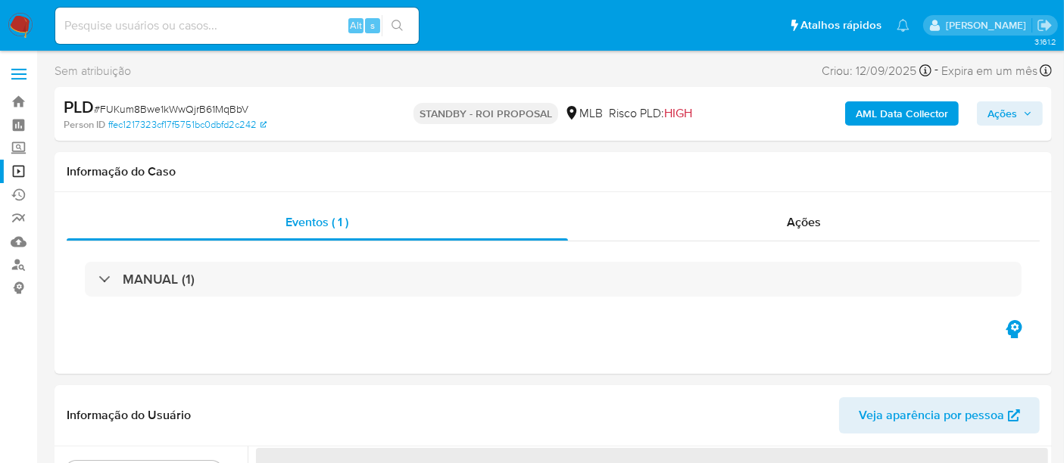
select select "10"
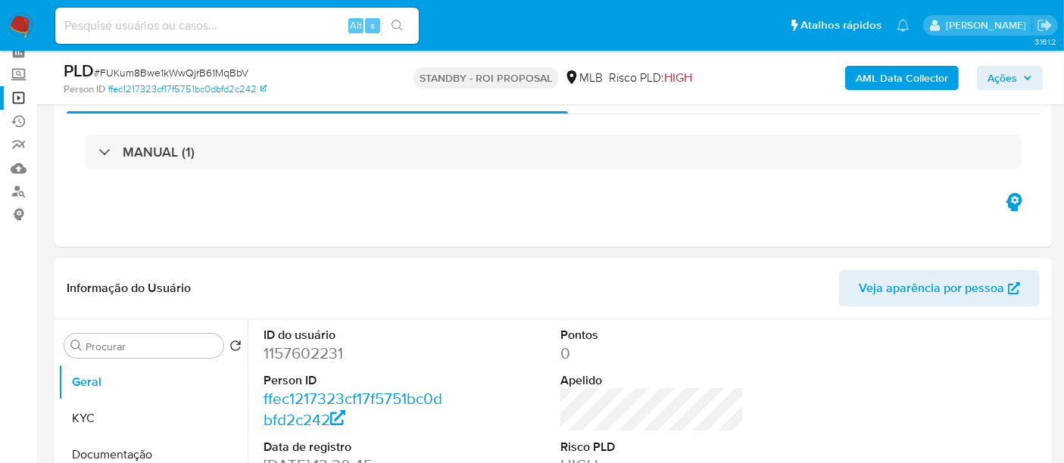
scroll to position [168, 0]
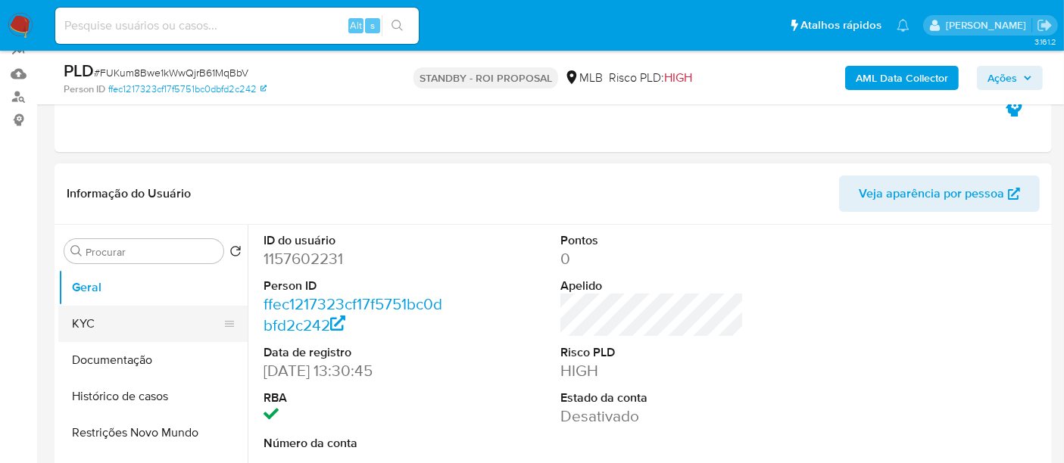
drag, startPoint x: 104, startPoint y: 326, endPoint x: 129, endPoint y: 327, distance: 25.8
click at [105, 326] on button "KYC" at bounding box center [146, 324] width 177 height 36
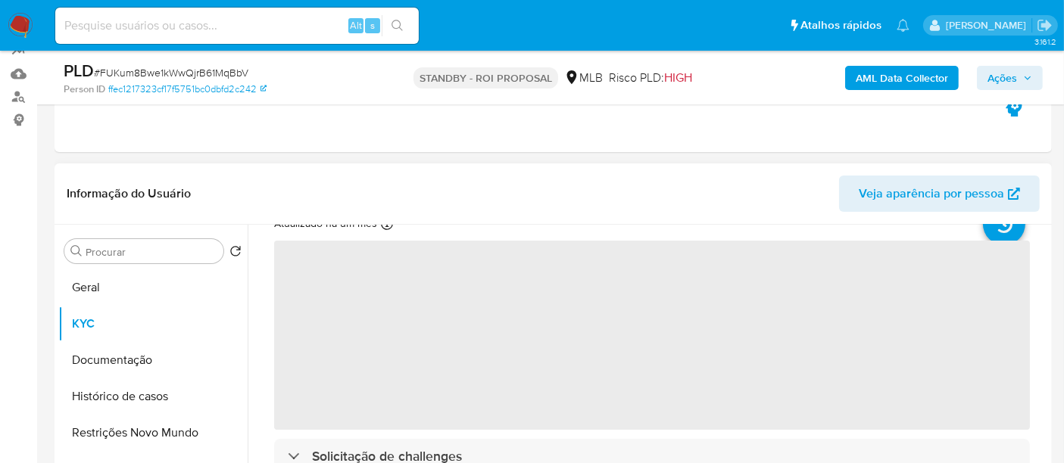
scroll to position [84, 0]
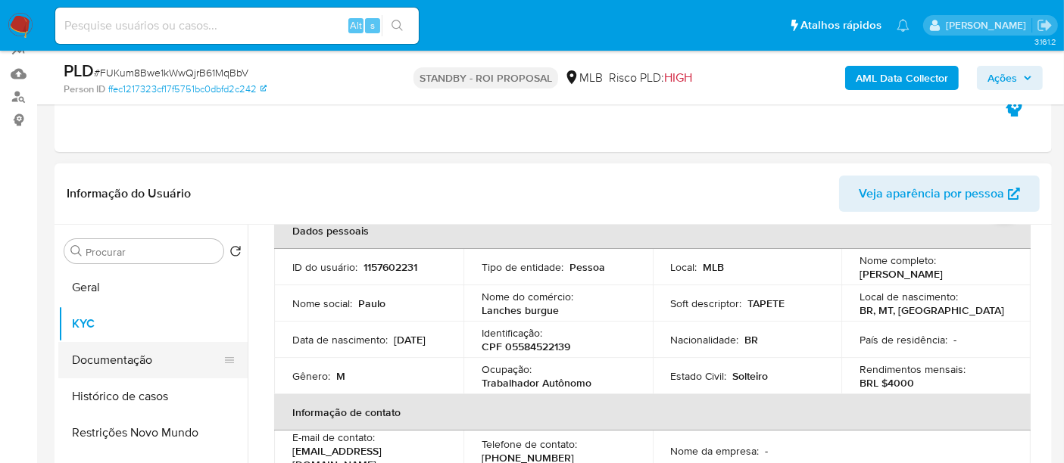
click at [111, 357] on button "Documentação" at bounding box center [146, 360] width 177 height 36
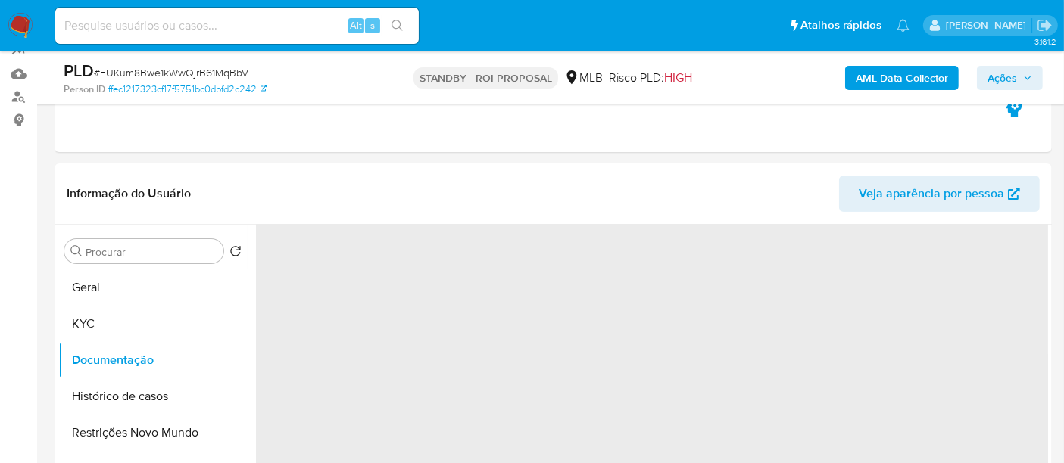
scroll to position [0, 0]
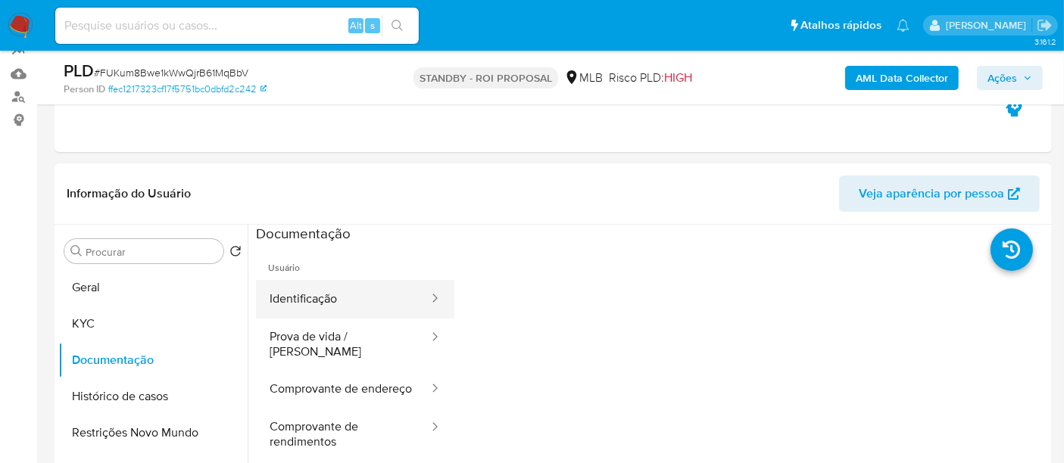
click at [329, 301] on button "Identificação" at bounding box center [343, 299] width 174 height 39
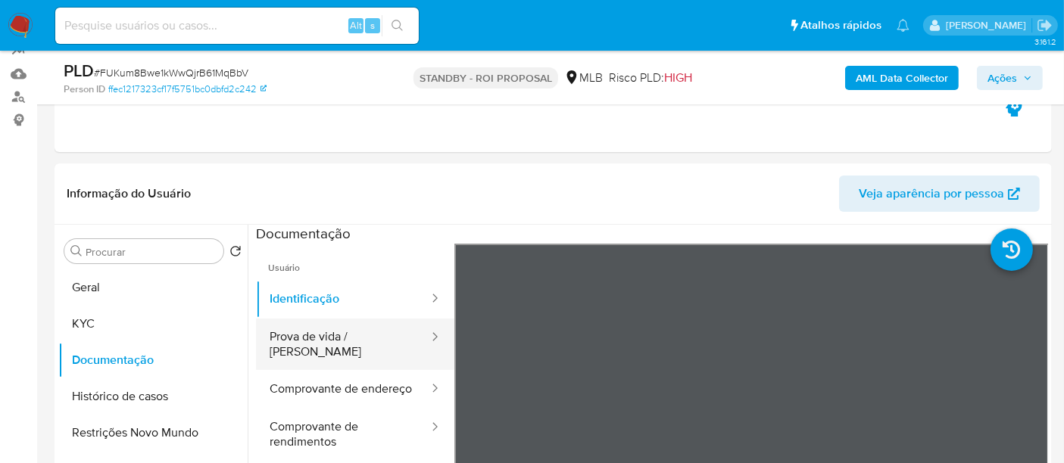
click at [326, 341] on button "Prova de vida / [PERSON_NAME]" at bounding box center [343, 344] width 174 height 51
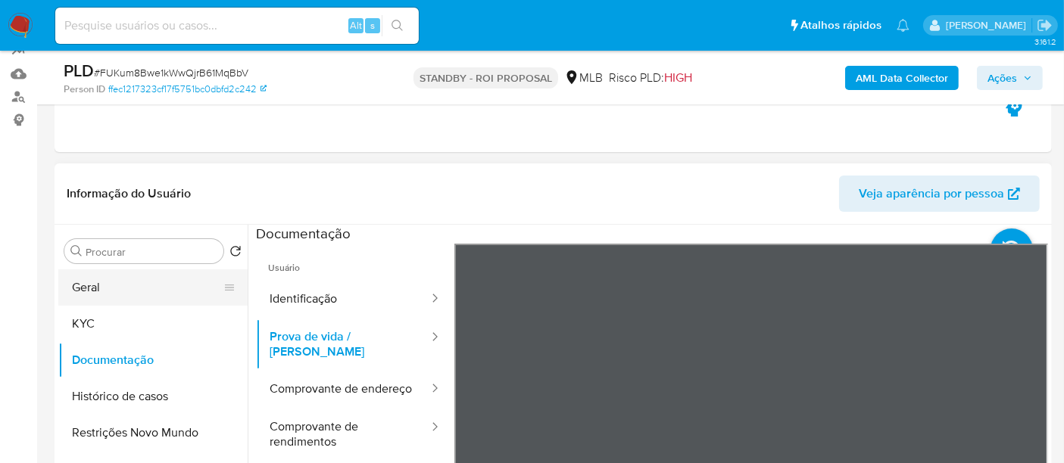
click at [129, 293] on button "Geral" at bounding box center [146, 288] width 177 height 36
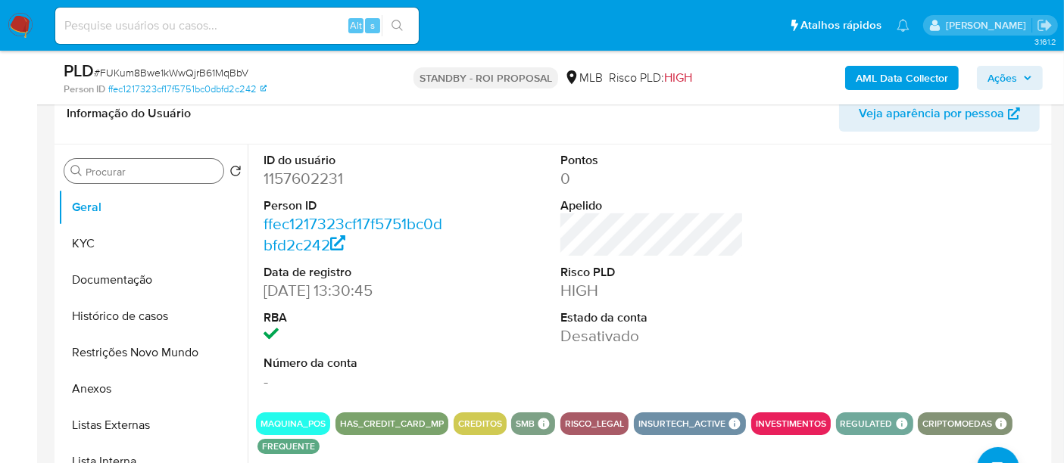
scroll to position [168, 0]
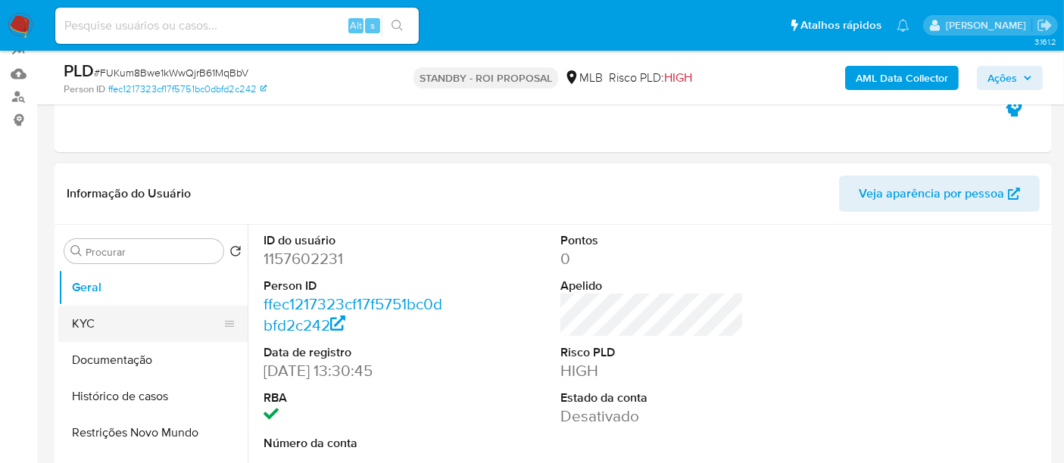
click at [102, 325] on button "KYC" at bounding box center [146, 324] width 177 height 36
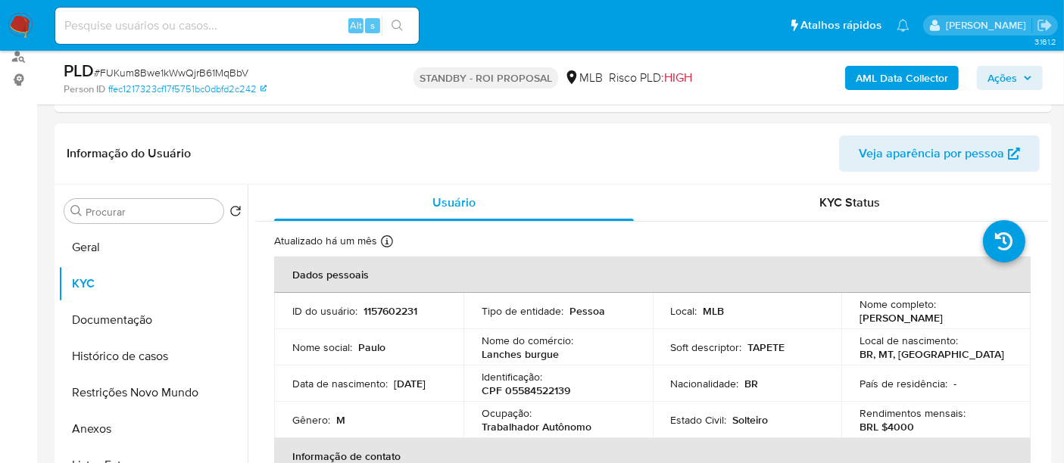
scroll to position [217, 0]
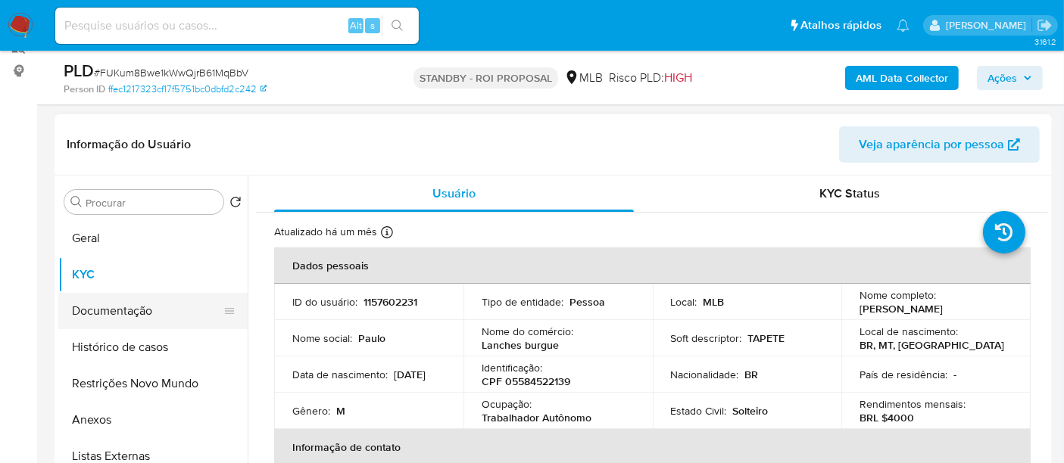
click at [123, 312] on button "Documentação" at bounding box center [146, 311] width 177 height 36
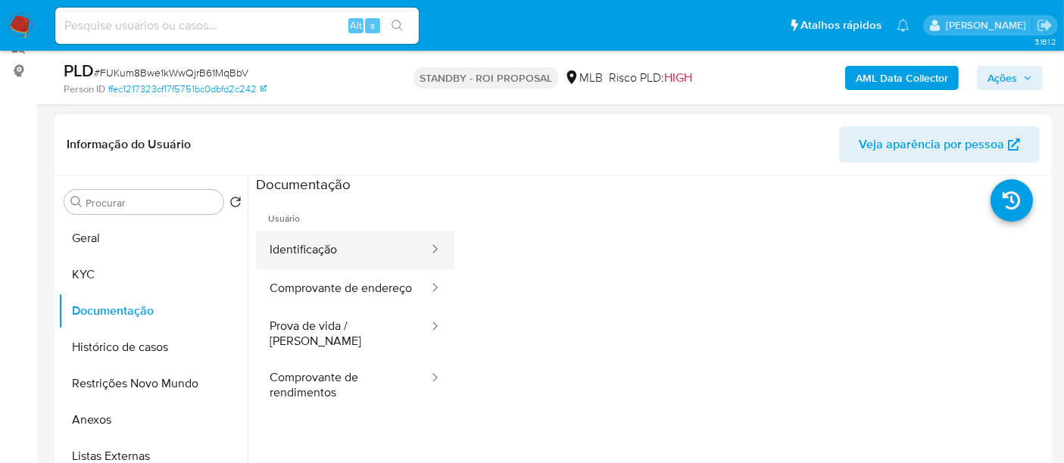
click at [342, 244] on button "Identificação" at bounding box center [343, 250] width 174 height 39
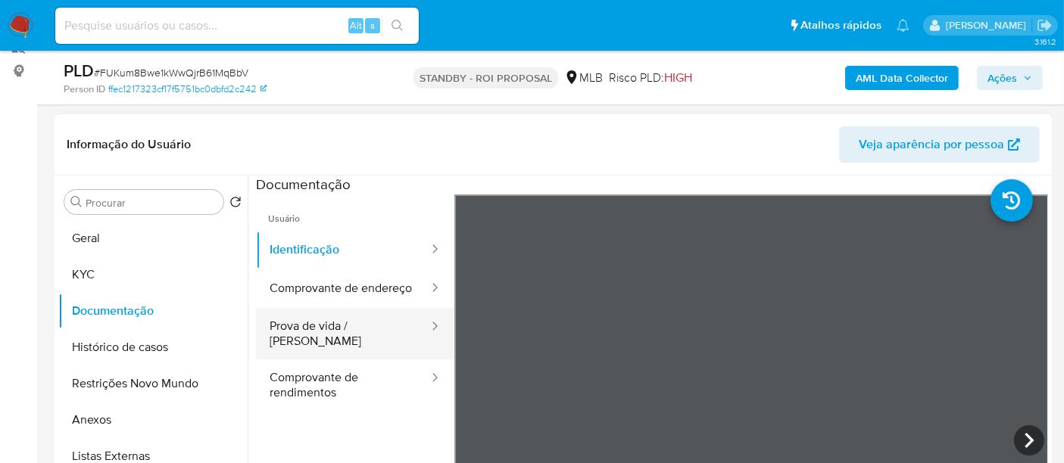
drag, startPoint x: 323, startPoint y: 338, endPoint x: 348, endPoint y: 338, distance: 25.7
click at [323, 338] on button "Prova de vida / [PERSON_NAME]" at bounding box center [343, 333] width 174 height 51
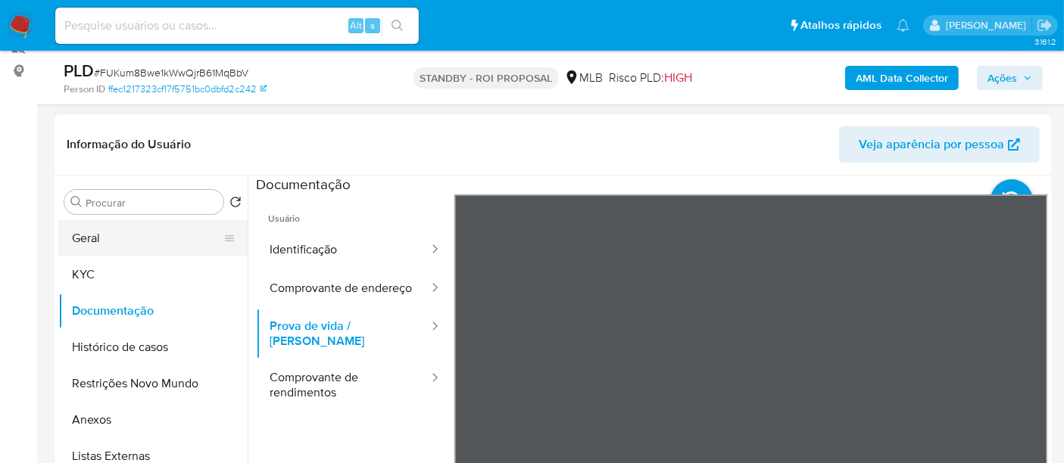
click at [118, 240] on button "Geral" at bounding box center [146, 238] width 177 height 36
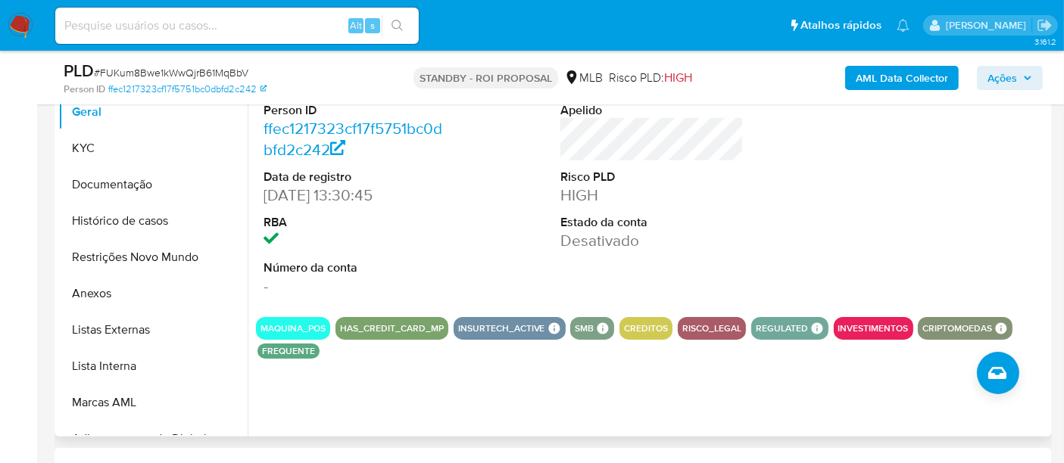
scroll to position [385, 0]
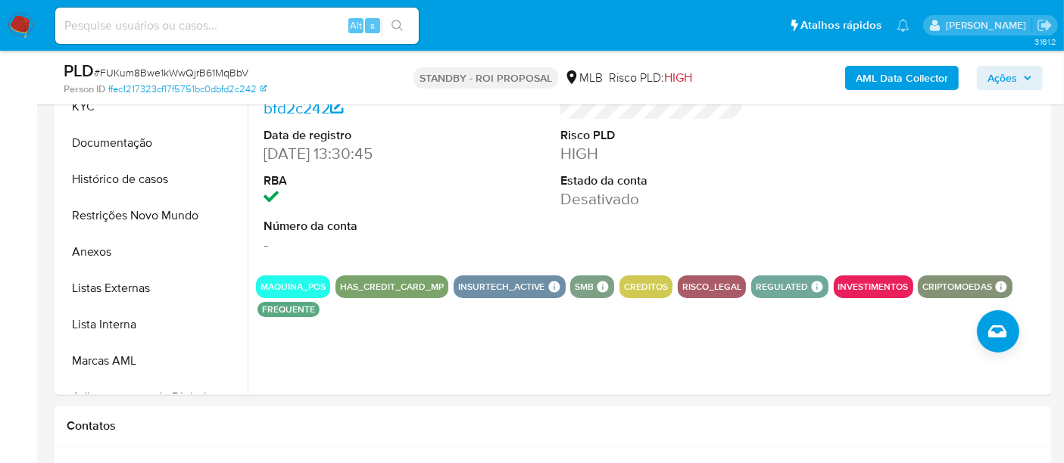
click at [245, 25] on input at bounding box center [237, 26] width 364 height 20
paste input "tNxFkCINKM3XrwIJevg08dwi"
type input "tNxFkCINKM3XrwIJevg08dwi"
click at [404, 23] on button "search-icon" at bounding box center [397, 25] width 31 height 21
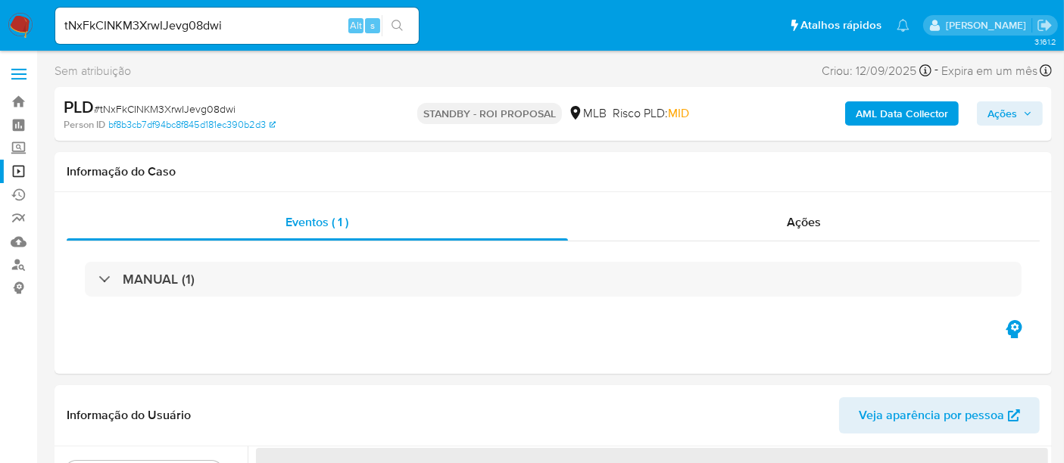
select select "10"
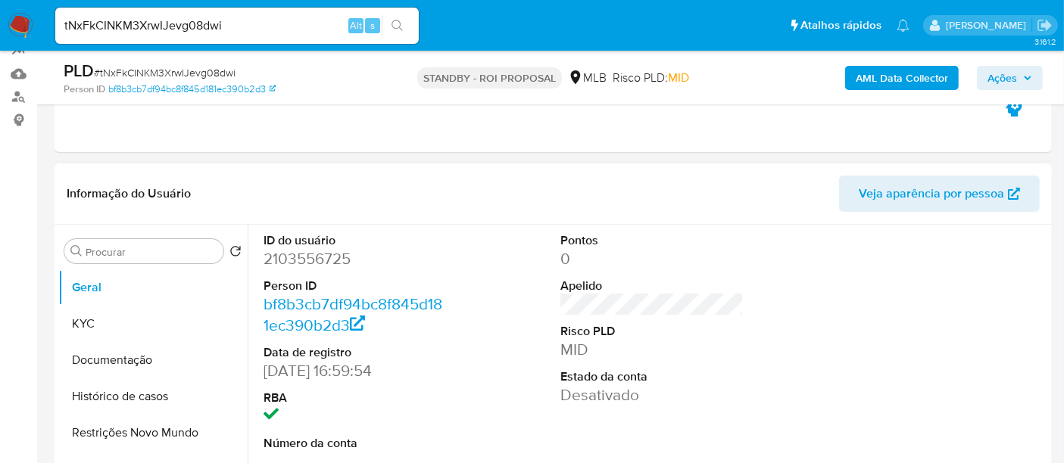
scroll to position [252, 0]
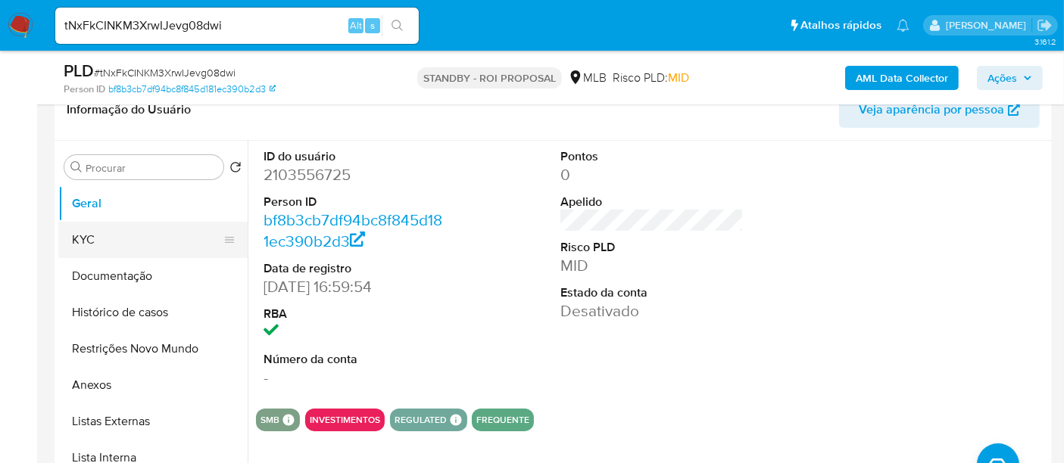
click at [91, 234] on button "KYC" at bounding box center [146, 240] width 177 height 36
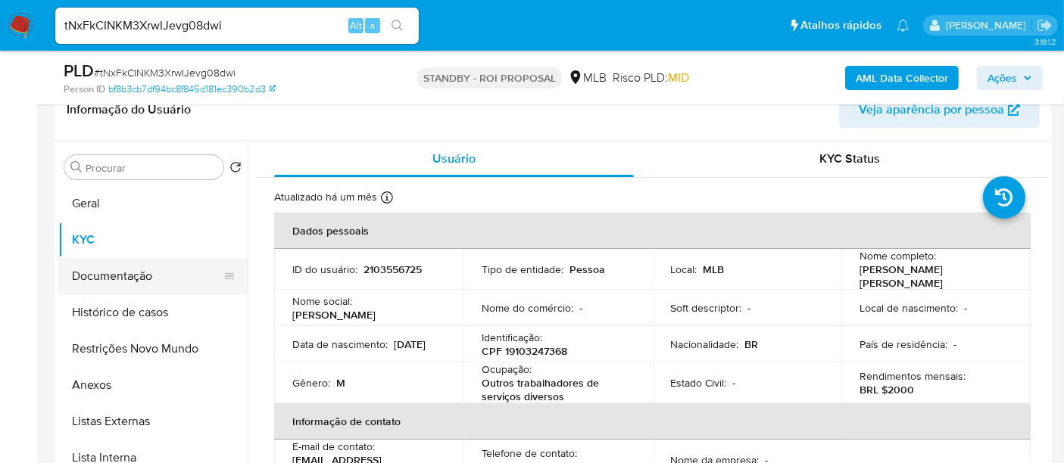
click at [119, 269] on button "Documentação" at bounding box center [146, 276] width 177 height 36
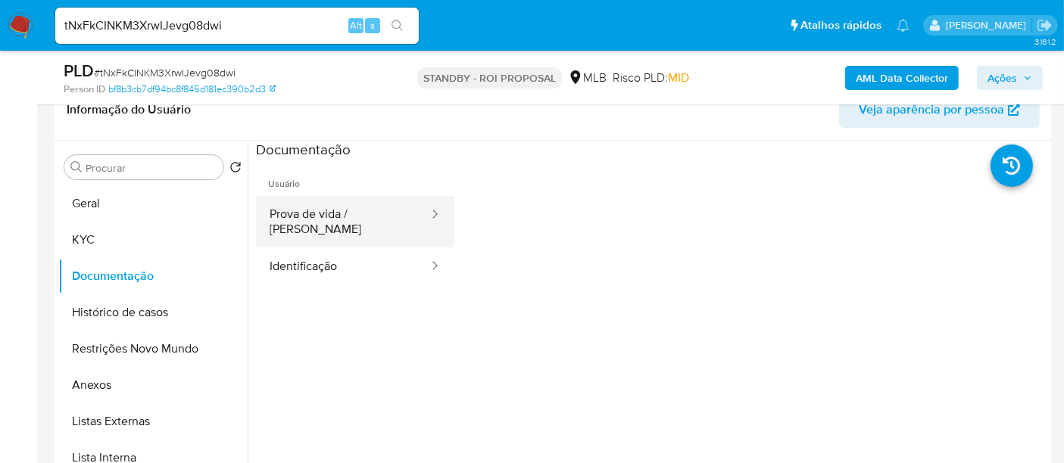
click at [349, 221] on button "Prova de vida / [PERSON_NAME]" at bounding box center [343, 221] width 174 height 51
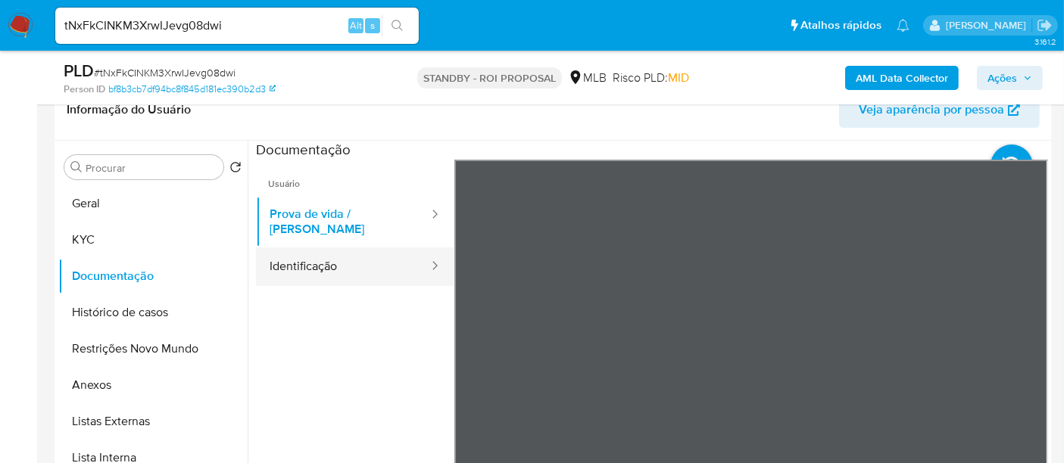
drag, startPoint x: 314, startPoint y: 255, endPoint x: 435, endPoint y: 261, distance: 120.6
click at [315, 255] on button "Identificação" at bounding box center [343, 267] width 174 height 39
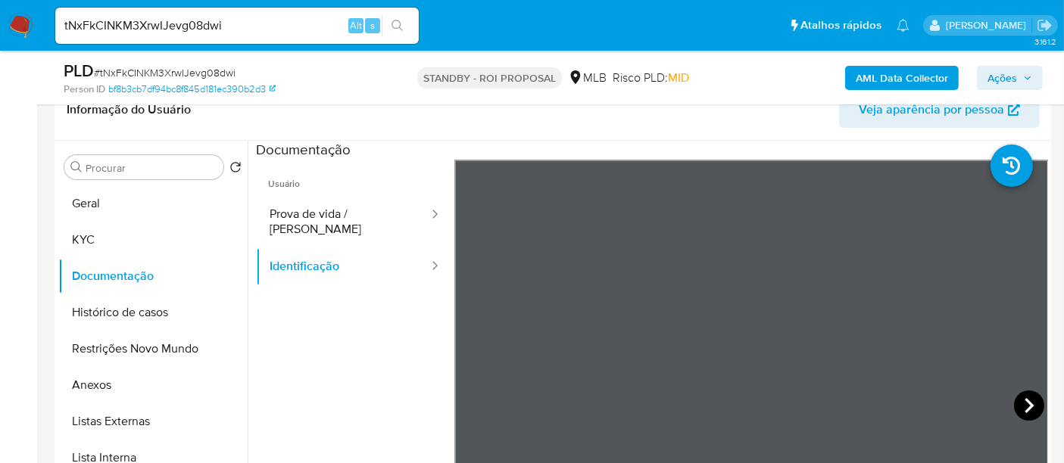
click at [1022, 404] on icon at bounding box center [1029, 406] width 30 height 30
click at [109, 236] on button "KYC" at bounding box center [146, 240] width 177 height 36
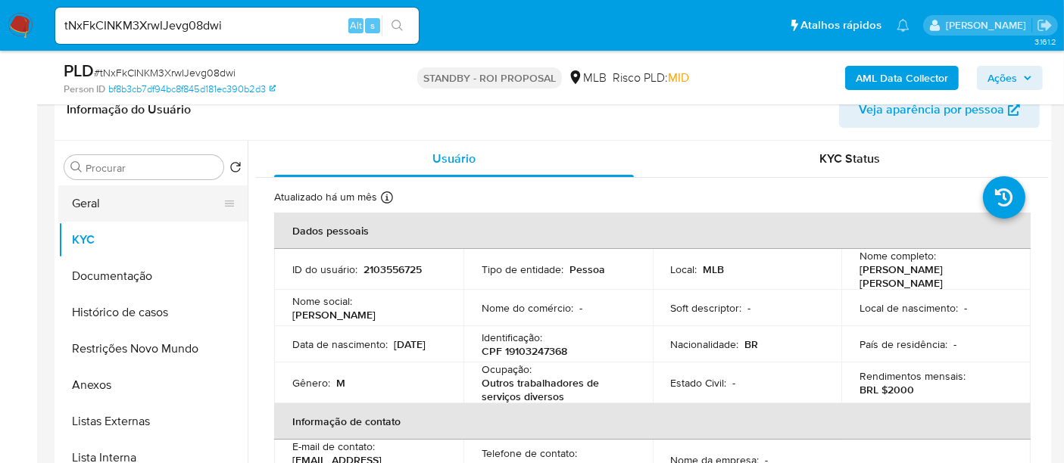
click at [117, 209] on button "Geral" at bounding box center [146, 204] width 177 height 36
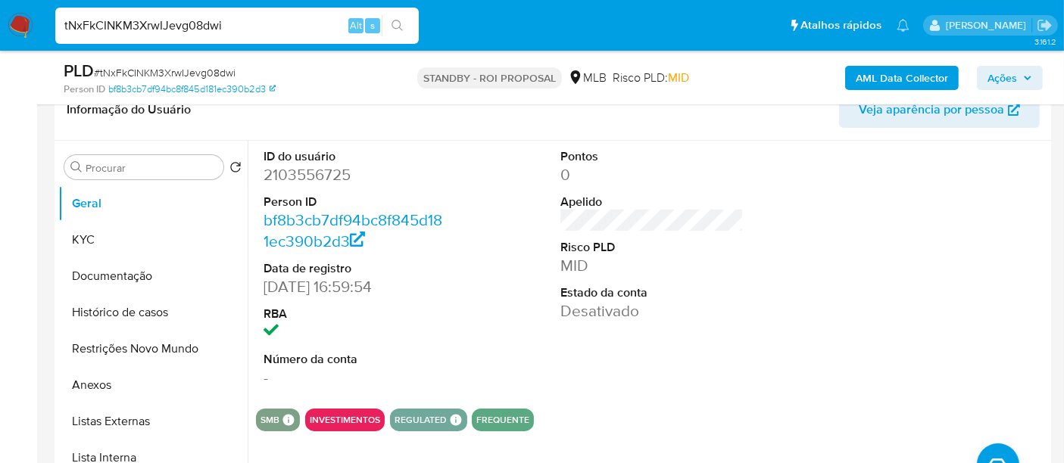
drag, startPoint x: 239, startPoint y: 23, endPoint x: 0, endPoint y: 73, distance: 244.5
paste input "lUOZVWcbI4X2IBiZXJj44sd"
type input "tlUOZVWcbI4X2IBiZXJj44sd"
click at [395, 23] on icon "search-icon" at bounding box center [398, 26] width 12 height 12
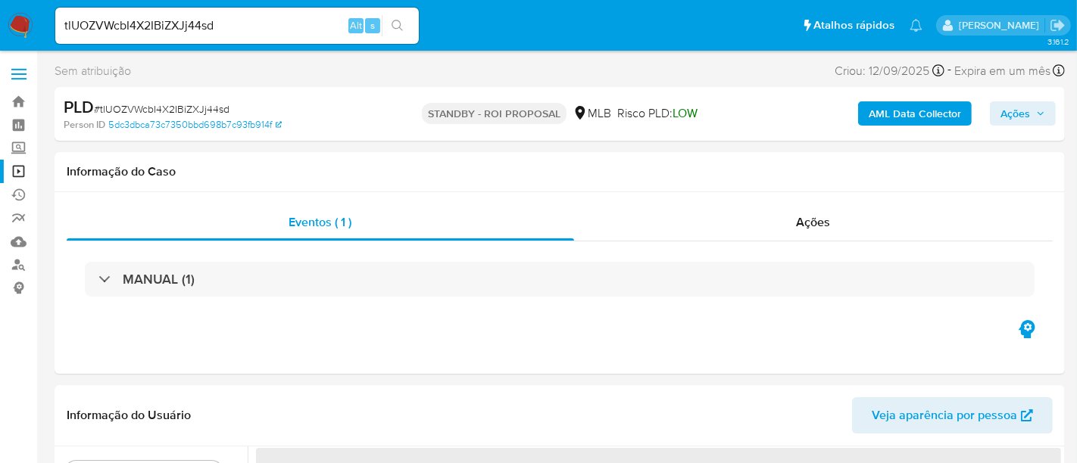
select select "10"
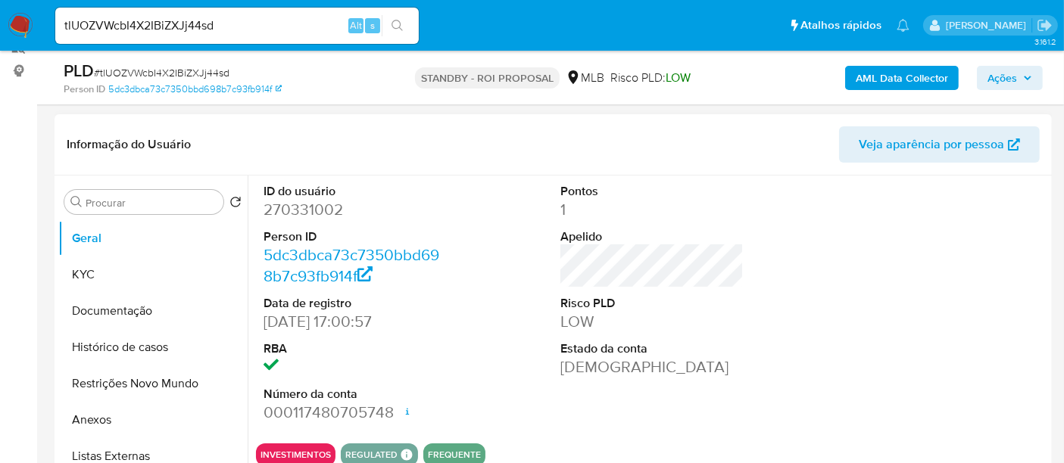
scroll to position [252, 0]
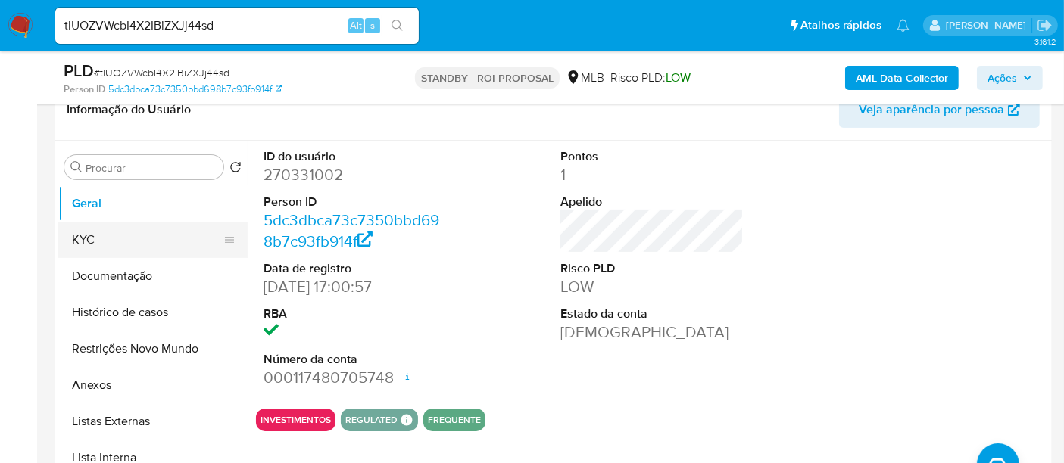
click at [83, 235] on button "KYC" at bounding box center [146, 240] width 177 height 36
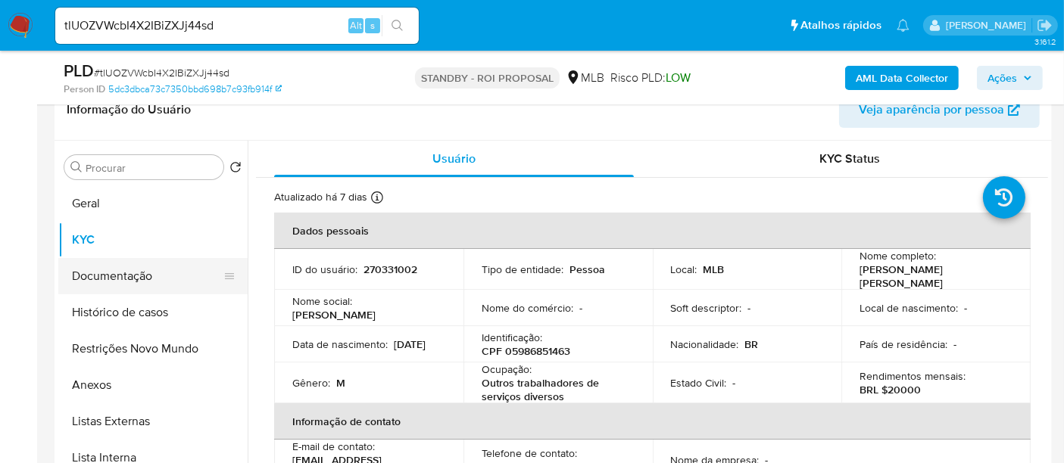
click at [132, 273] on button "Documentação" at bounding box center [146, 276] width 177 height 36
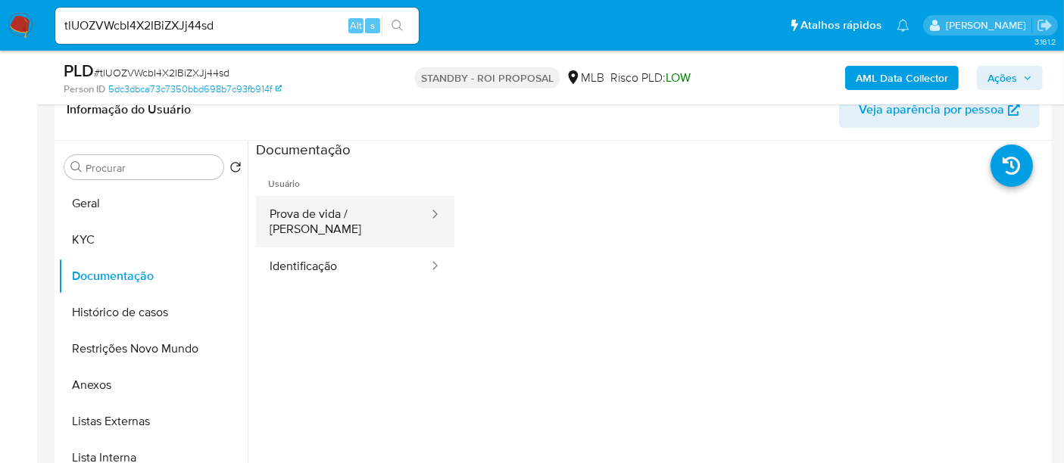
click at [337, 213] on button "Prova de vida / [PERSON_NAME]" at bounding box center [343, 221] width 174 height 51
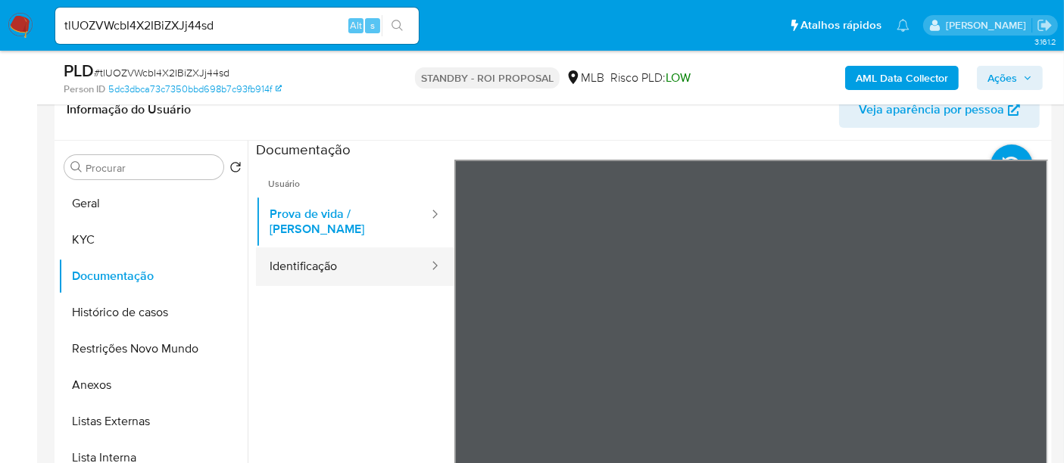
click at [329, 256] on button "Identificação" at bounding box center [343, 267] width 174 height 39
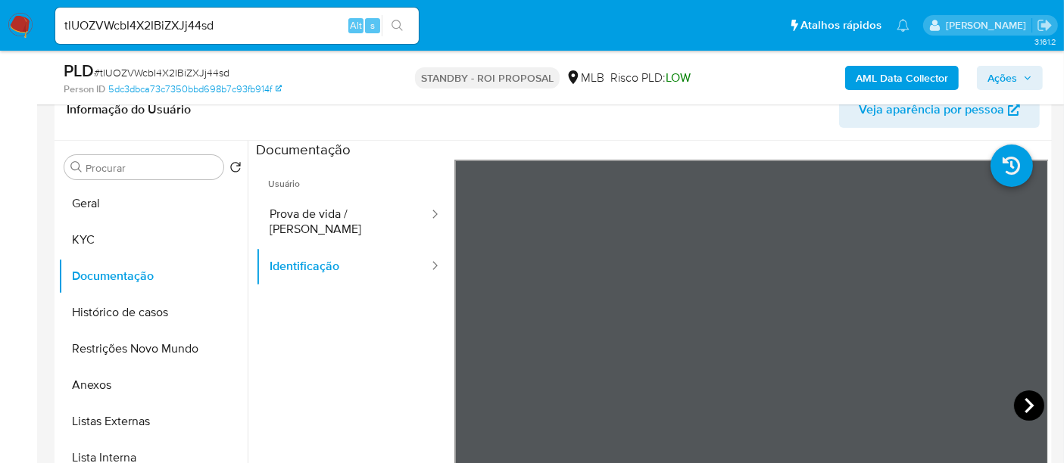
click at [1025, 395] on icon at bounding box center [1029, 406] width 30 height 30
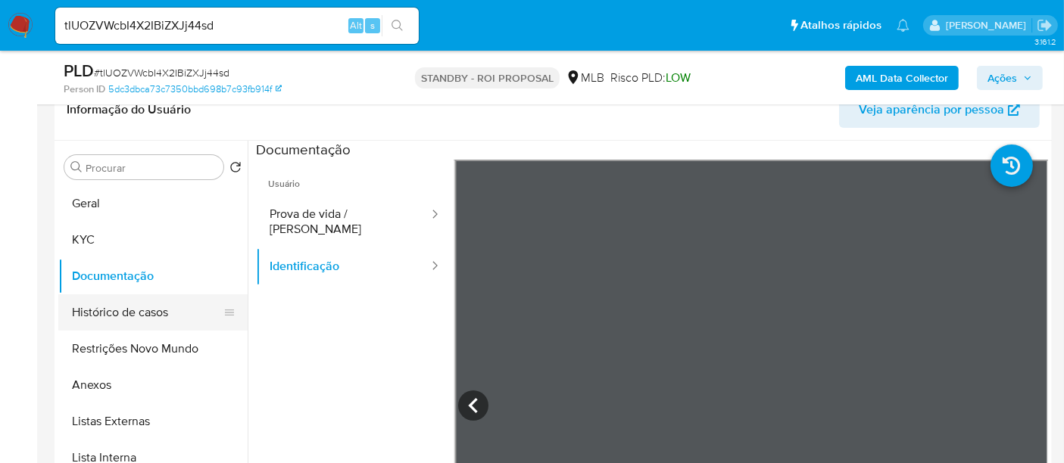
drag, startPoint x: 119, startPoint y: 314, endPoint x: 127, endPoint y: 313, distance: 8.4
click at [121, 314] on button "Histórico de casos" at bounding box center [146, 313] width 177 height 36
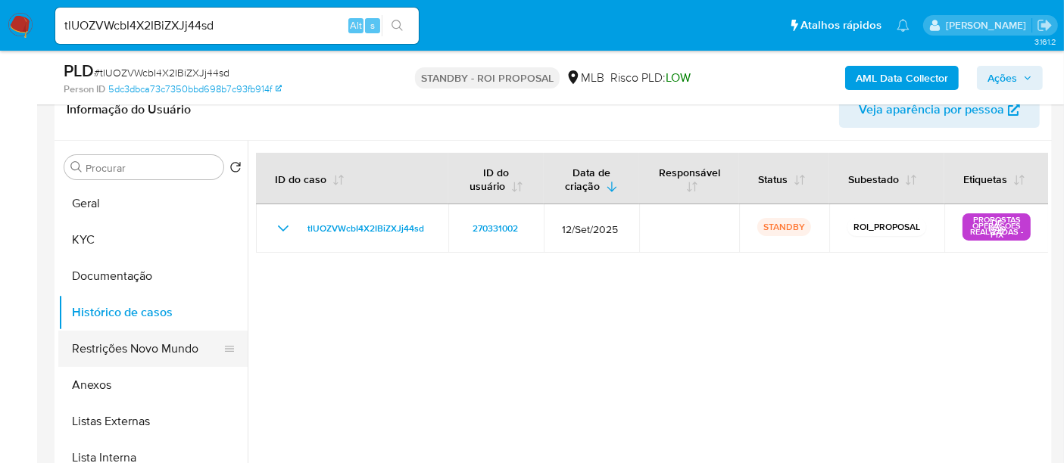
click at [139, 345] on button "Restrições Novo Mundo" at bounding box center [146, 349] width 177 height 36
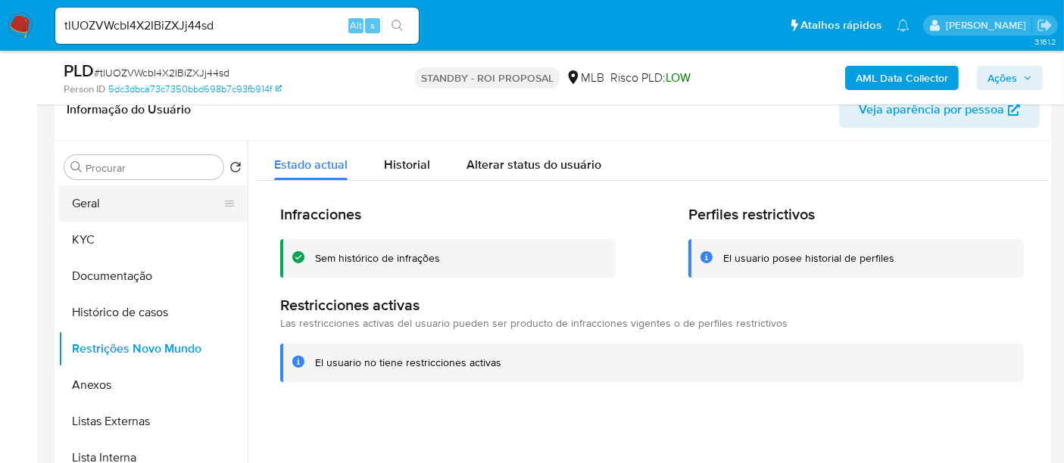
click at [94, 203] on button "Geral" at bounding box center [146, 204] width 177 height 36
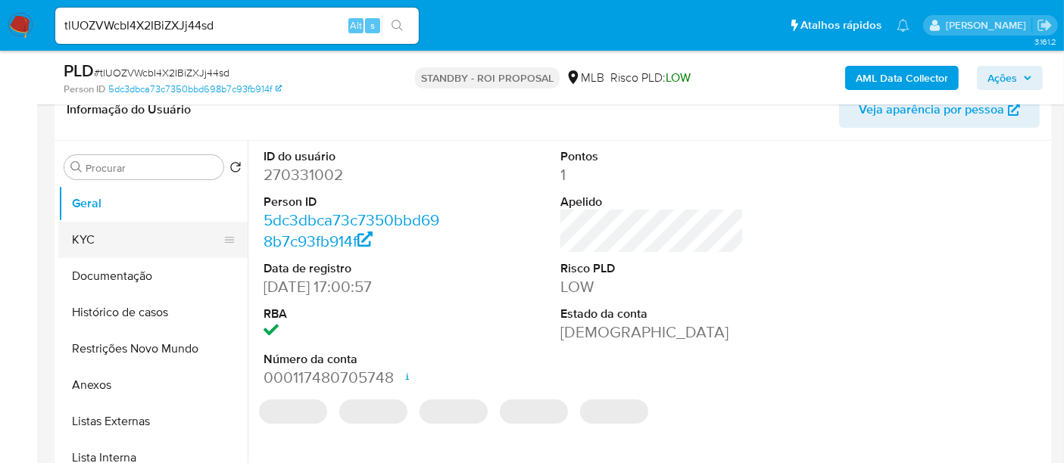
click at [85, 239] on button "KYC" at bounding box center [146, 240] width 177 height 36
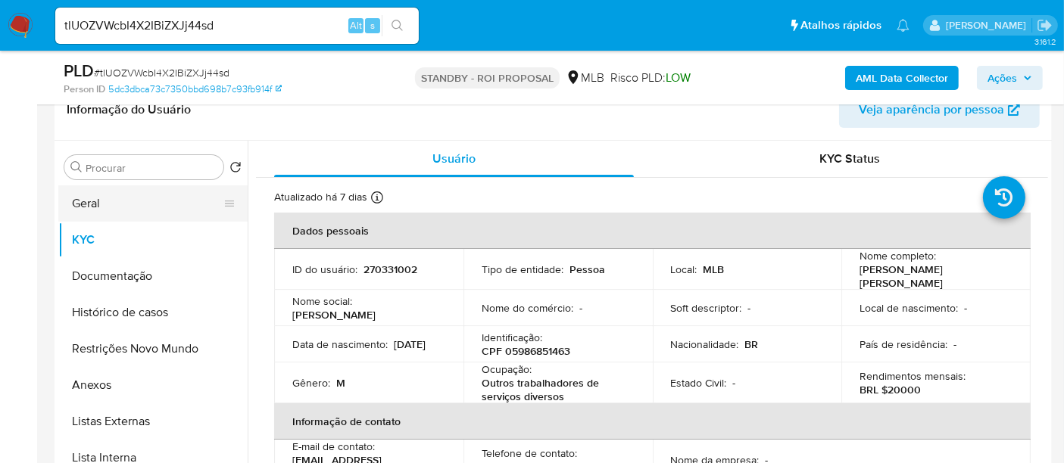
click at [105, 206] on button "Geral" at bounding box center [146, 204] width 177 height 36
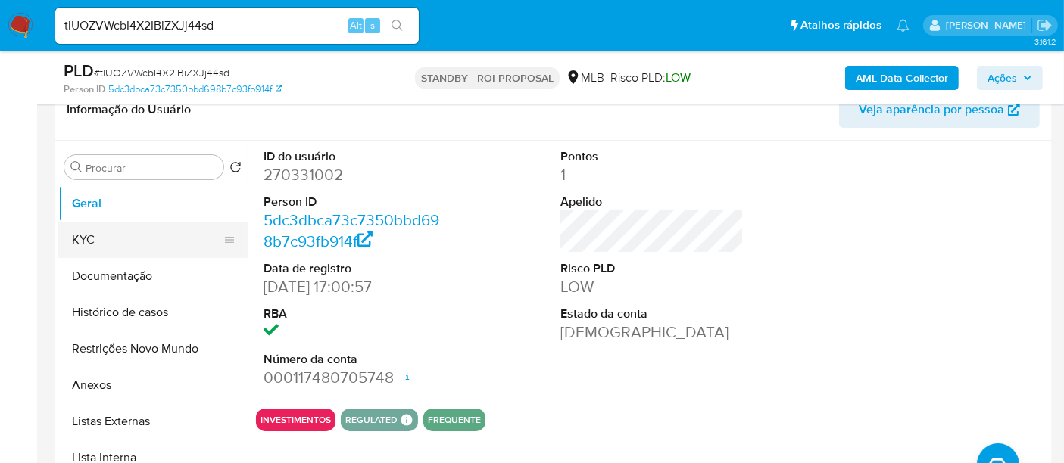
click at [85, 228] on button "KYC" at bounding box center [146, 240] width 177 height 36
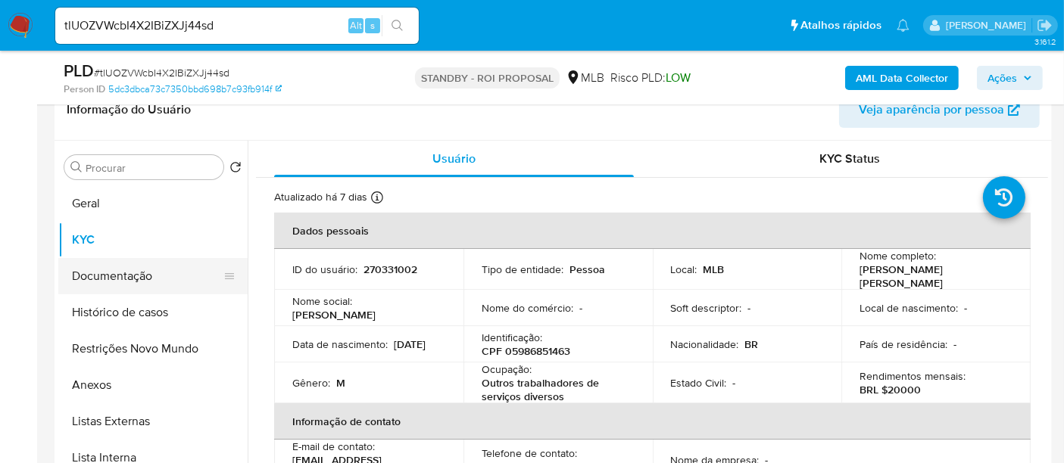
click at [111, 278] on button "Documentação" at bounding box center [146, 276] width 177 height 36
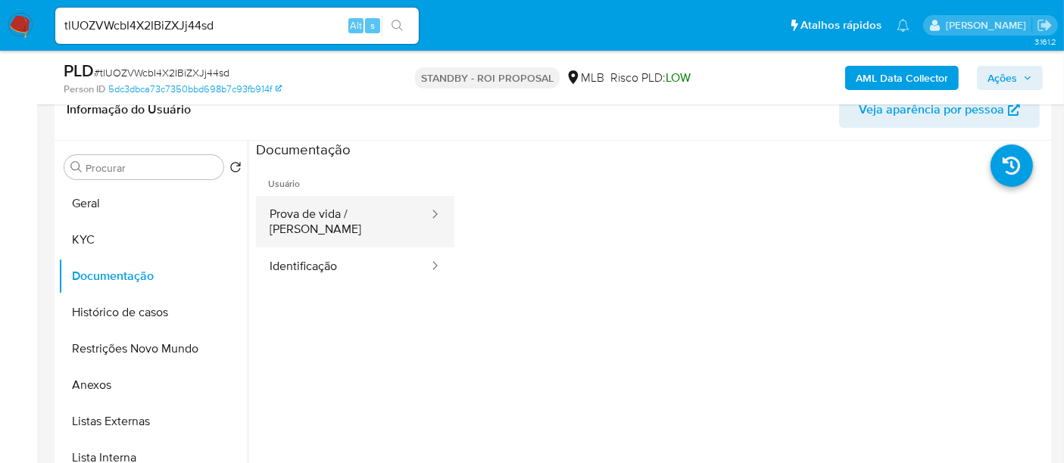
click at [322, 210] on button "Prova de vida / [PERSON_NAME]" at bounding box center [343, 221] width 174 height 51
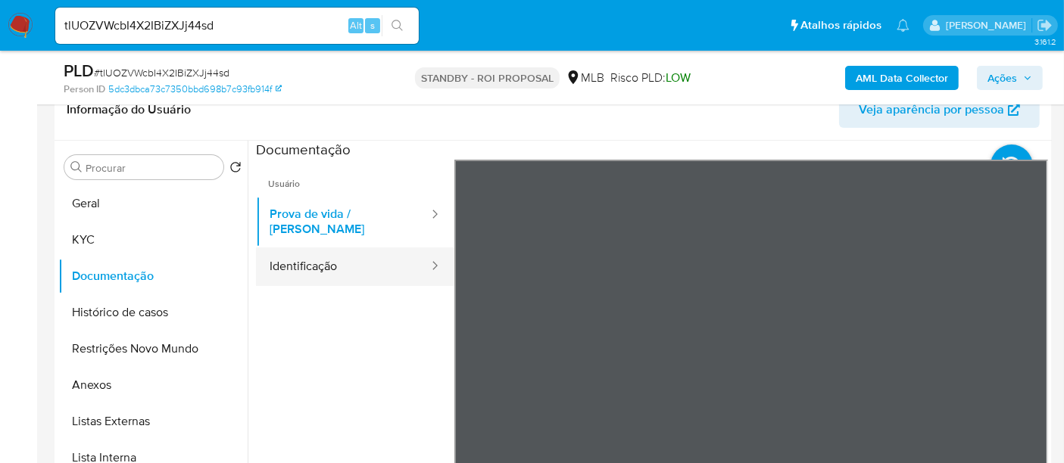
click at [328, 257] on button "Identificação" at bounding box center [343, 267] width 174 height 39
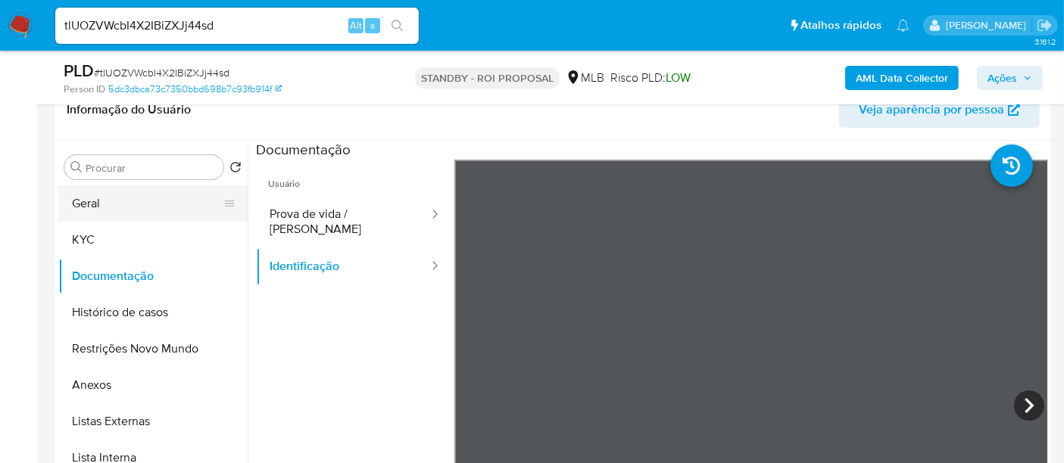
click at [90, 200] on button "Geral" at bounding box center [146, 204] width 177 height 36
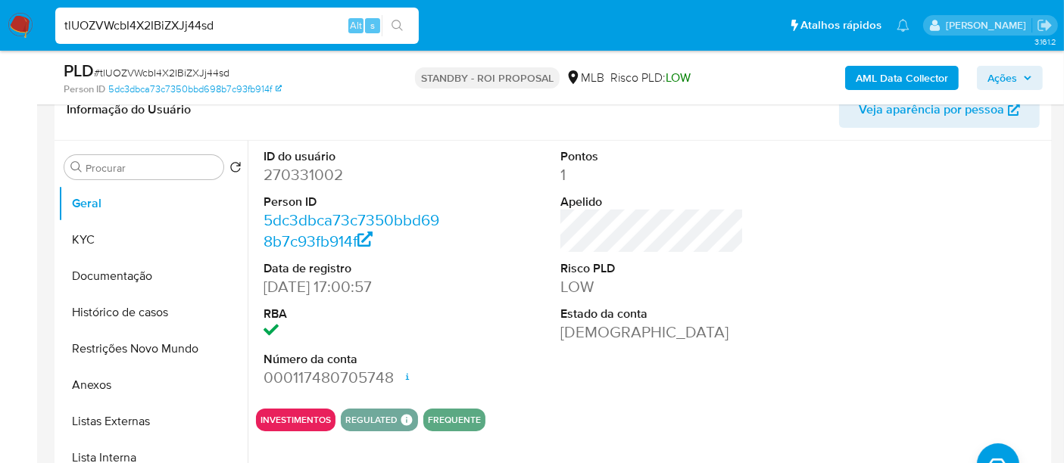
drag, startPoint x: 233, startPoint y: 23, endPoint x: 0, endPoint y: 23, distance: 233.2
click at [0, 23] on nav "Pausado Ver notificaciones tlUOZVWcbI4X2IBiZXJj44sd Alt s Atalhos rápidos Presi…" at bounding box center [532, 25] width 1064 height 51
paste input "fkiLgDeb2aSaFT40ihpmKE6"
type input "fkiLgDeb2aSaFT40ihpmKE6d"
click at [401, 23] on icon "search-icon" at bounding box center [398, 26] width 12 height 12
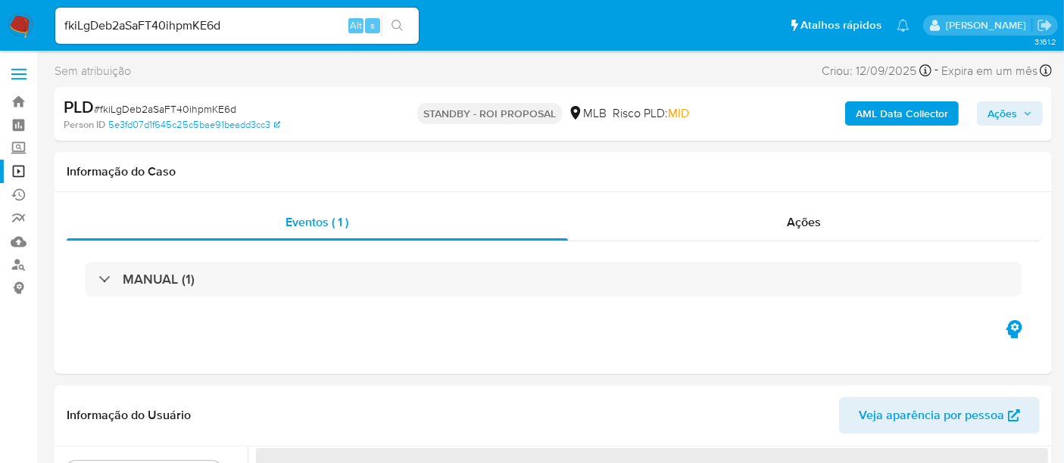
select select "10"
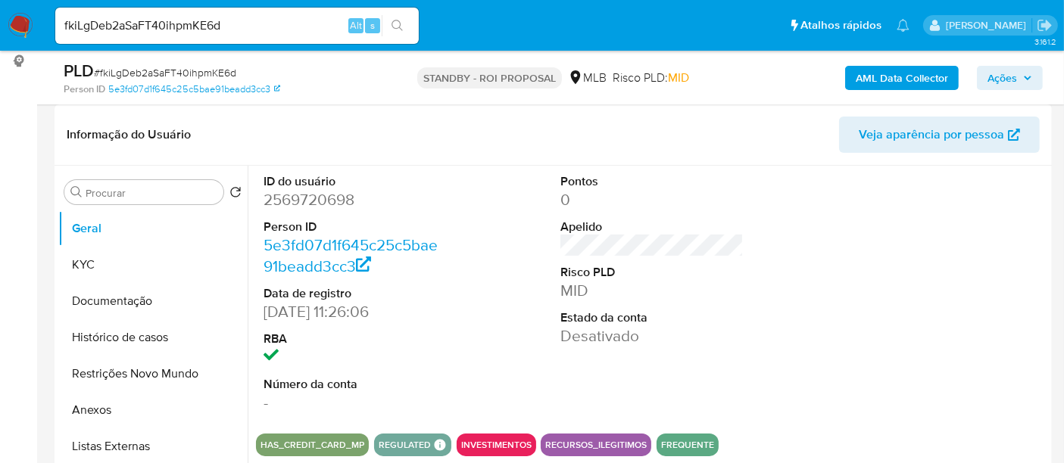
scroll to position [252, 0]
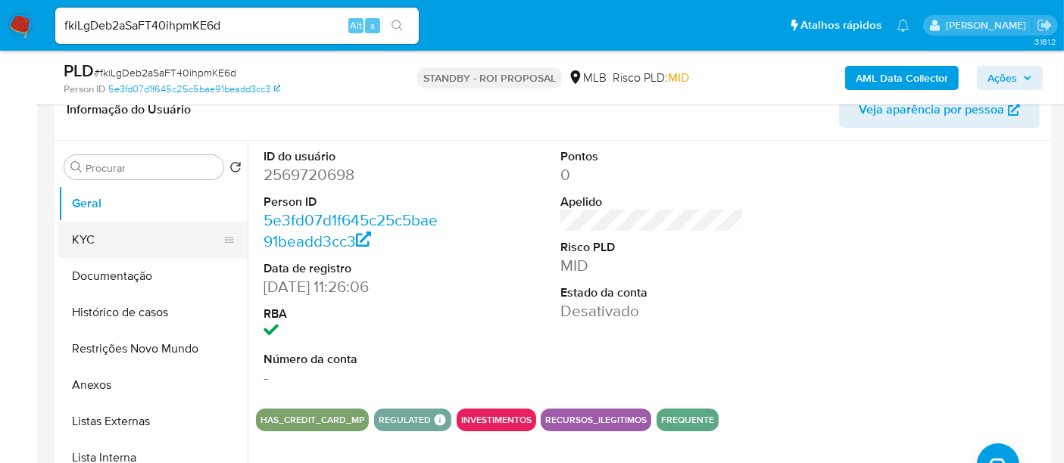
drag, startPoint x: 90, startPoint y: 242, endPoint x: 105, endPoint y: 241, distance: 15.2
click at [90, 242] on button "KYC" at bounding box center [146, 240] width 177 height 36
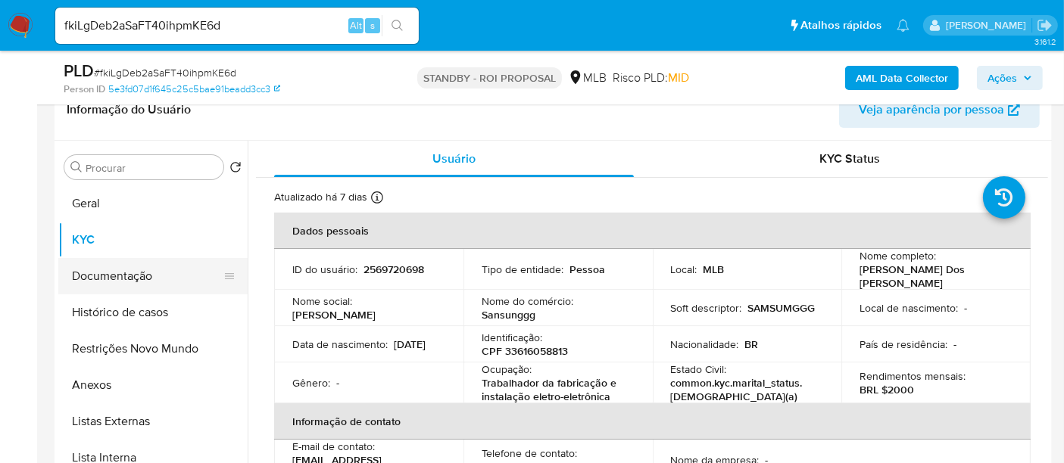
click at [114, 279] on button "Documentação" at bounding box center [146, 276] width 177 height 36
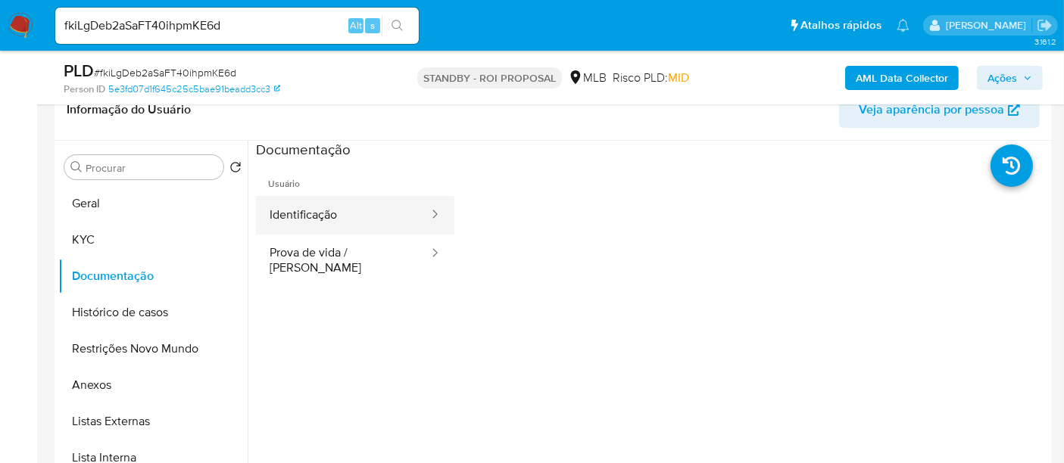
click at [331, 219] on button "Identificação" at bounding box center [343, 215] width 174 height 39
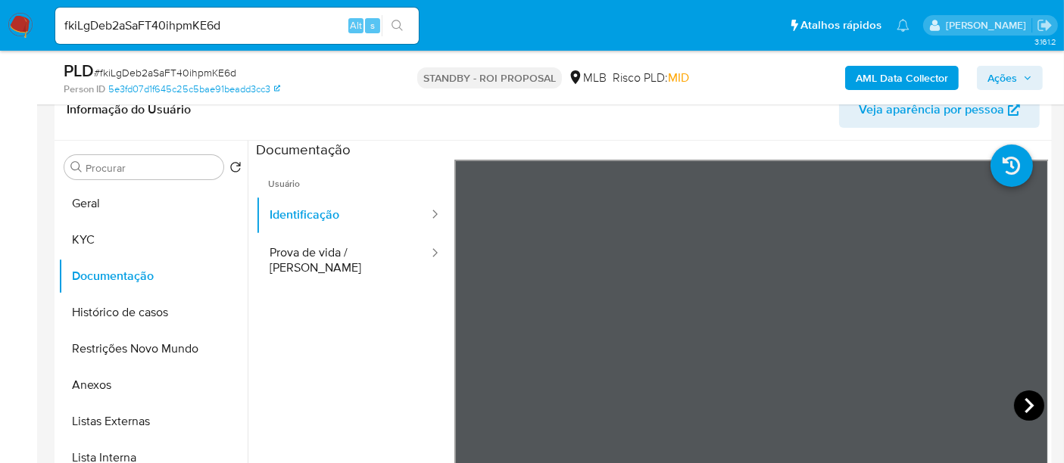
click at [1021, 397] on icon at bounding box center [1029, 406] width 30 height 30
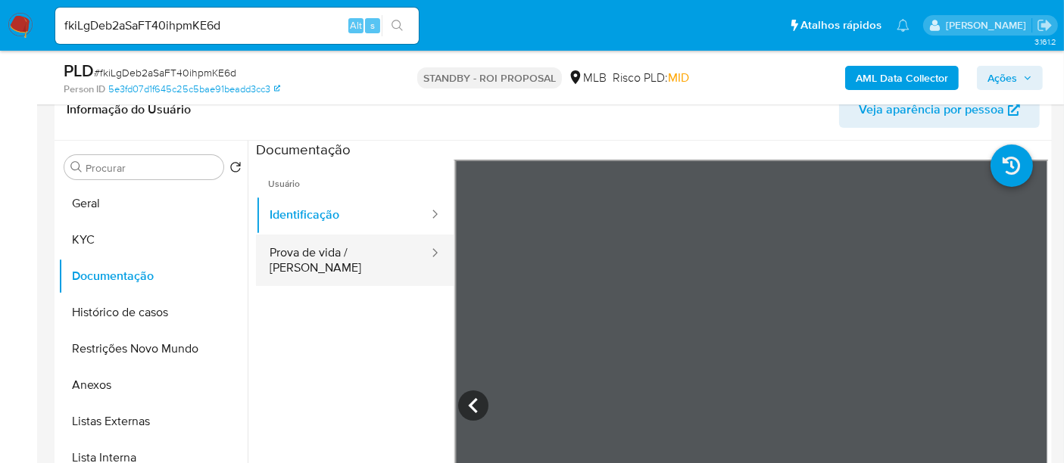
click at [345, 252] on button "Prova de vida / [PERSON_NAME]" at bounding box center [343, 260] width 174 height 51
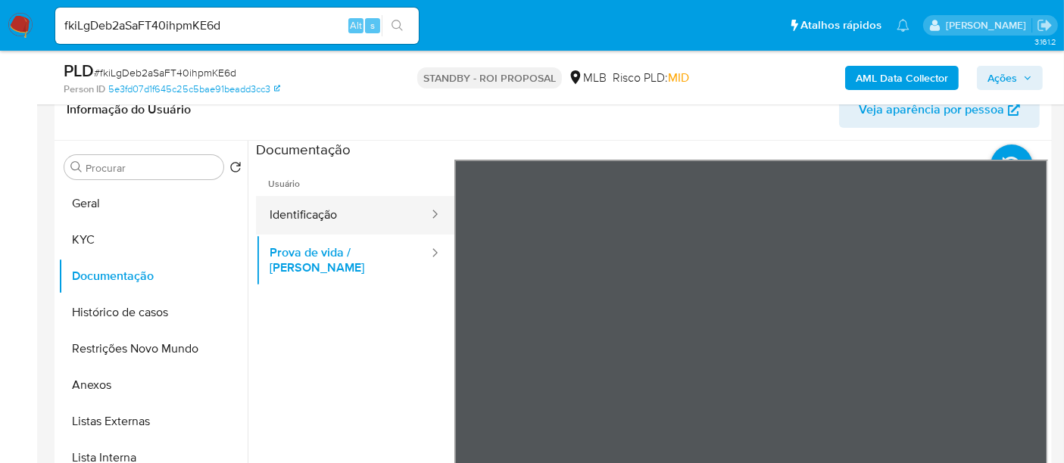
click at [287, 211] on button "Identificação" at bounding box center [343, 215] width 174 height 39
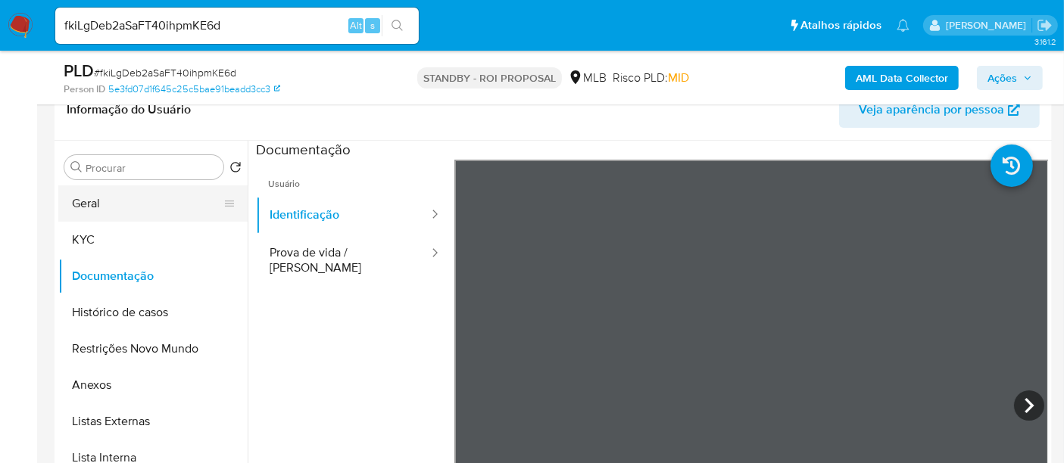
click at [101, 208] on button "Geral" at bounding box center [146, 204] width 177 height 36
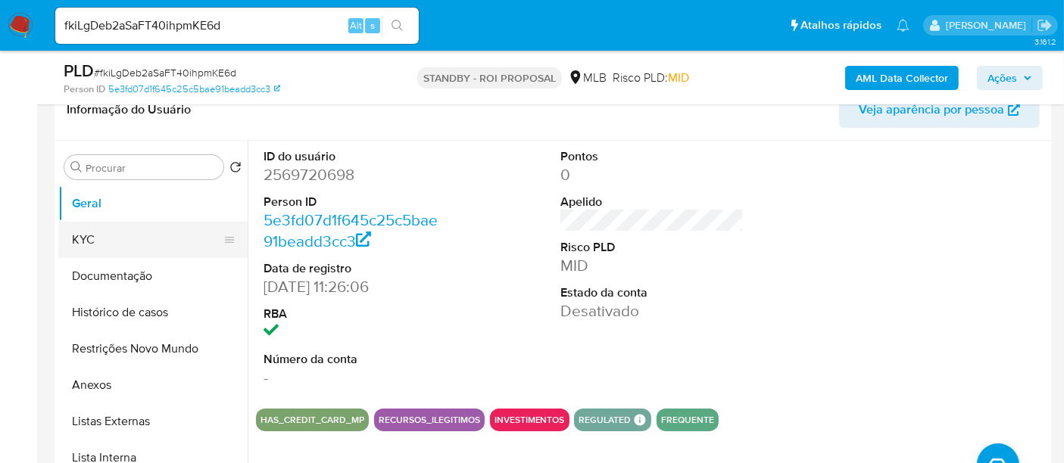
click at [82, 235] on button "KYC" at bounding box center [146, 240] width 177 height 36
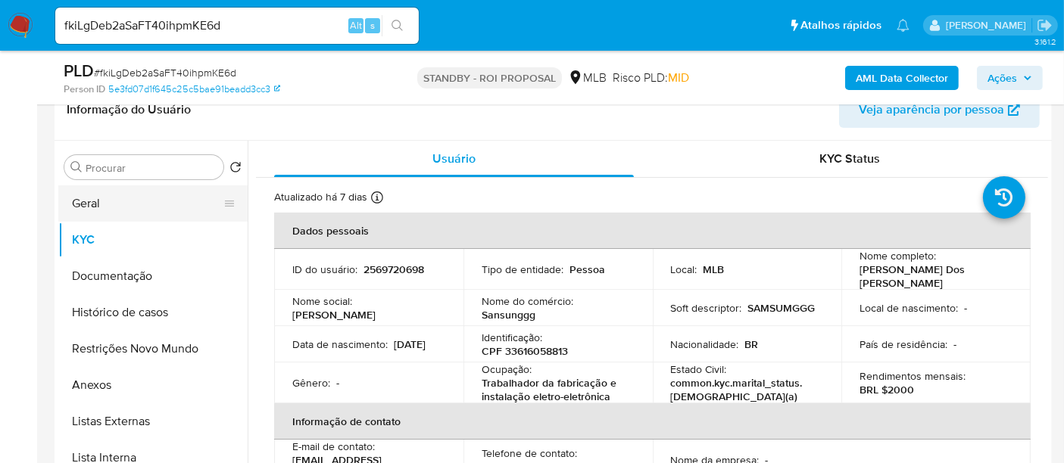
click at [100, 206] on button "Geral" at bounding box center [146, 204] width 177 height 36
